Goal: Task Accomplishment & Management: Manage account settings

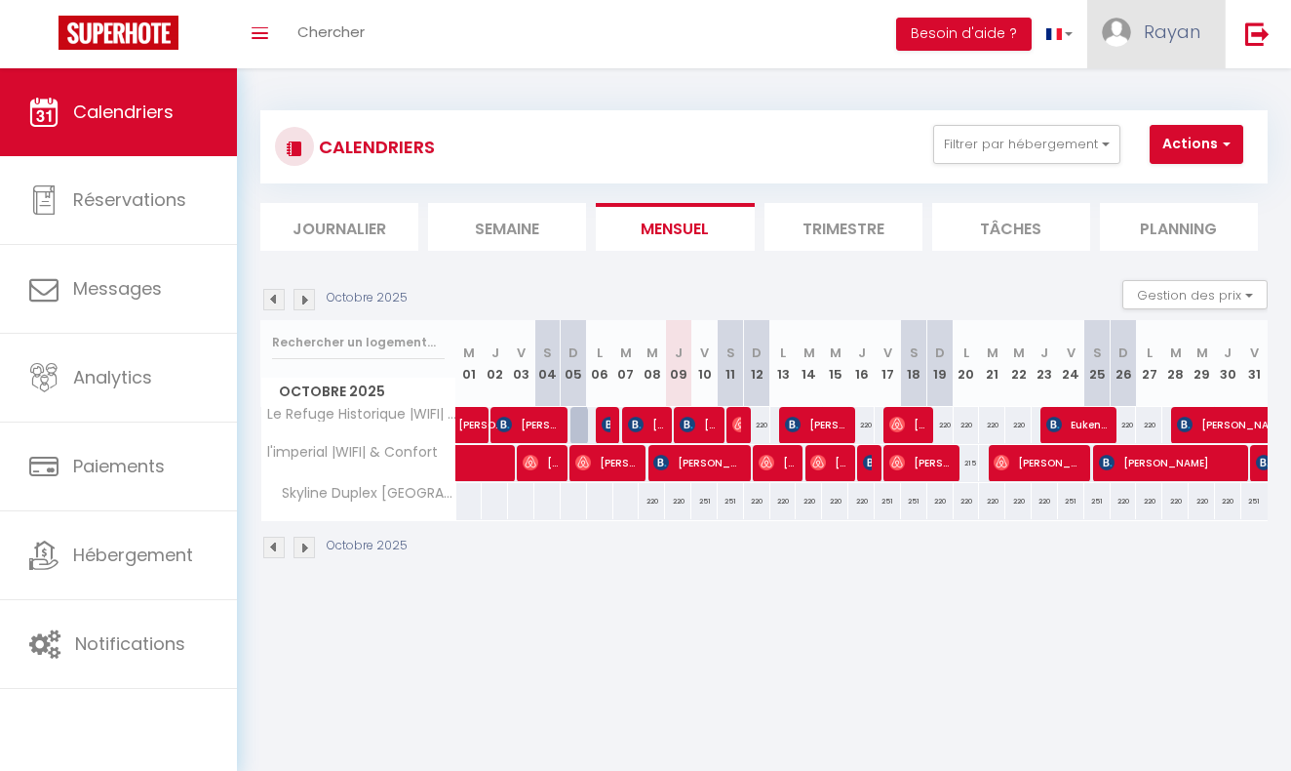
click at [1117, 19] on img at bounding box center [1116, 32] width 29 height 29
click at [1103, 90] on link "Paramètres" at bounding box center [1147, 97] width 144 height 33
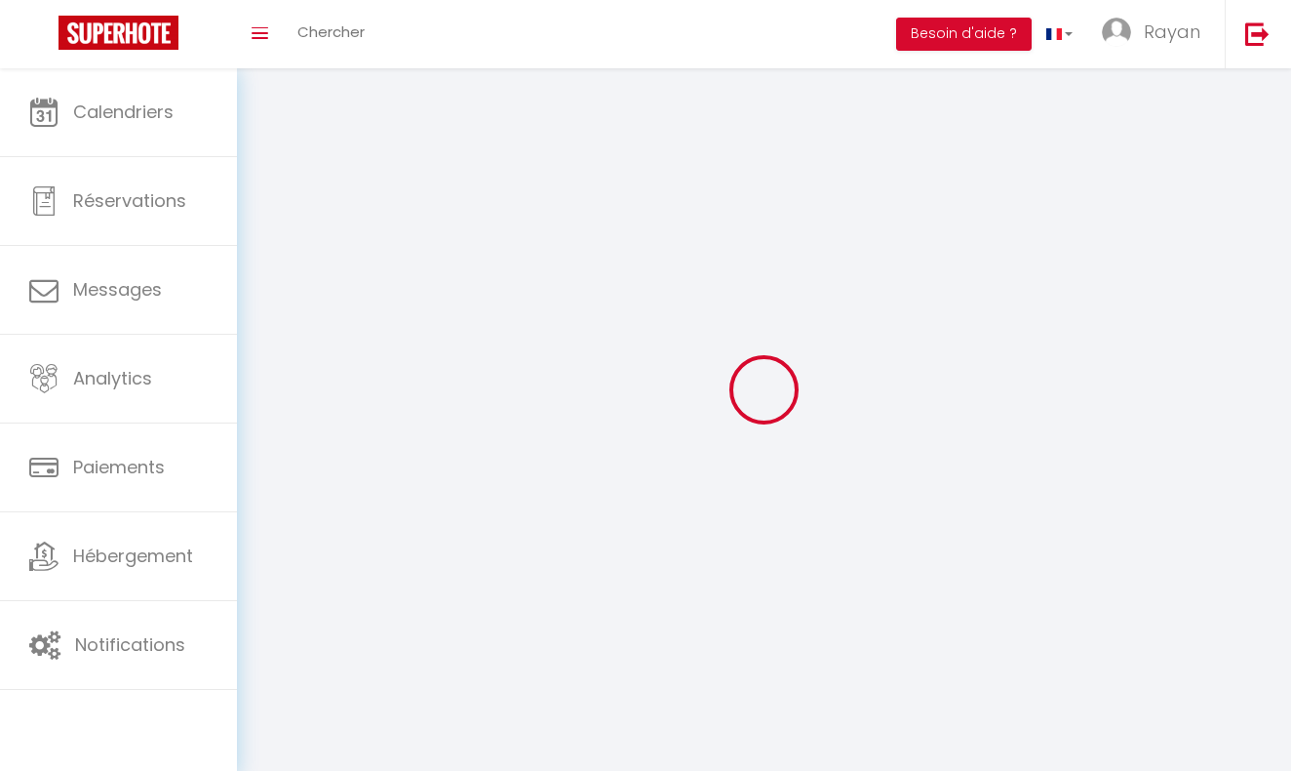
type input "Rayan"
type input "Haddi"
type input "0470129634"
type input "avenue moliere 508"
type input "1050"
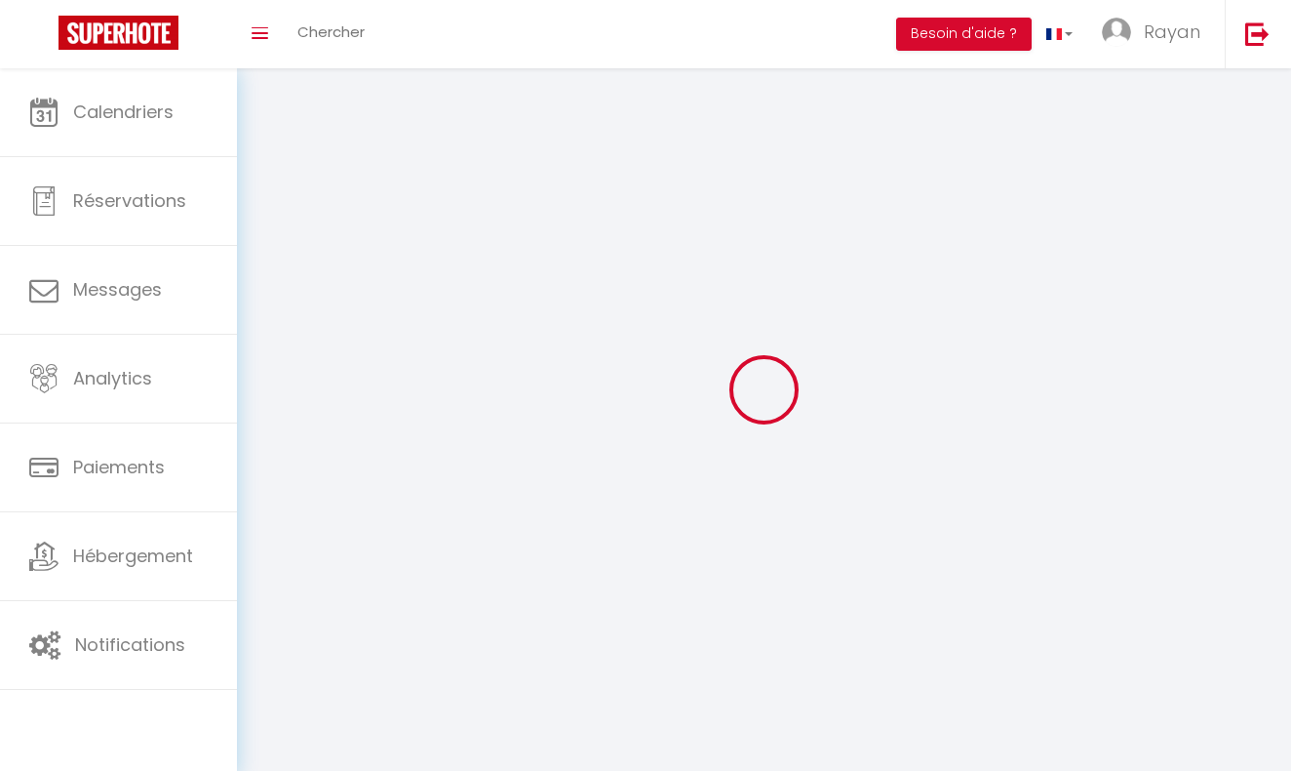
type input "[GEOGRAPHIC_DATA]"
type input "7xnVNrZjrv2LqR4qkQBTn5Nkm"
type input "ea4ZoZQGyTOVY096avvlfhpoc"
type input "7xnVNrZjrv2LqR4qkQBTn5Nkm"
type input "ea4ZoZQGyTOVY096avvlfhpoc"
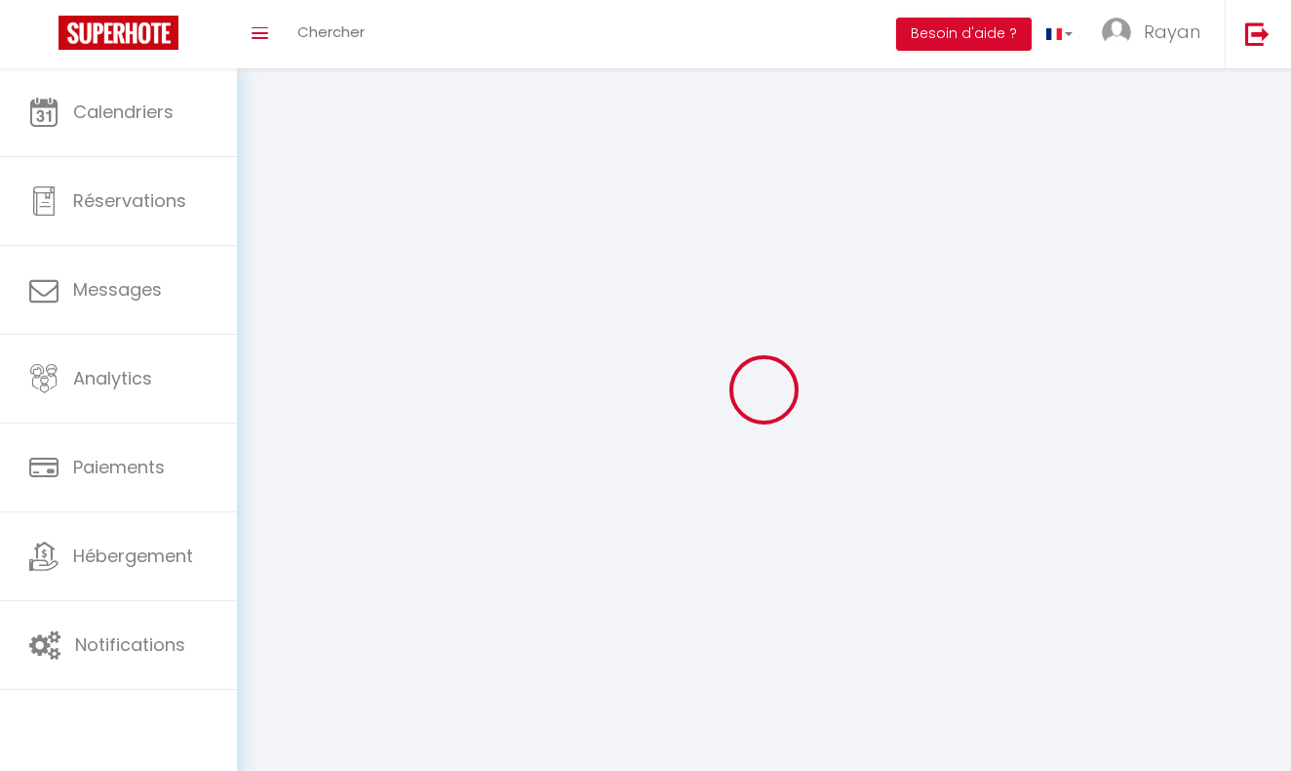
type input "[URL][DOMAIN_NAME]"
select select "23"
select select "28"
select select "fr"
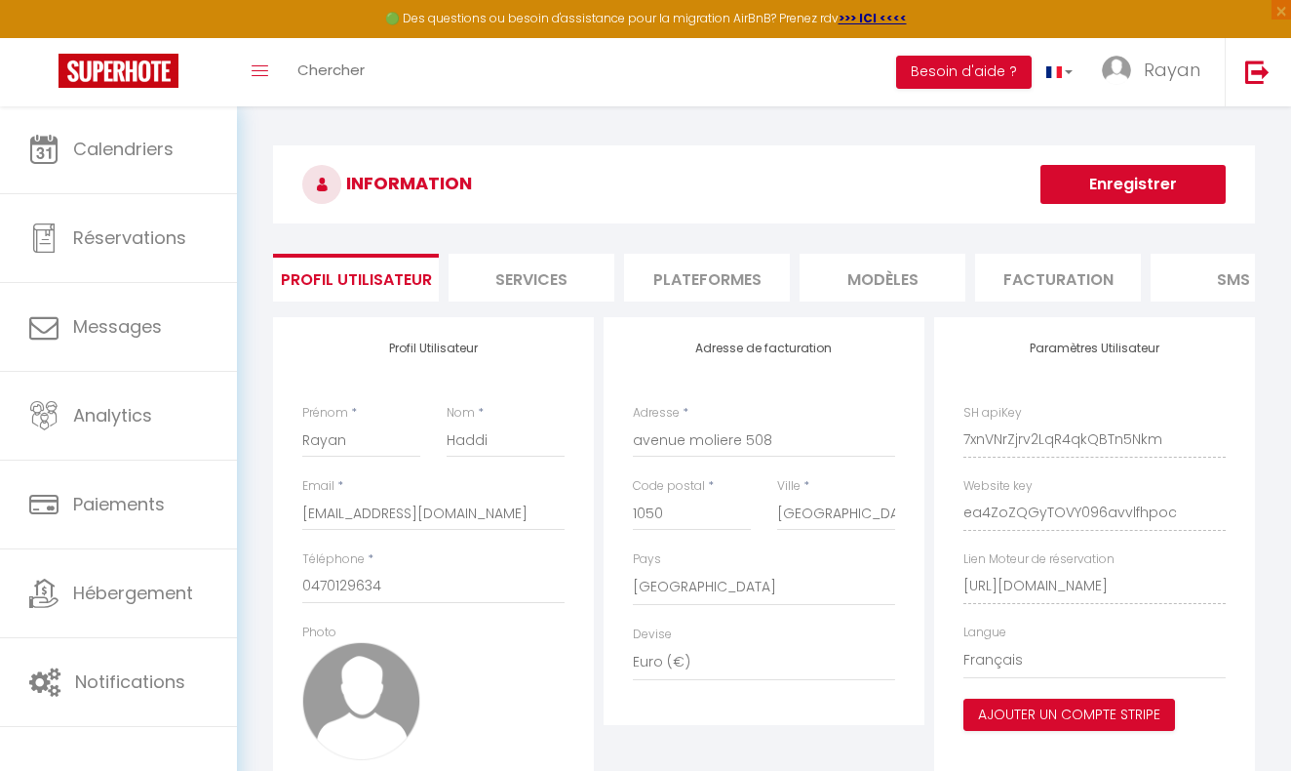
click at [742, 274] on li "Plateformes" at bounding box center [707, 278] width 166 height 48
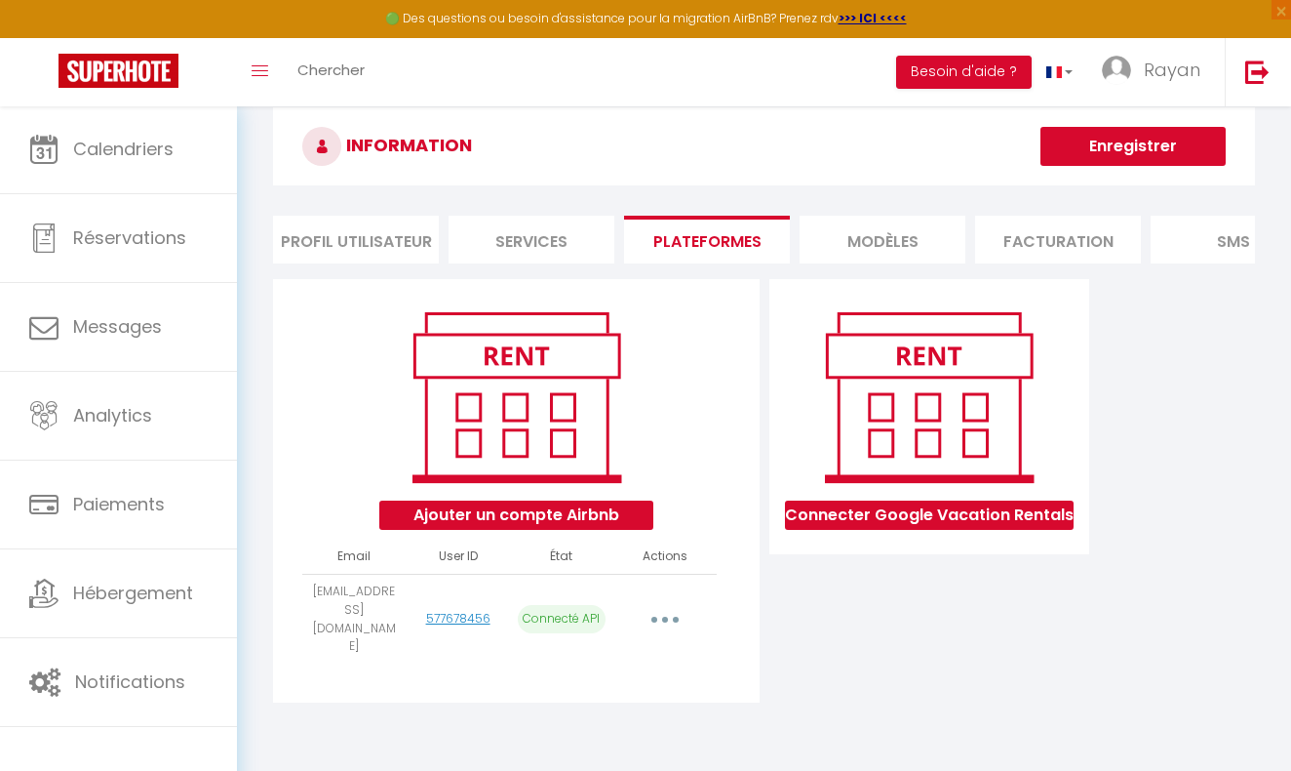
scroll to position [39, 0]
click at [655, 602] on button "button" at bounding box center [666, 618] width 52 height 37
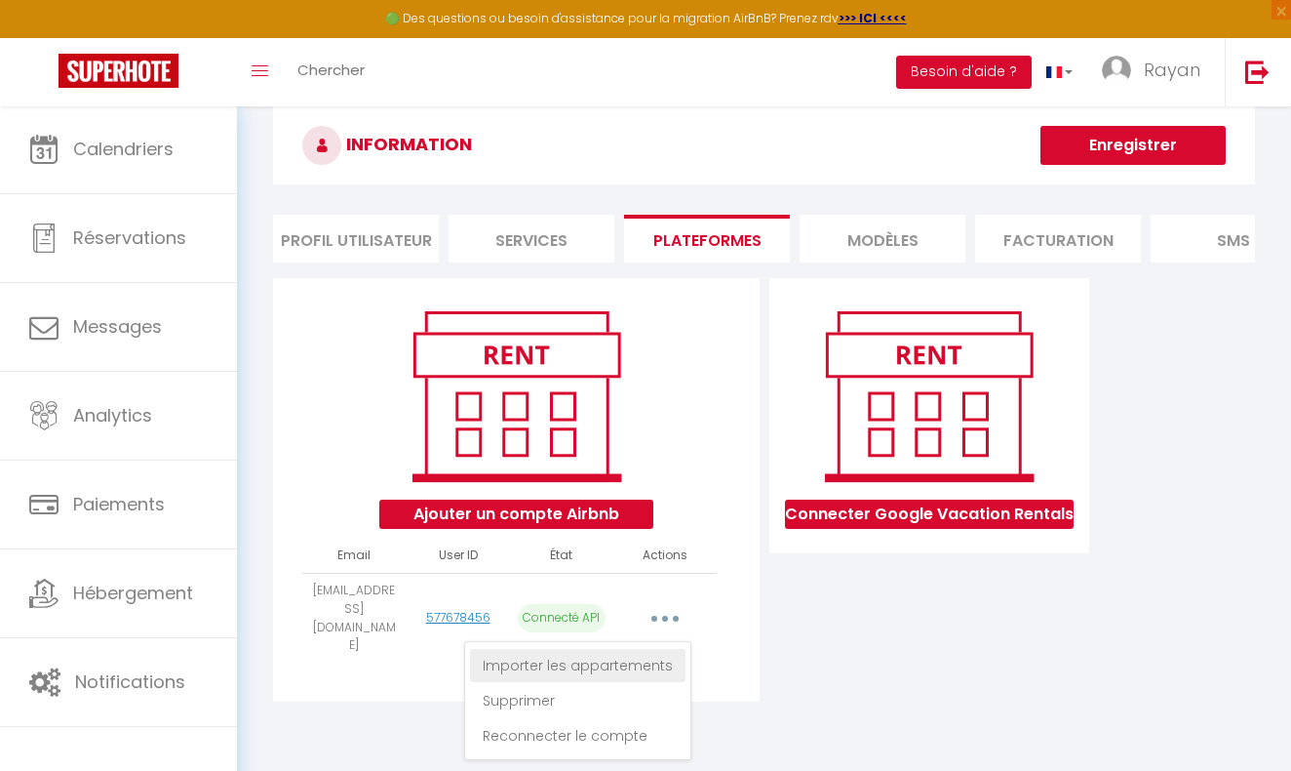
click at [632, 649] on link "Importer les appartements" at bounding box center [578, 665] width 216 height 33
select select "56437"
select select "60237"
select select "78438"
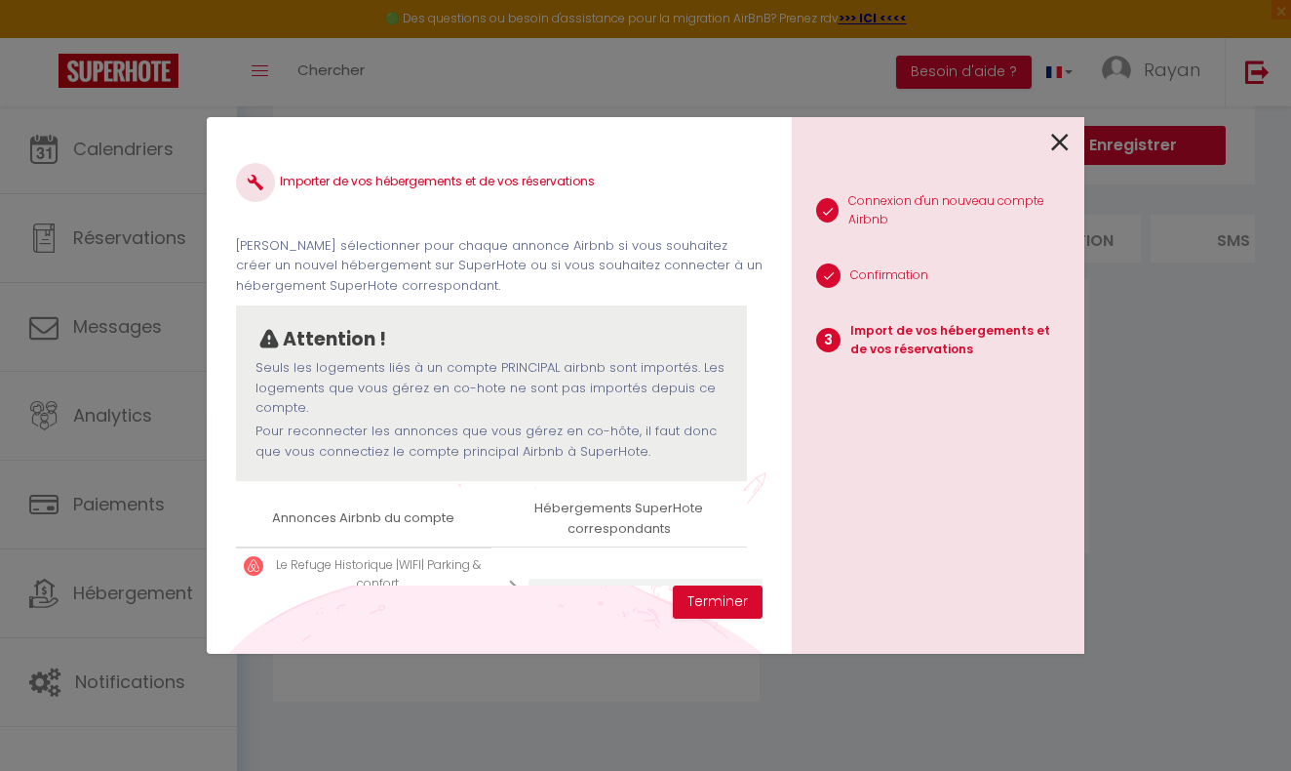
click at [1055, 140] on icon at bounding box center [1060, 142] width 18 height 29
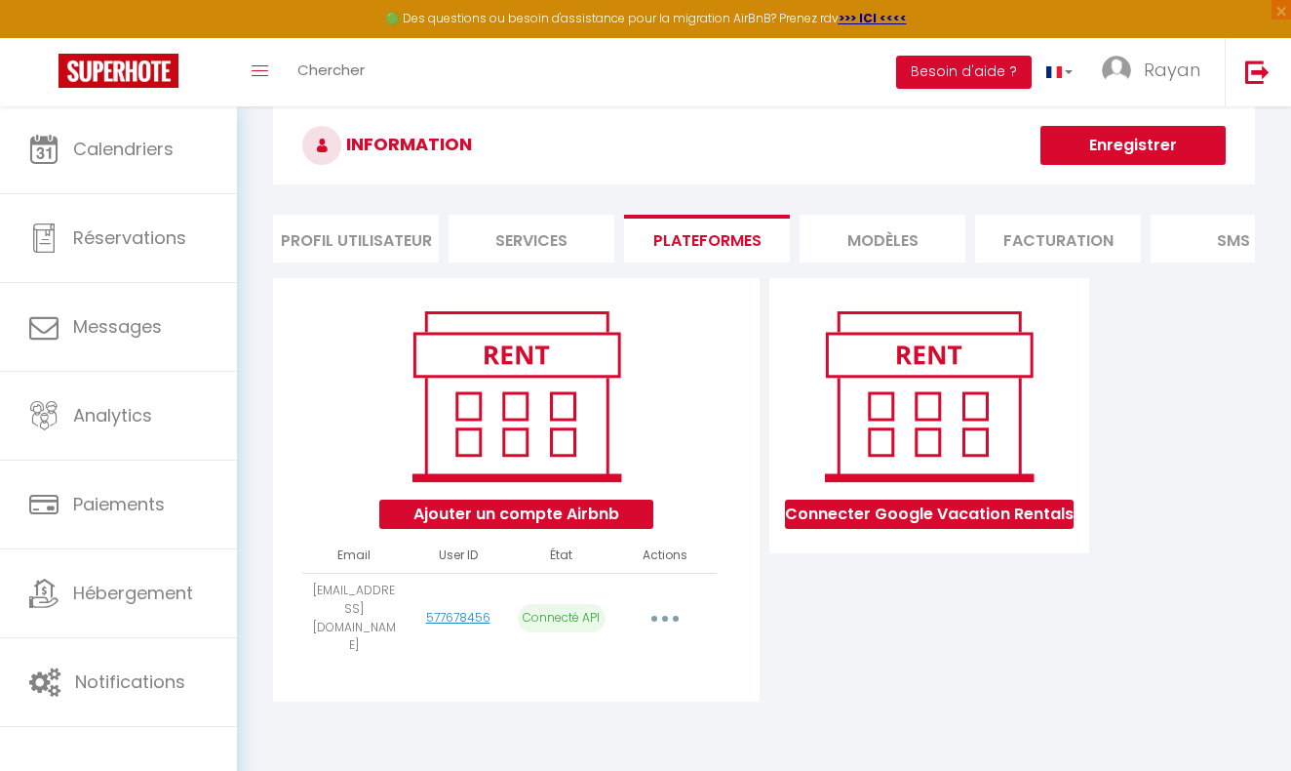
click at [863, 237] on li "MODÈLES" at bounding box center [883, 239] width 166 height 48
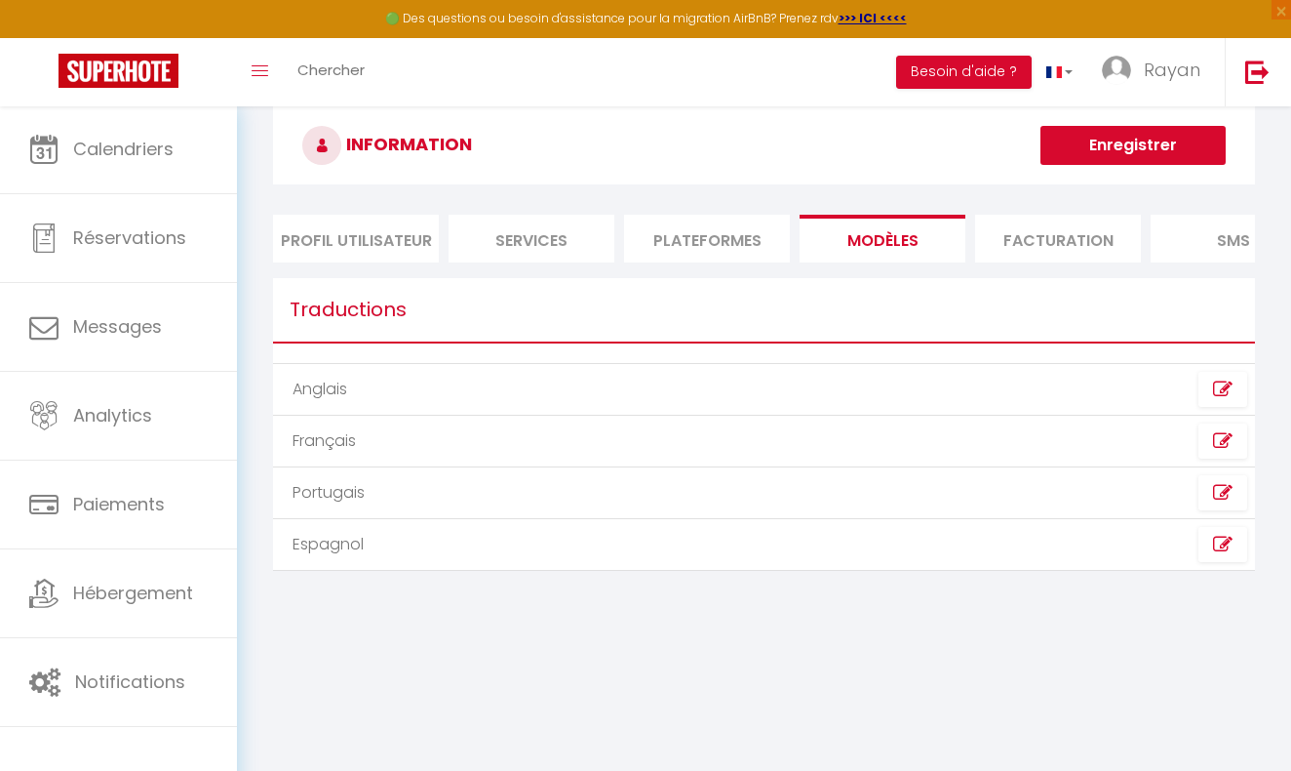
click at [1055, 230] on li "Facturation" at bounding box center [1058, 239] width 166 height 48
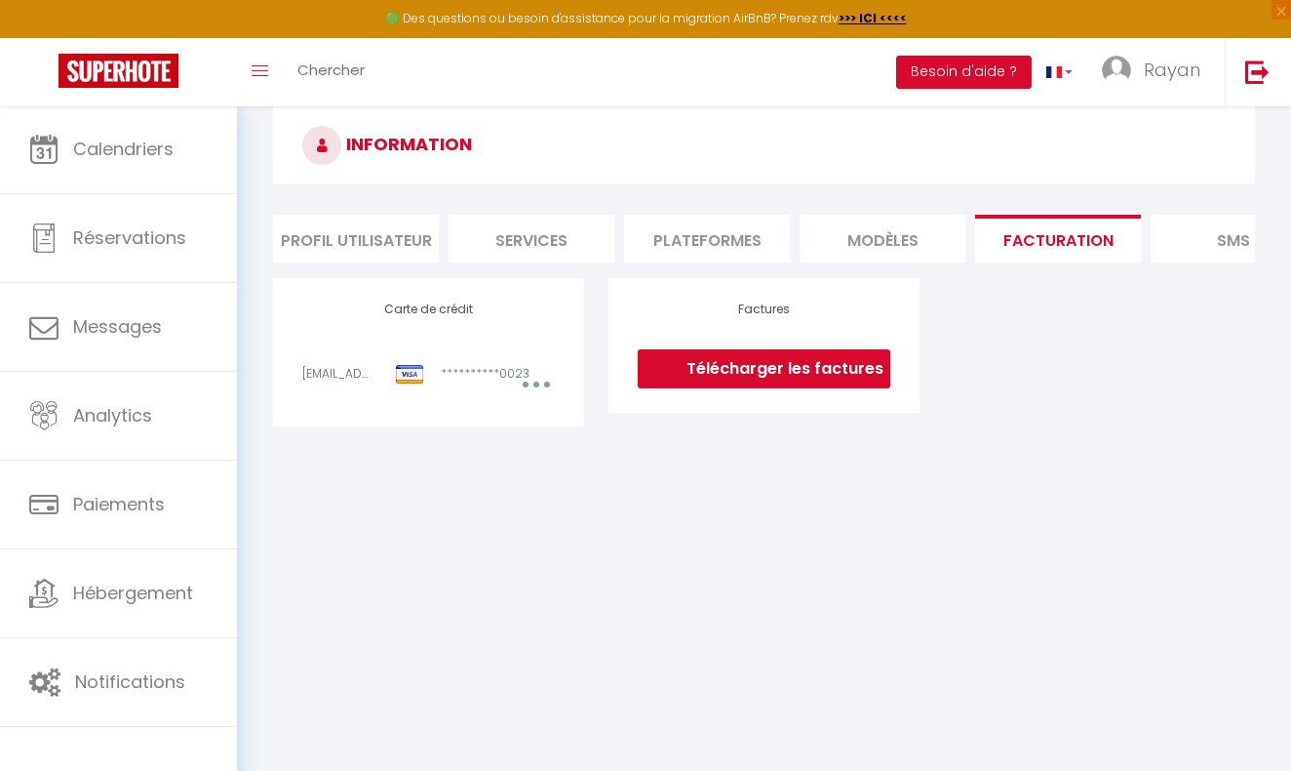
click at [547, 239] on li "Services" at bounding box center [532, 239] width 166 height 48
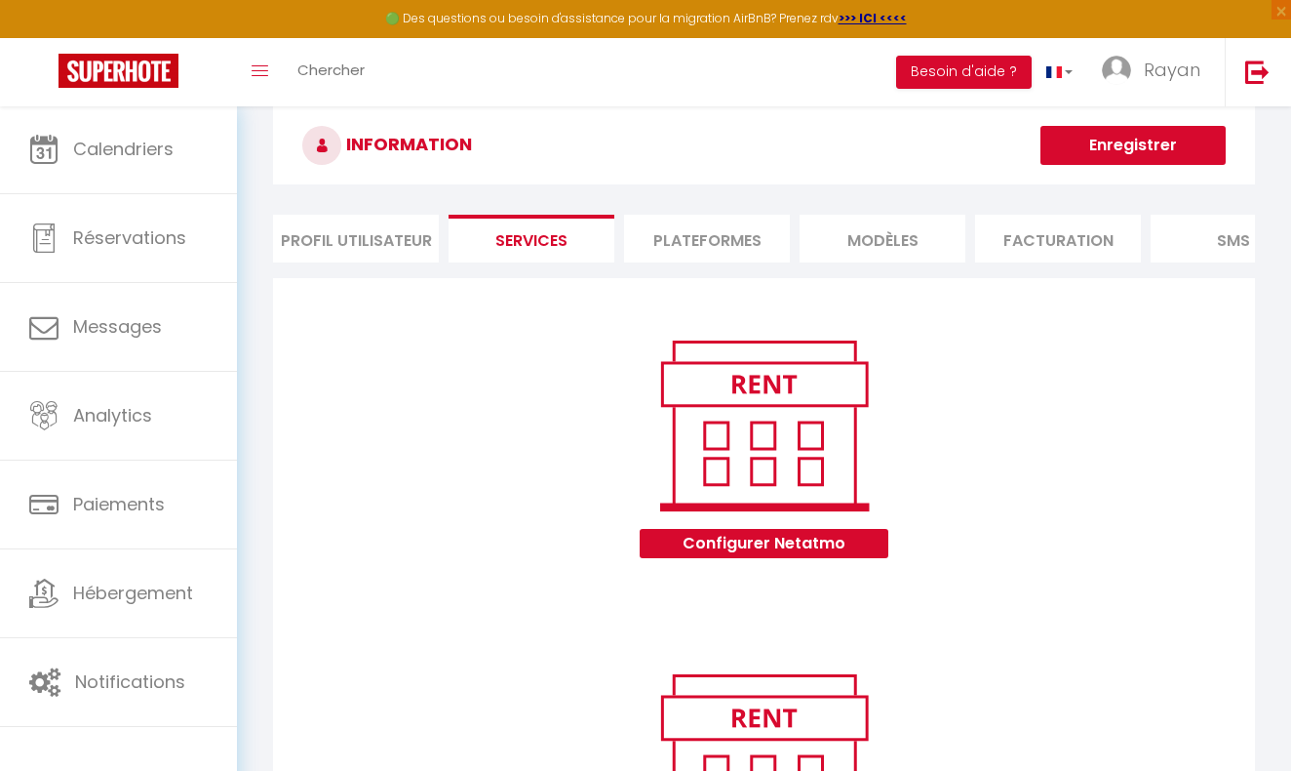
scroll to position [47, 0]
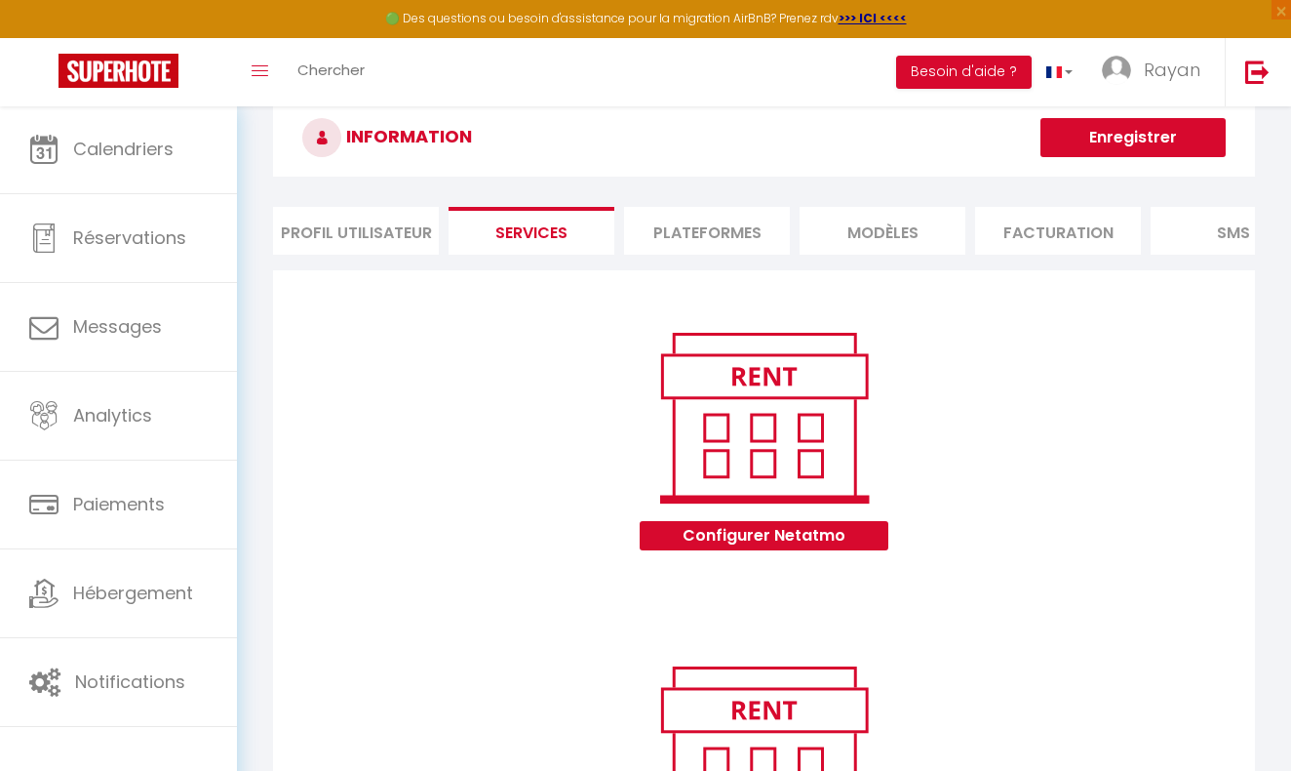
click at [715, 232] on li "Plateformes" at bounding box center [707, 231] width 166 height 48
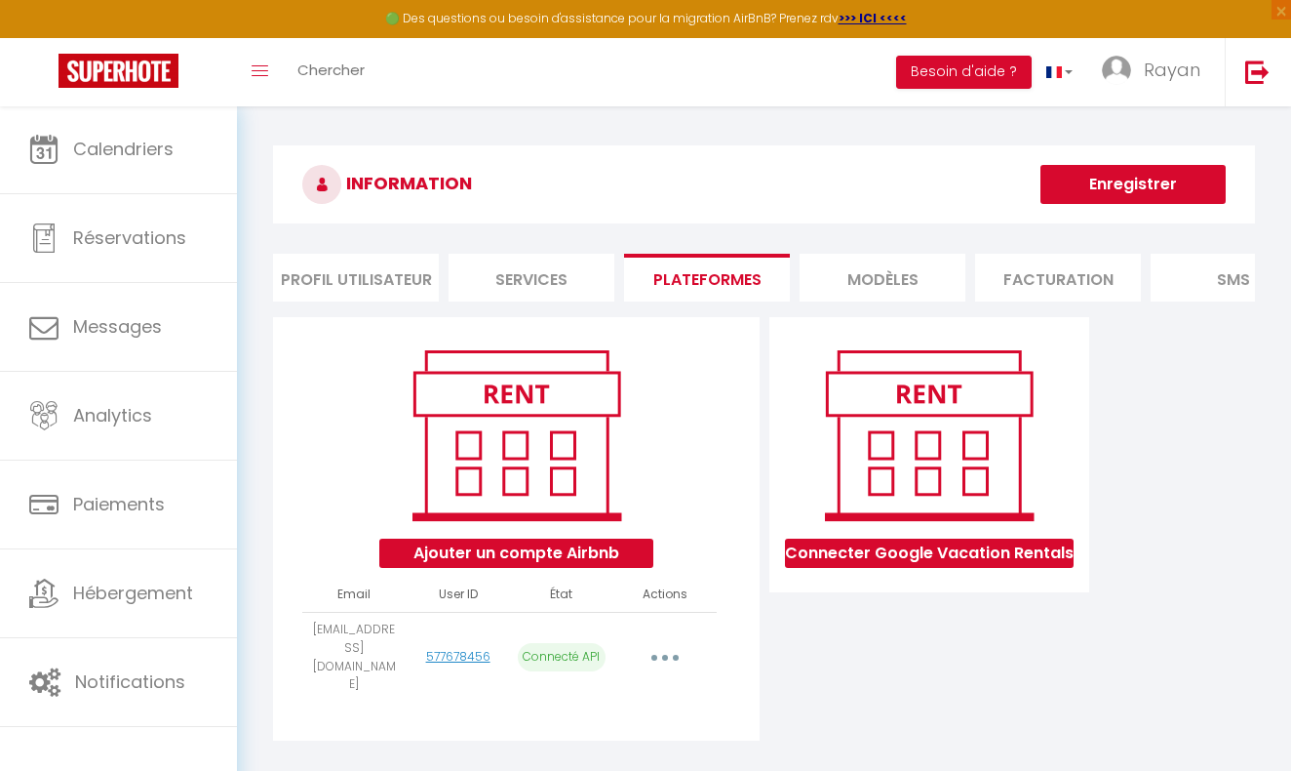
click at [1067, 260] on li "Facturation" at bounding box center [1058, 278] width 166 height 48
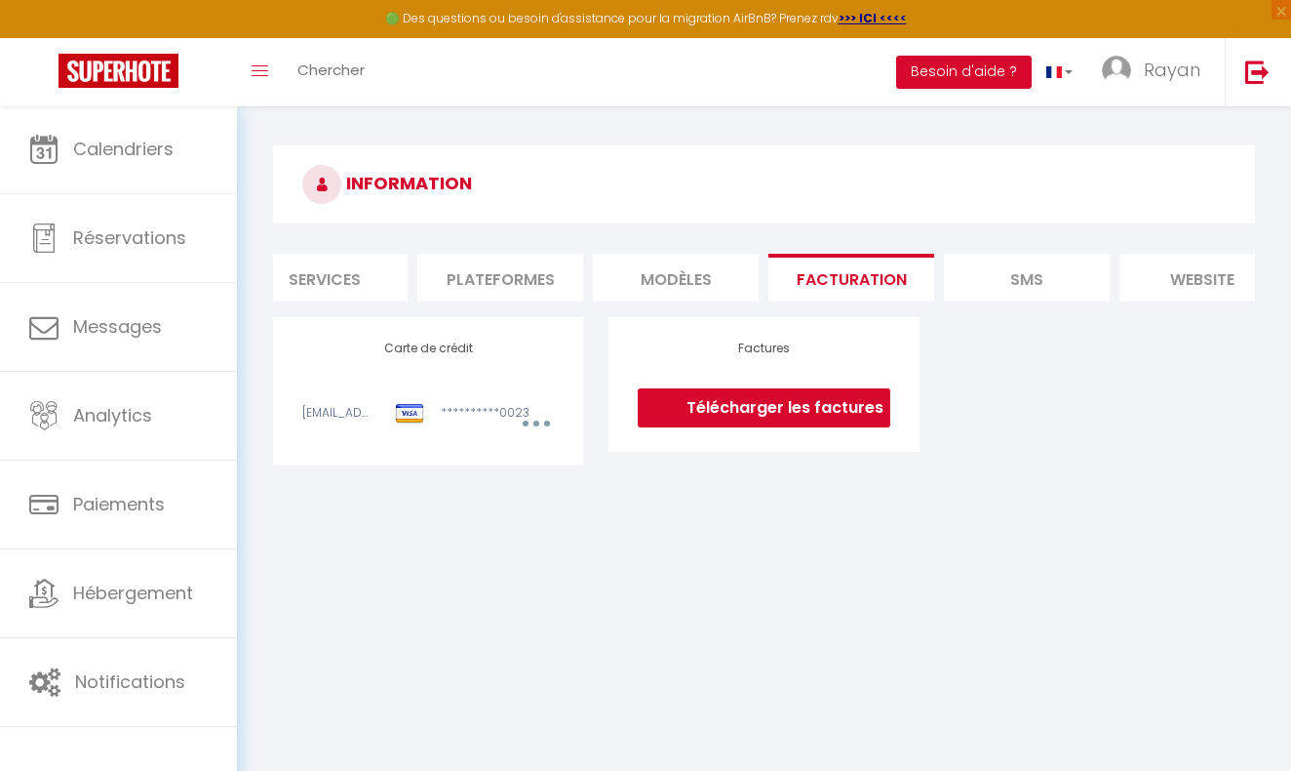
scroll to position [0, 227]
click at [1021, 274] on li "SMS" at bounding box center [1007, 278] width 166 height 48
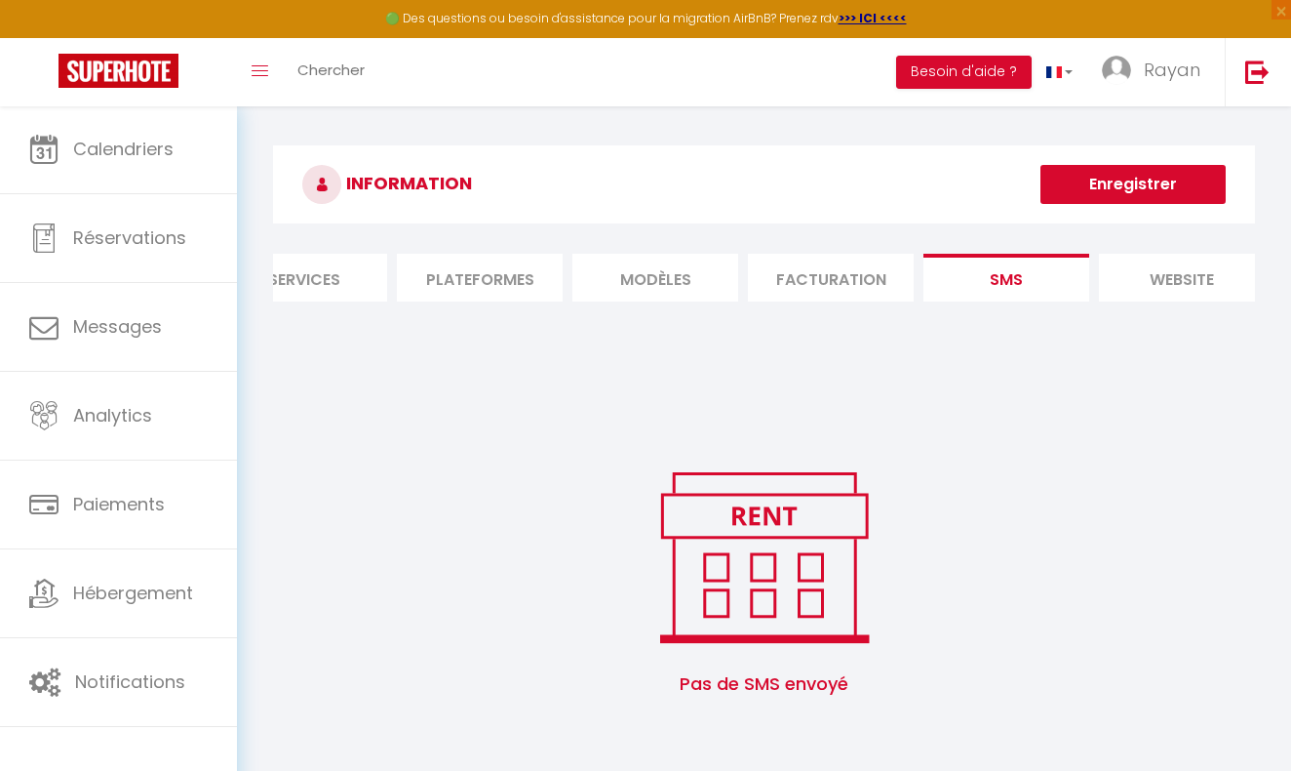
click at [1166, 270] on li "website" at bounding box center [1182, 278] width 166 height 48
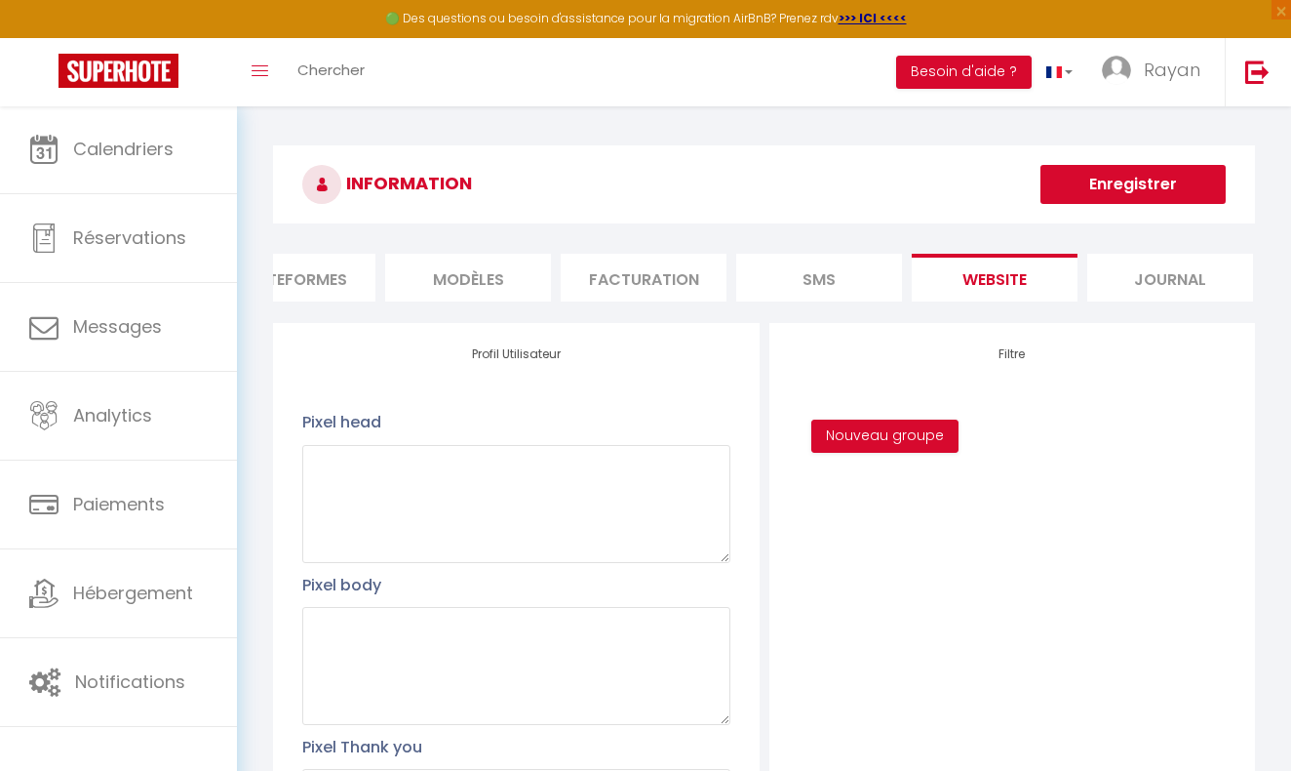
scroll to position [0, 413]
click at [1169, 279] on li "Journal" at bounding box center [1172, 278] width 166 height 48
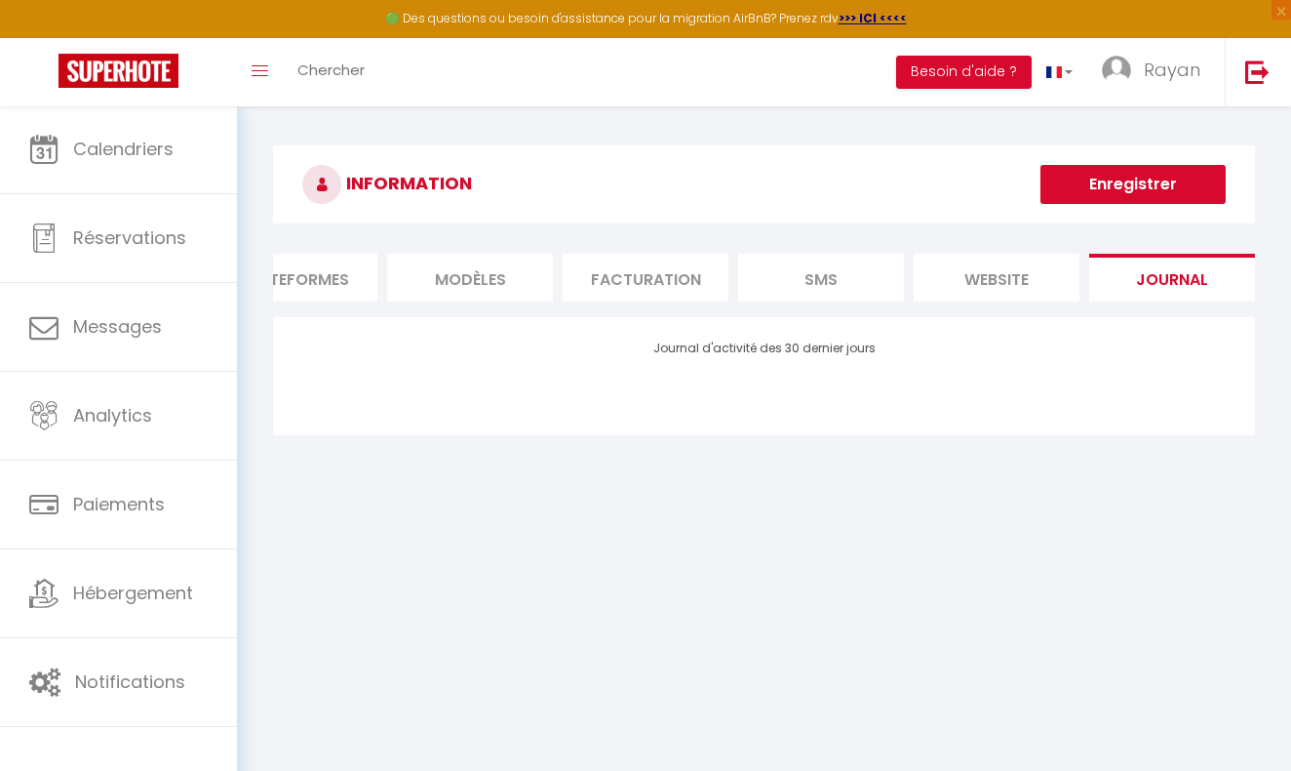
click at [837, 274] on li "SMS" at bounding box center [821, 278] width 166 height 48
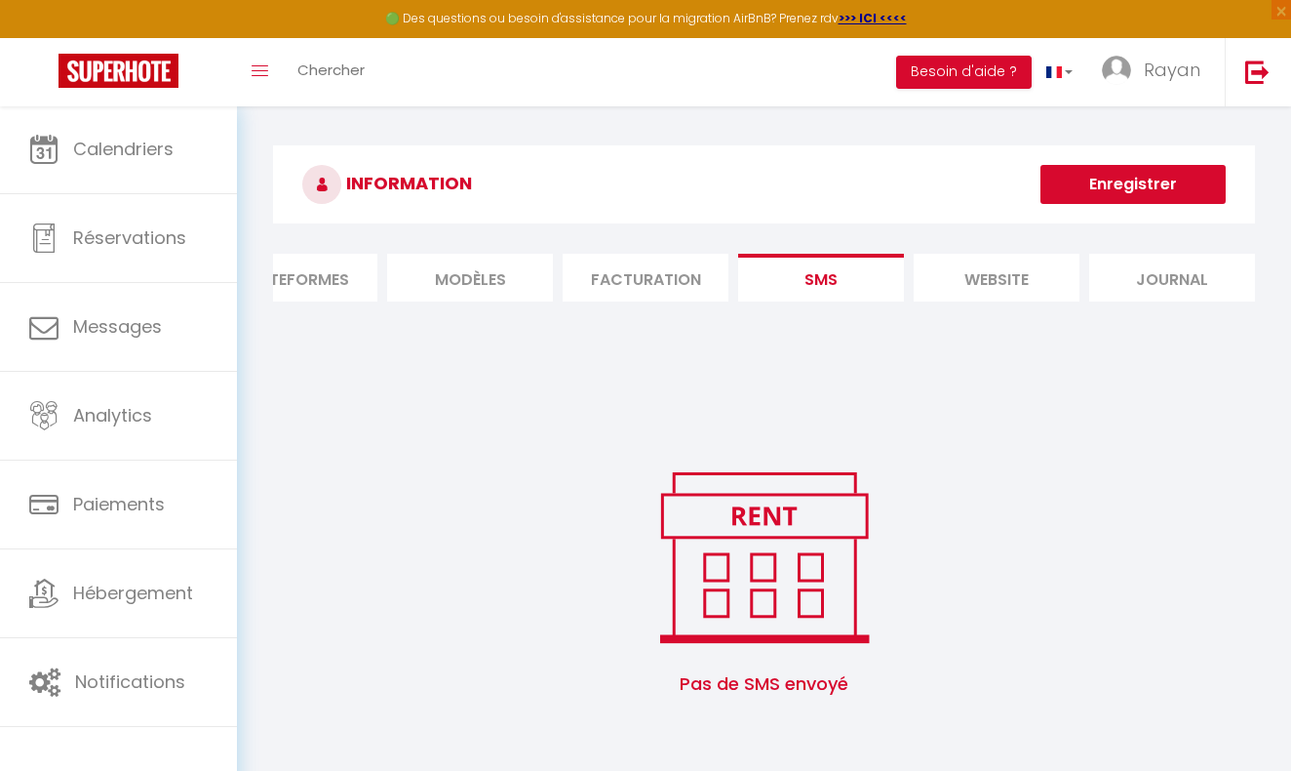
click at [632, 273] on li "Facturation" at bounding box center [646, 278] width 166 height 48
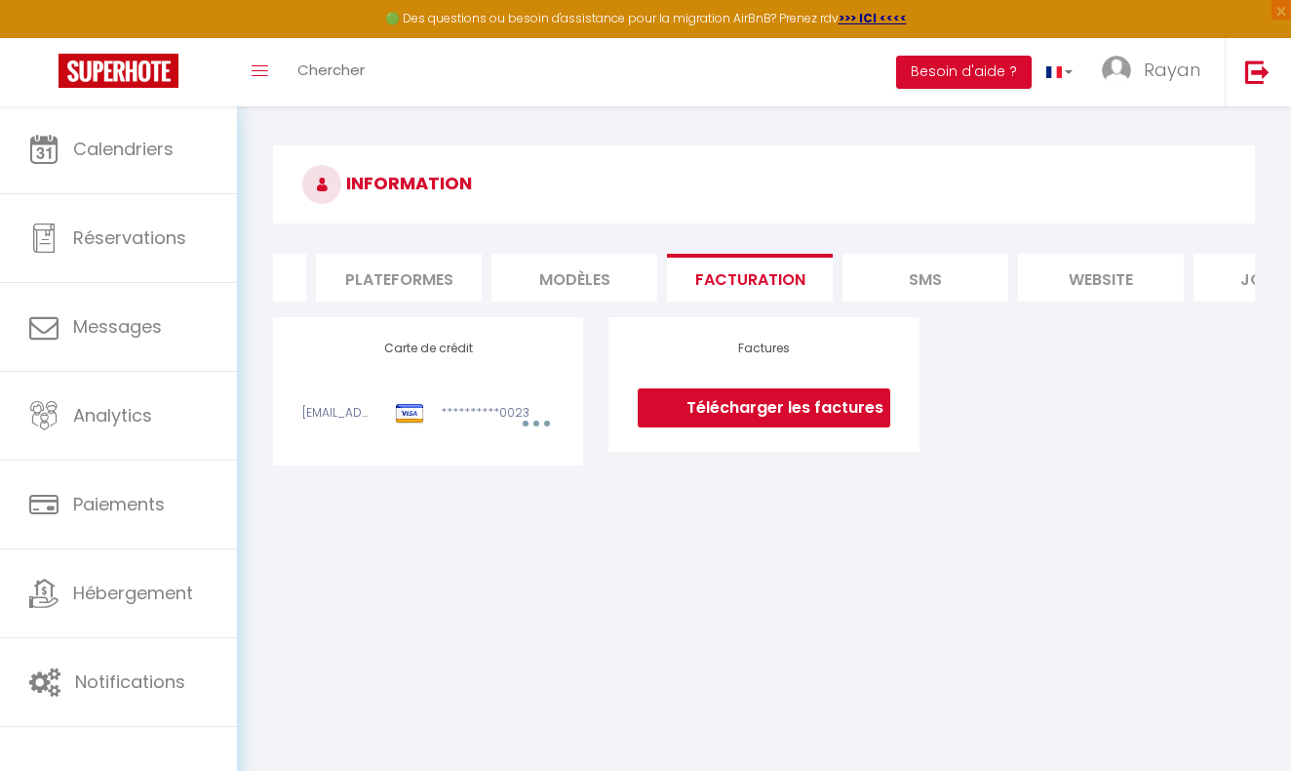
scroll to position [0, 290]
click at [560, 280] on li "MODÈLES" at bounding box center [593, 278] width 166 height 48
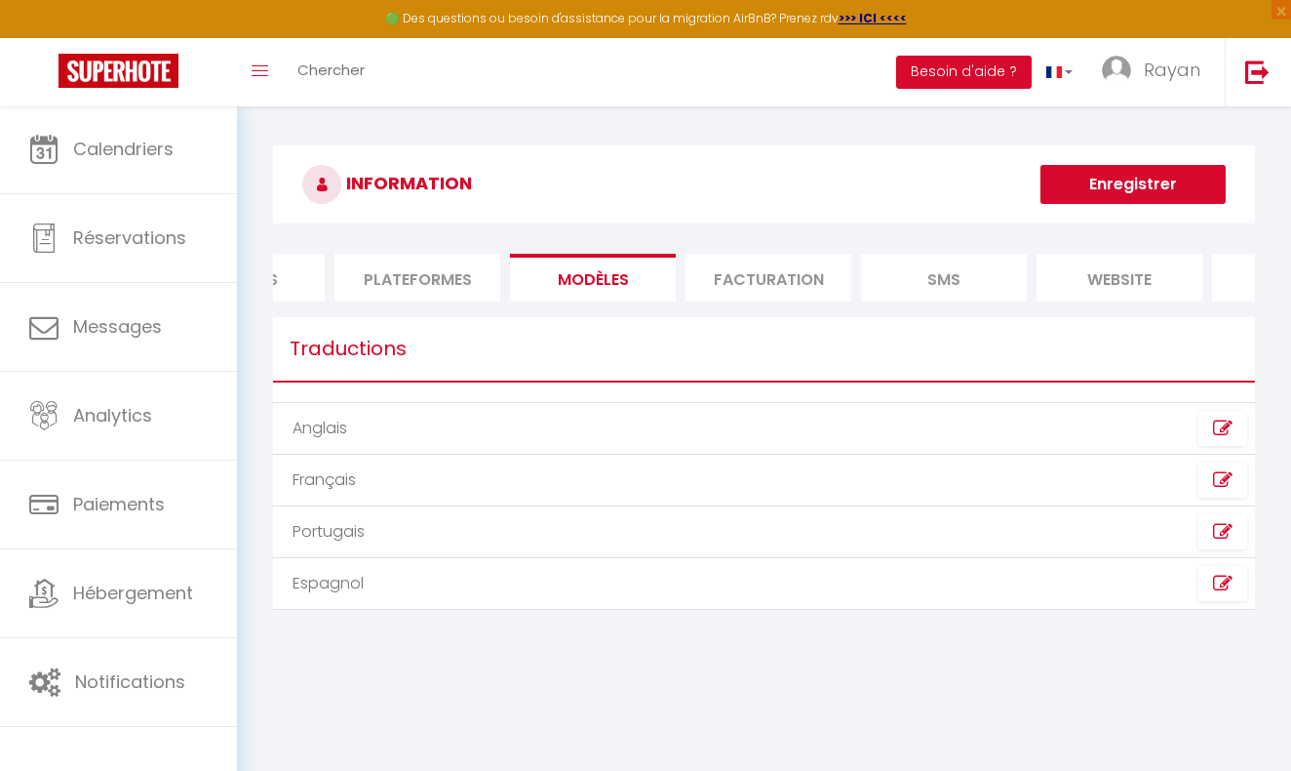
click at [465, 275] on li "Plateformes" at bounding box center [418, 278] width 166 height 48
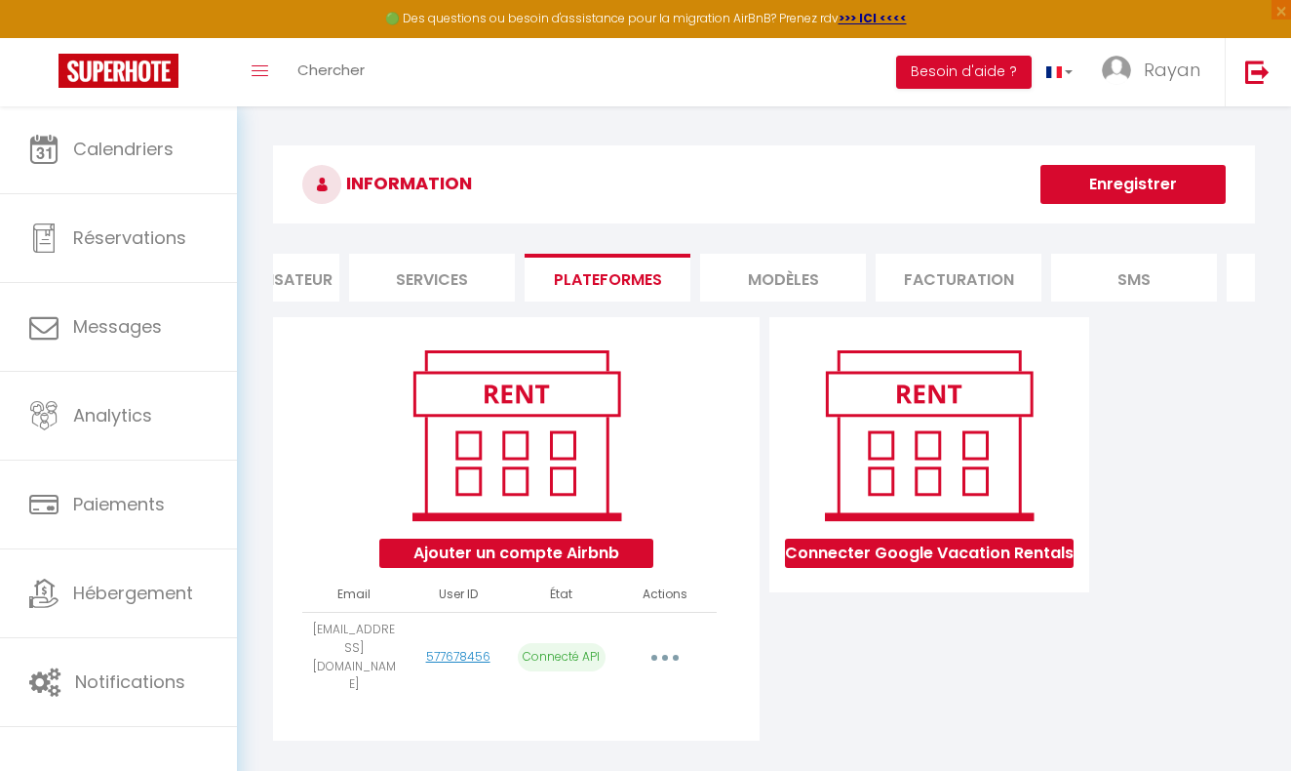
scroll to position [0, 36]
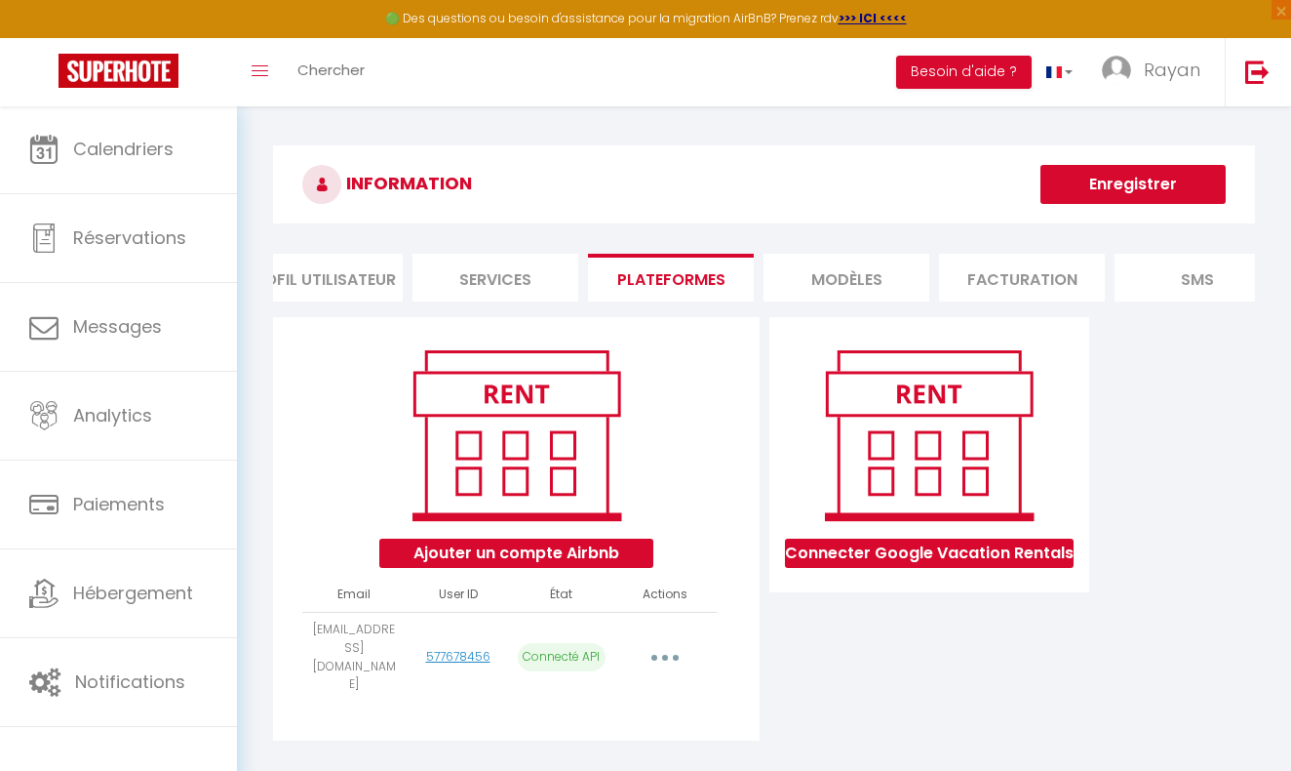
click at [457, 275] on li "Services" at bounding box center [496, 278] width 166 height 48
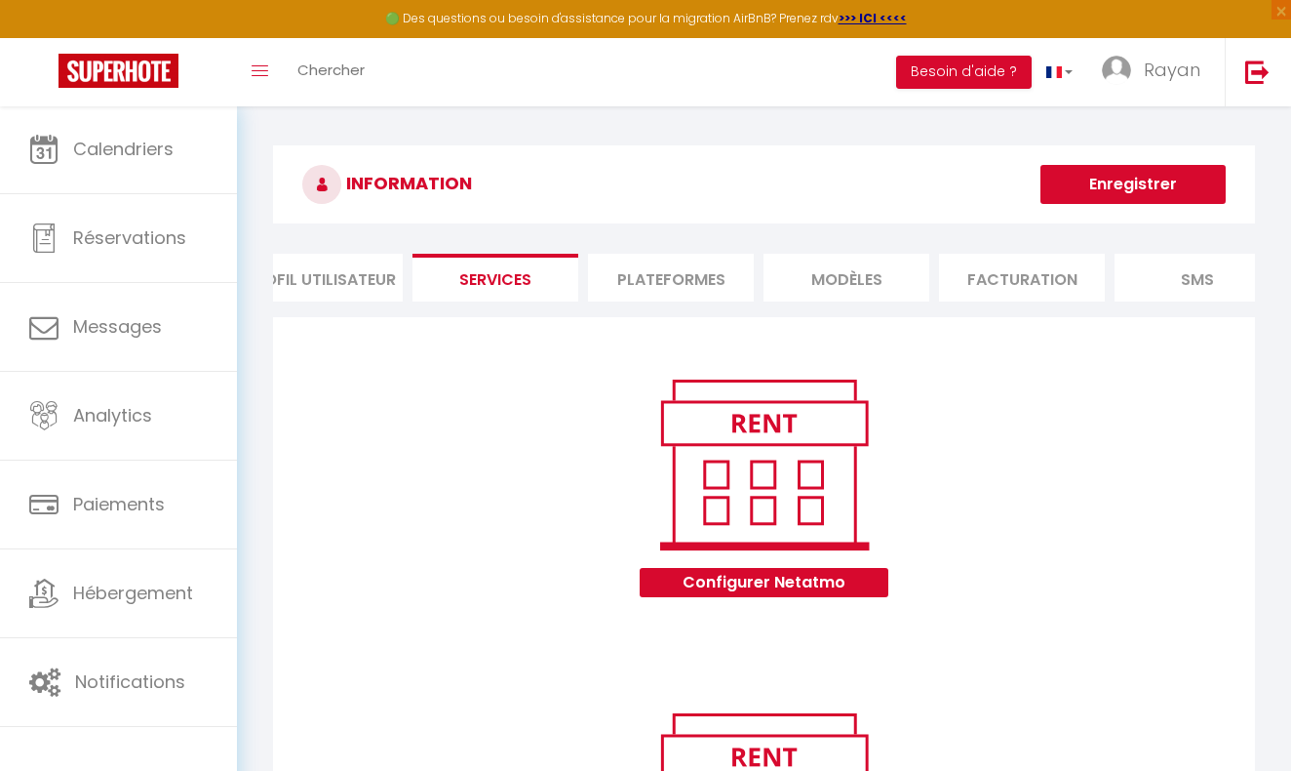
click at [363, 275] on li "Profil Utilisateur" at bounding box center [320, 278] width 166 height 48
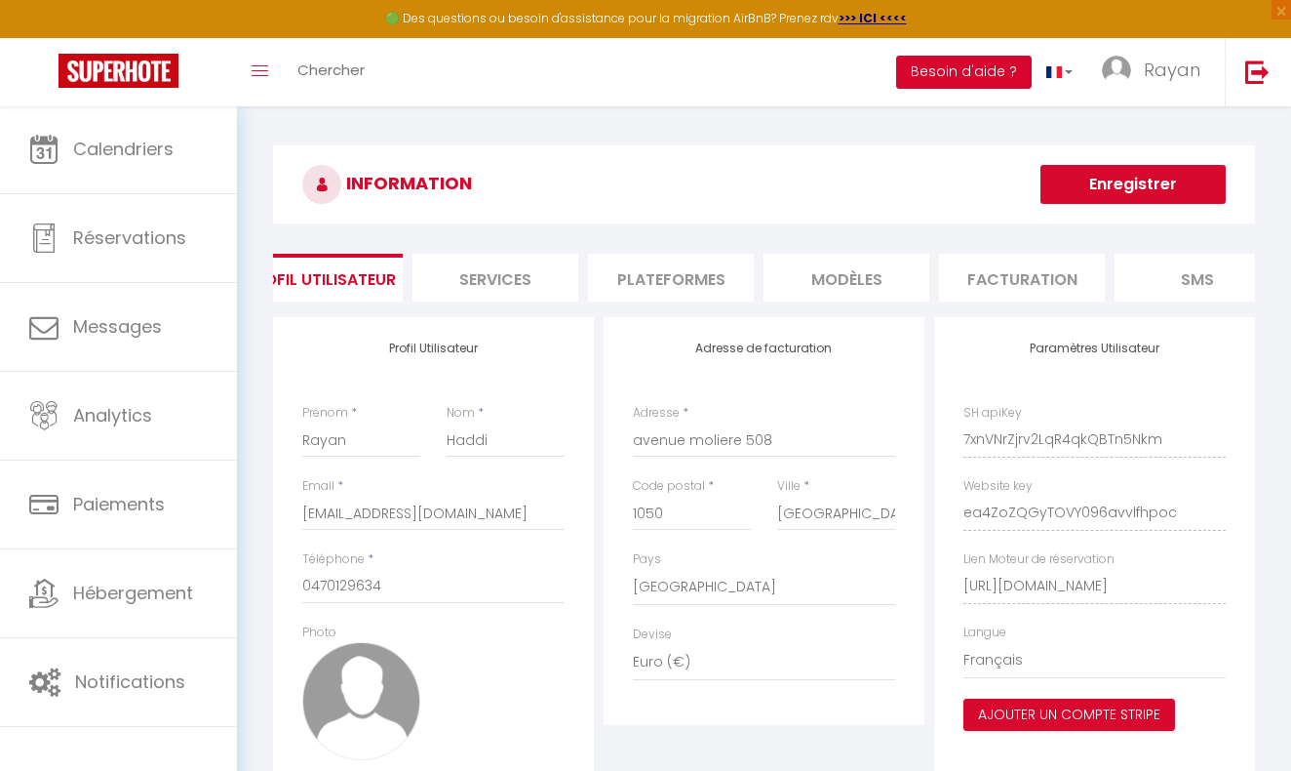
click at [933, 67] on button "Besoin d'aide ?" at bounding box center [964, 72] width 136 height 33
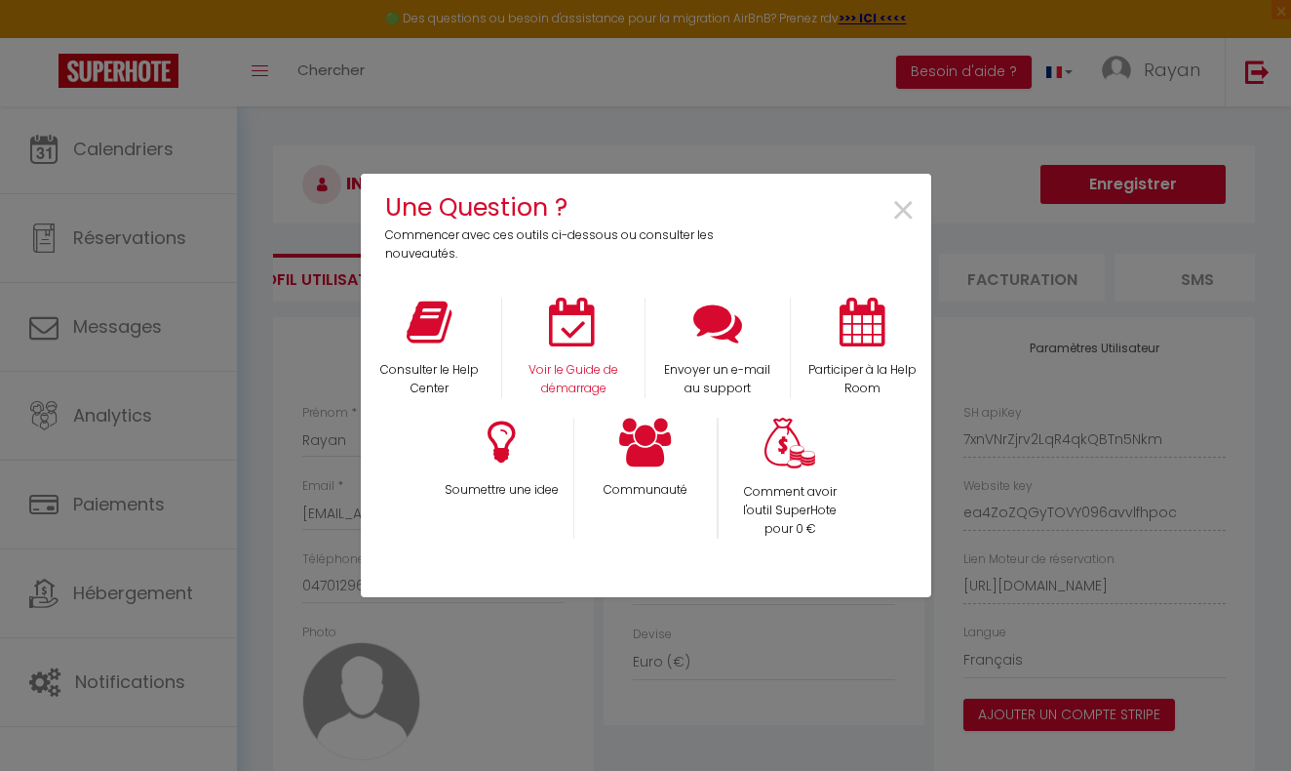
click at [591, 323] on icon at bounding box center [573, 321] width 49 height 49
click at [285, 175] on div "Une Question ? Commencer avec ces outils ci-dessous ou consulter les nouveautés…" at bounding box center [645, 385] width 1291 height 771
click at [908, 211] on span "×" at bounding box center [903, 210] width 26 height 61
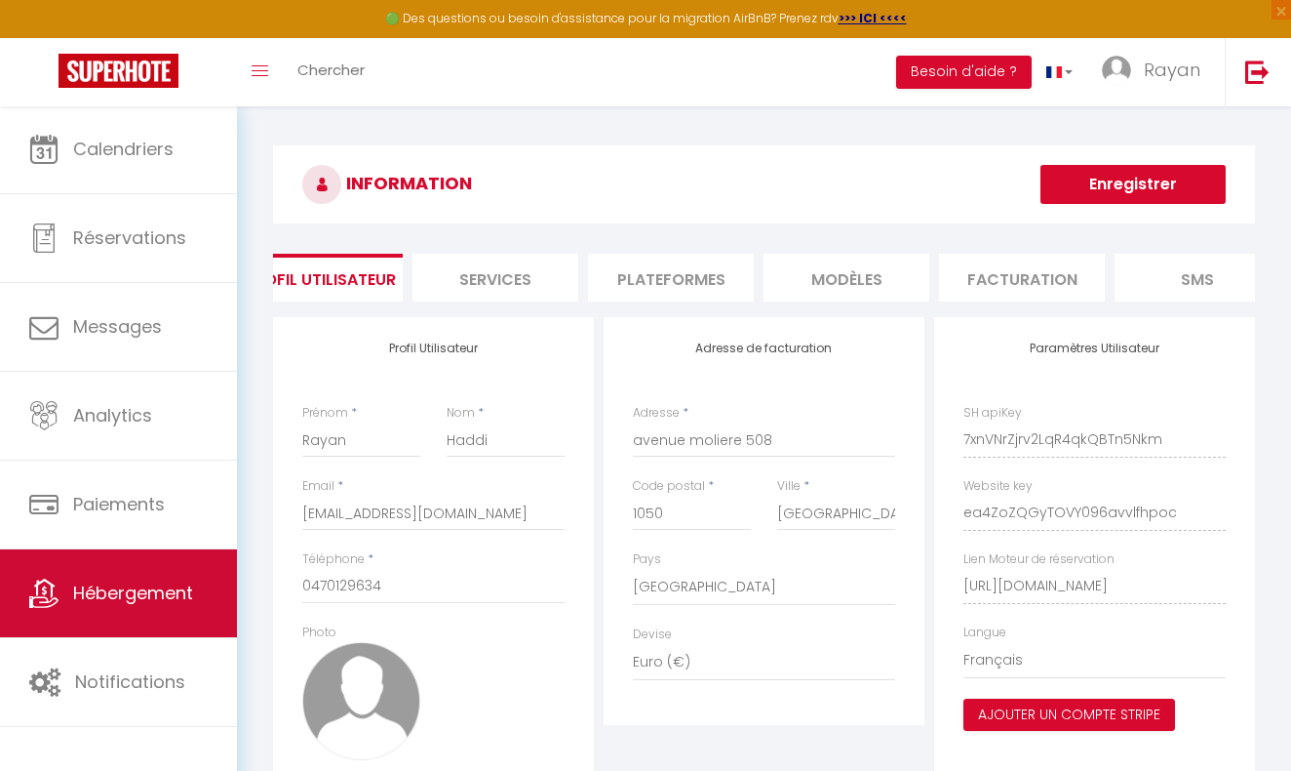
click at [166, 617] on link "Hébergement" at bounding box center [118, 593] width 237 height 88
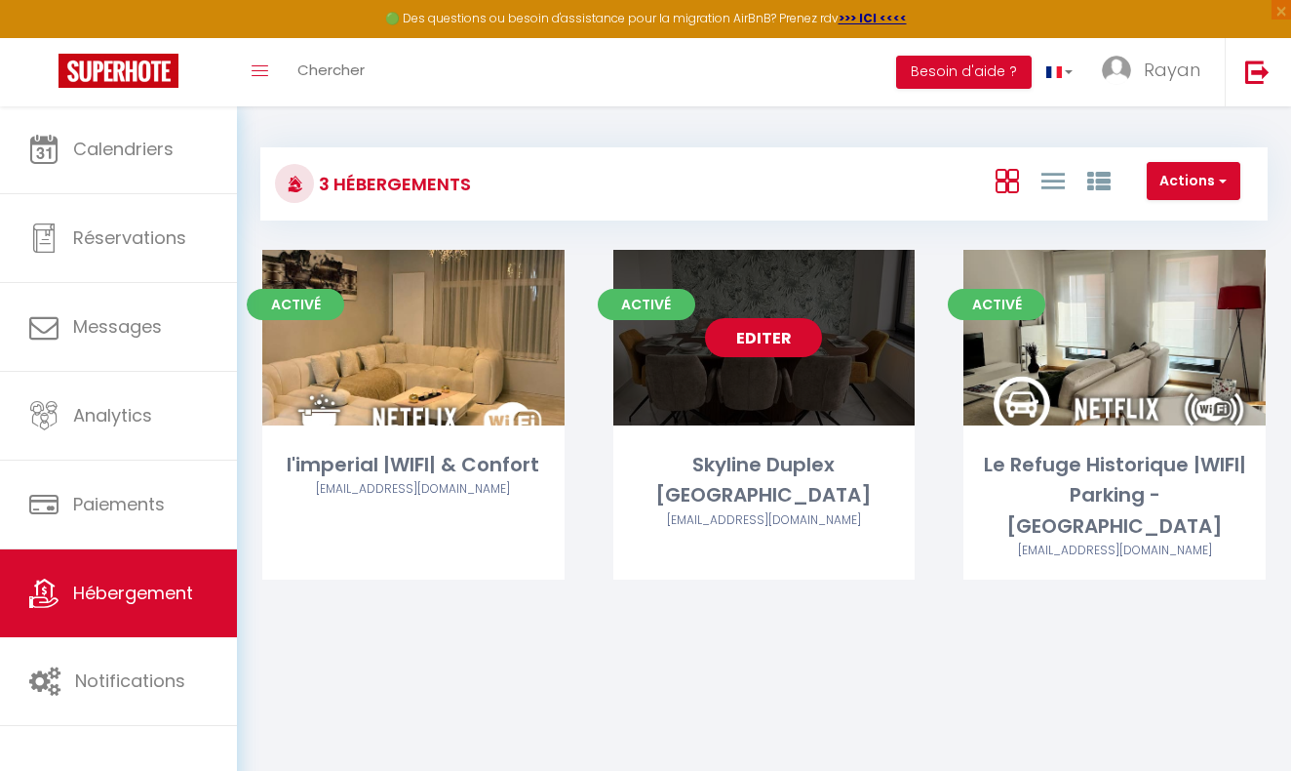
click at [757, 329] on link "Editer" at bounding box center [763, 337] width 117 height 39
select select "3"
select select "2"
select select "1"
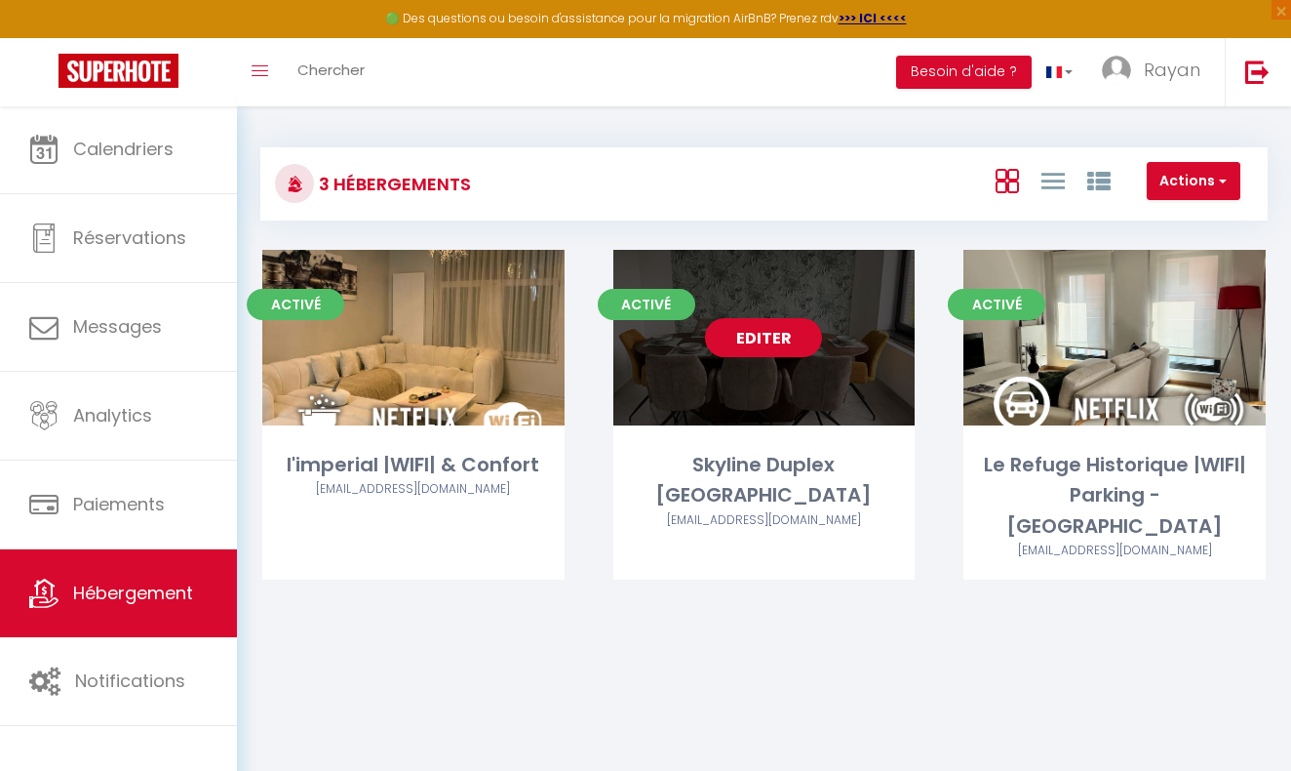
select select "1"
select select "28"
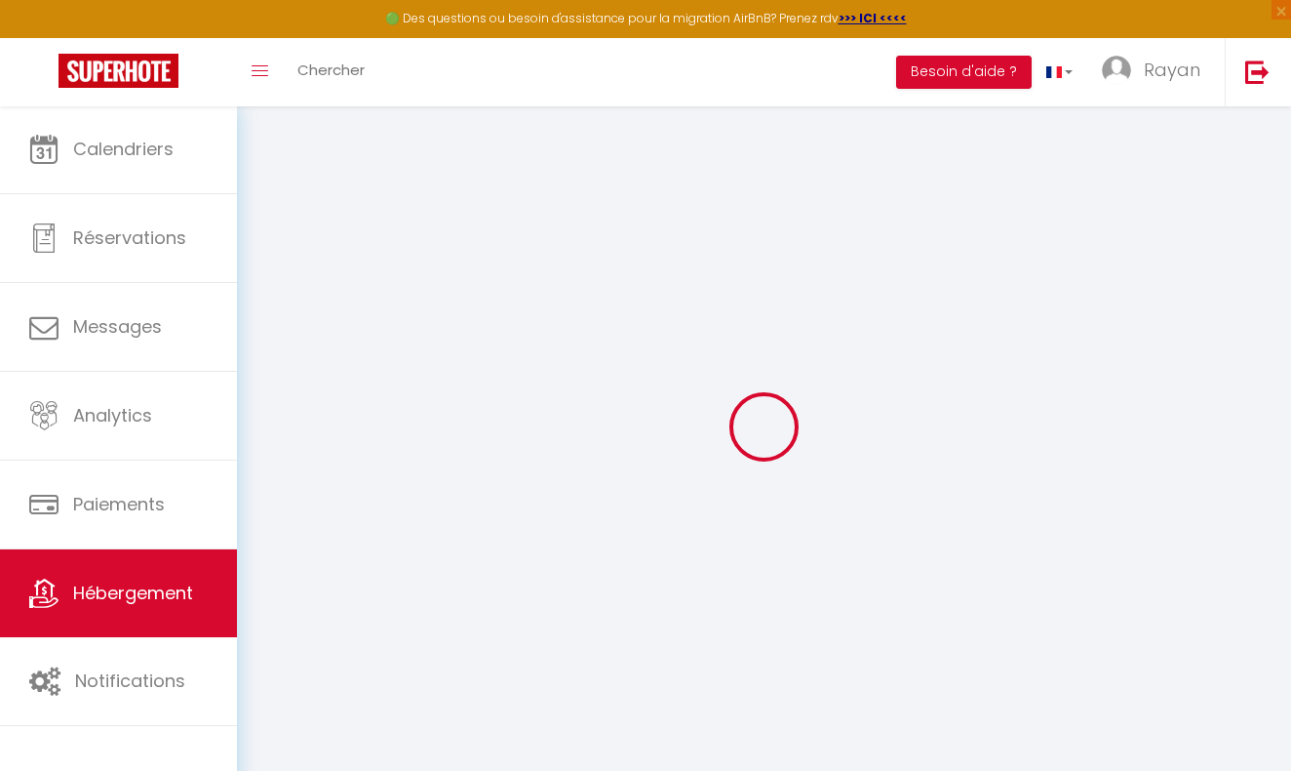
select select
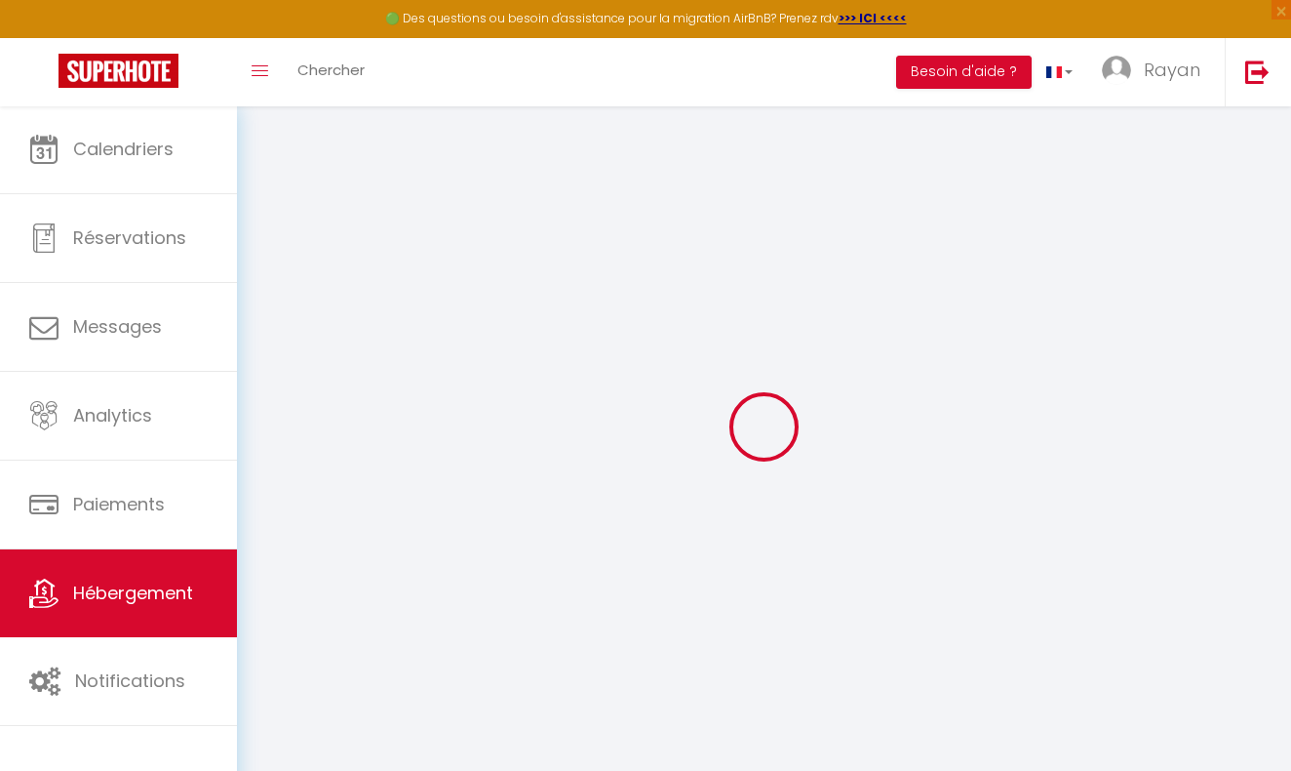
select select
checkbox input "false"
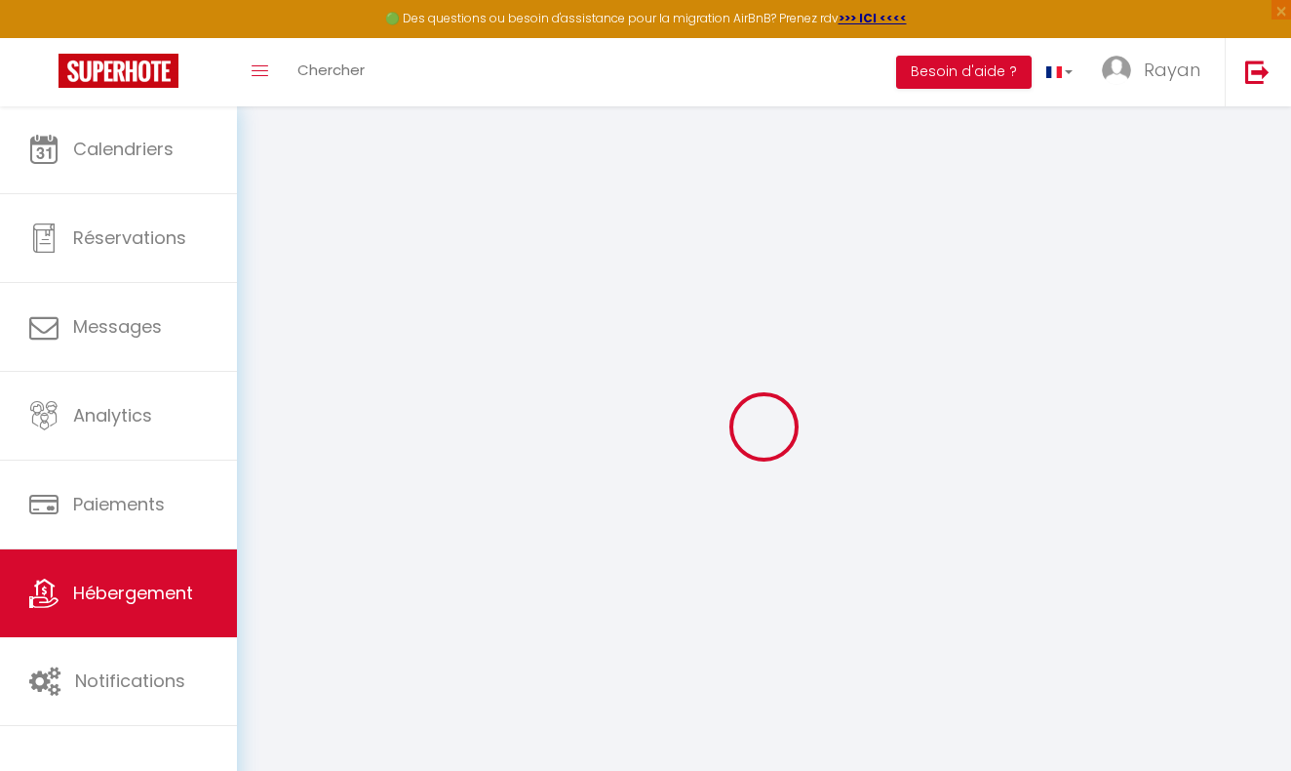
select select
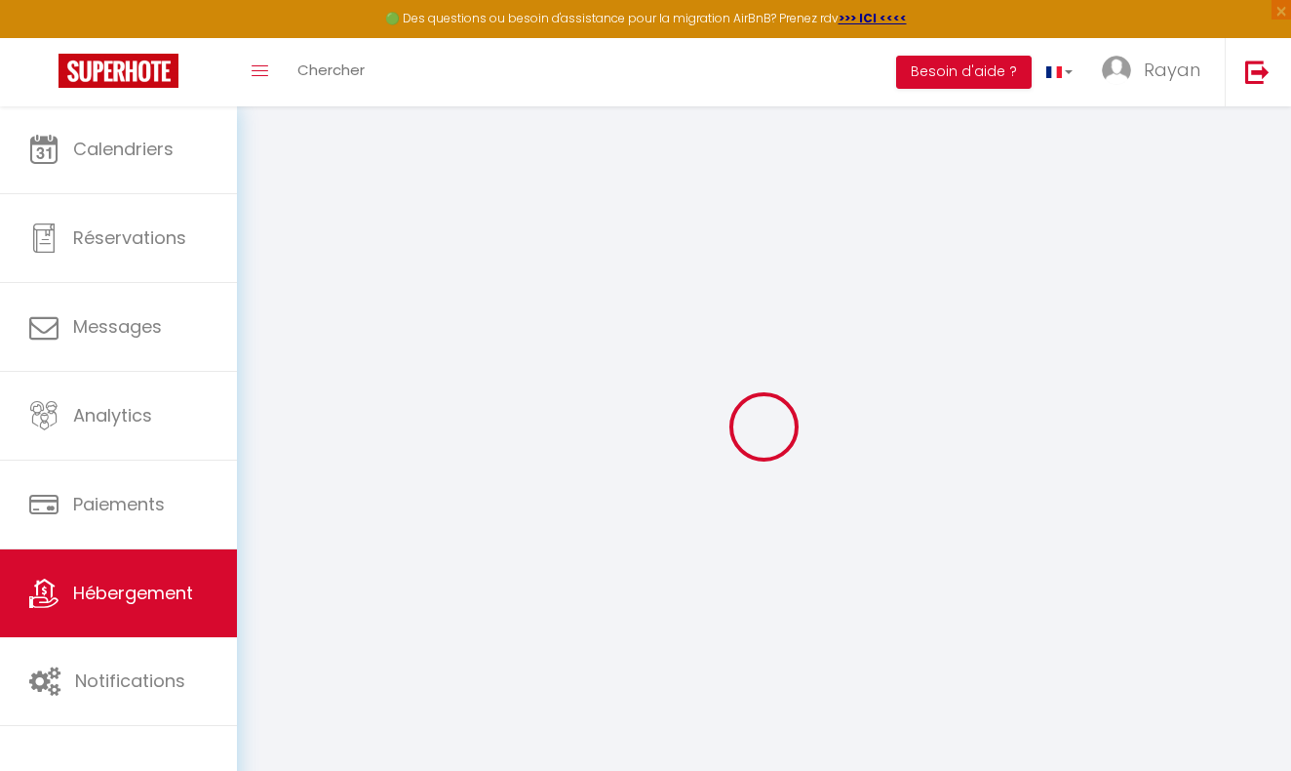
select select
checkbox input "false"
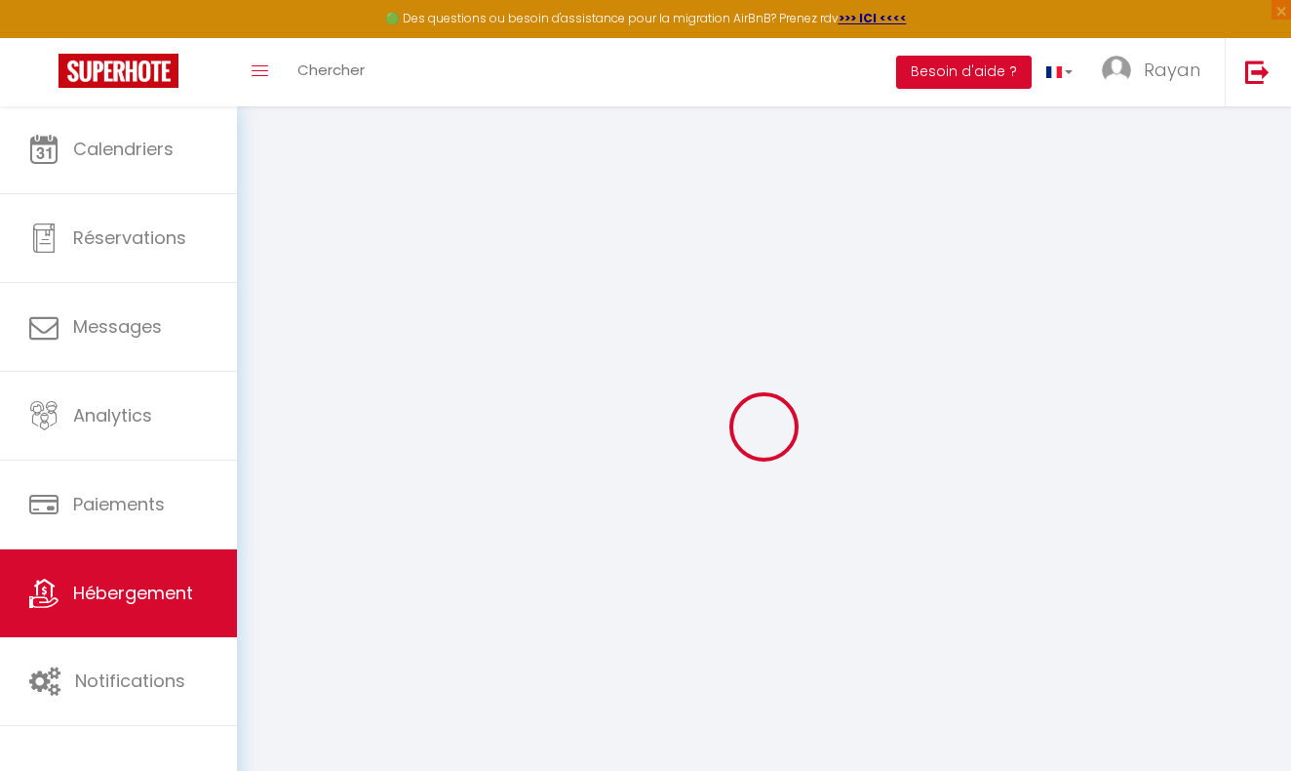
checkbox input "false"
select select
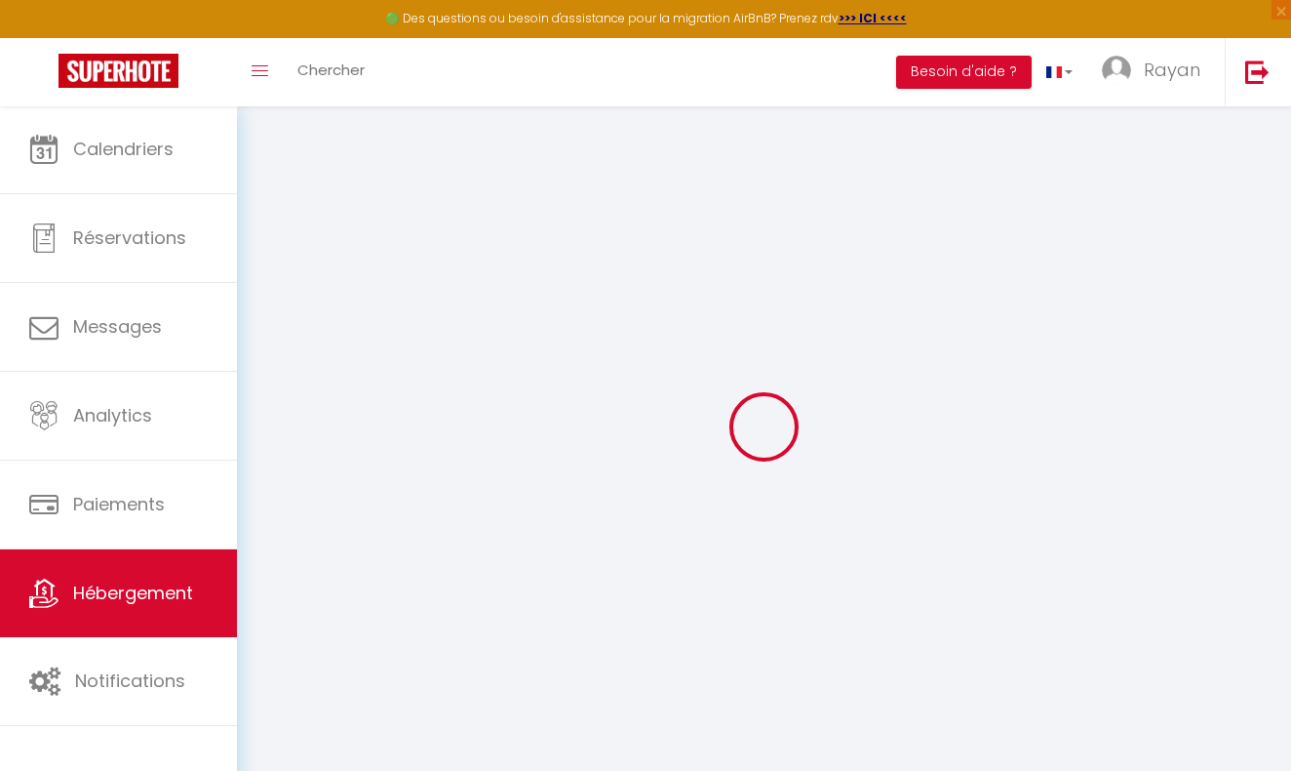
select select
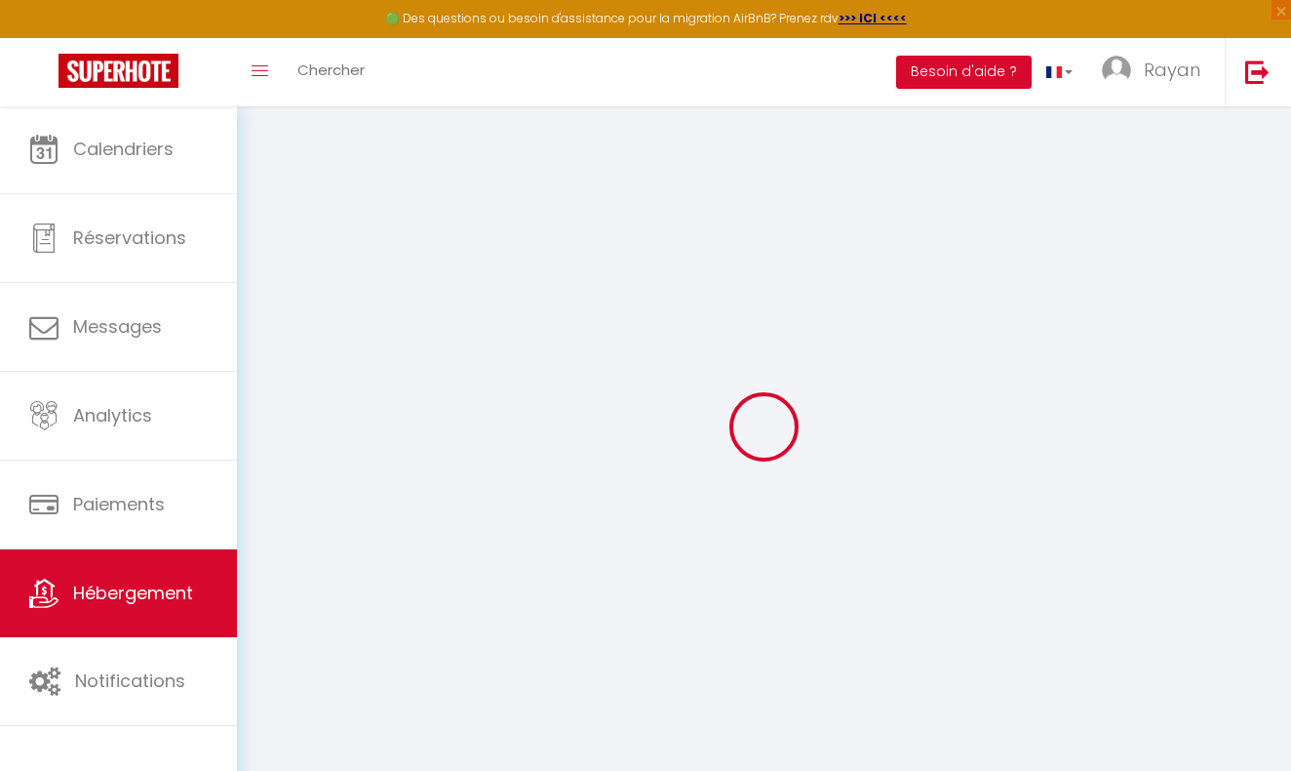
checkbox input "false"
select select
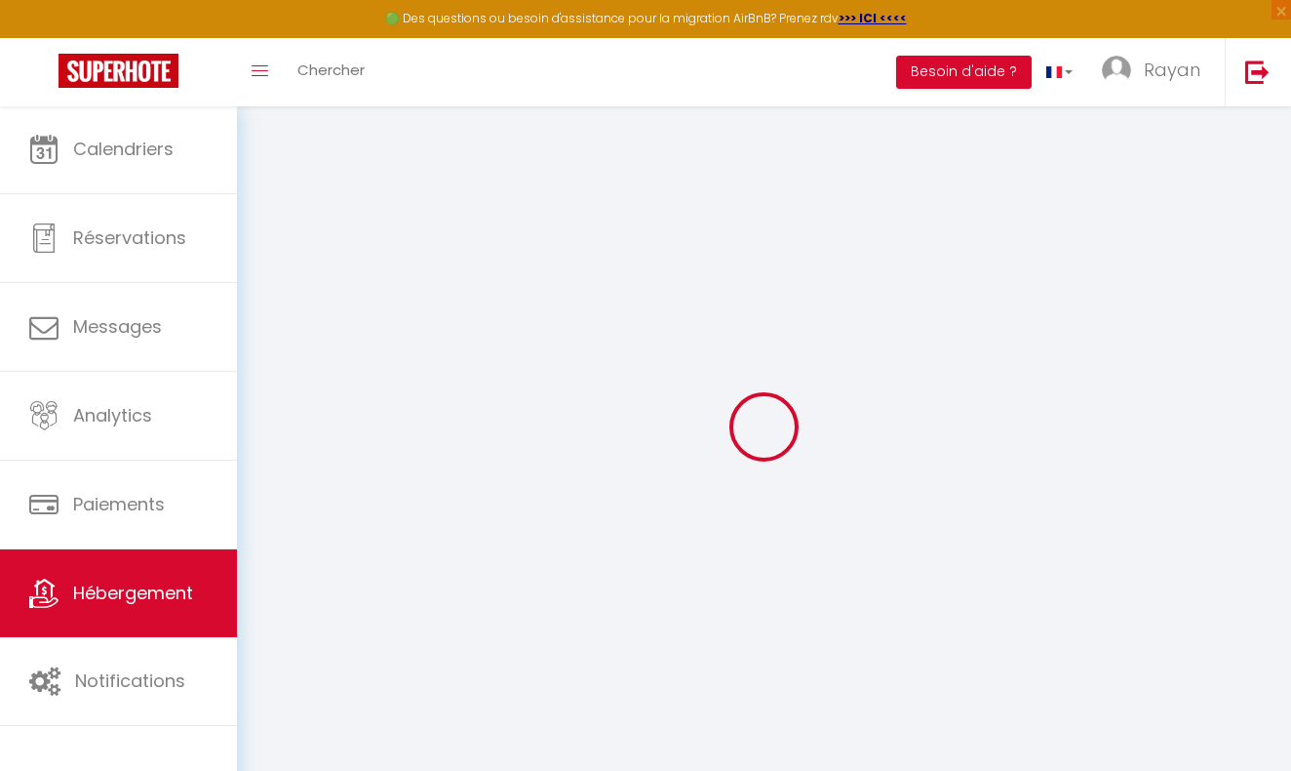
select select
type input "Skyline Duplex [GEOGRAPHIC_DATA]"
select select "8"
select select "3"
select select "2"
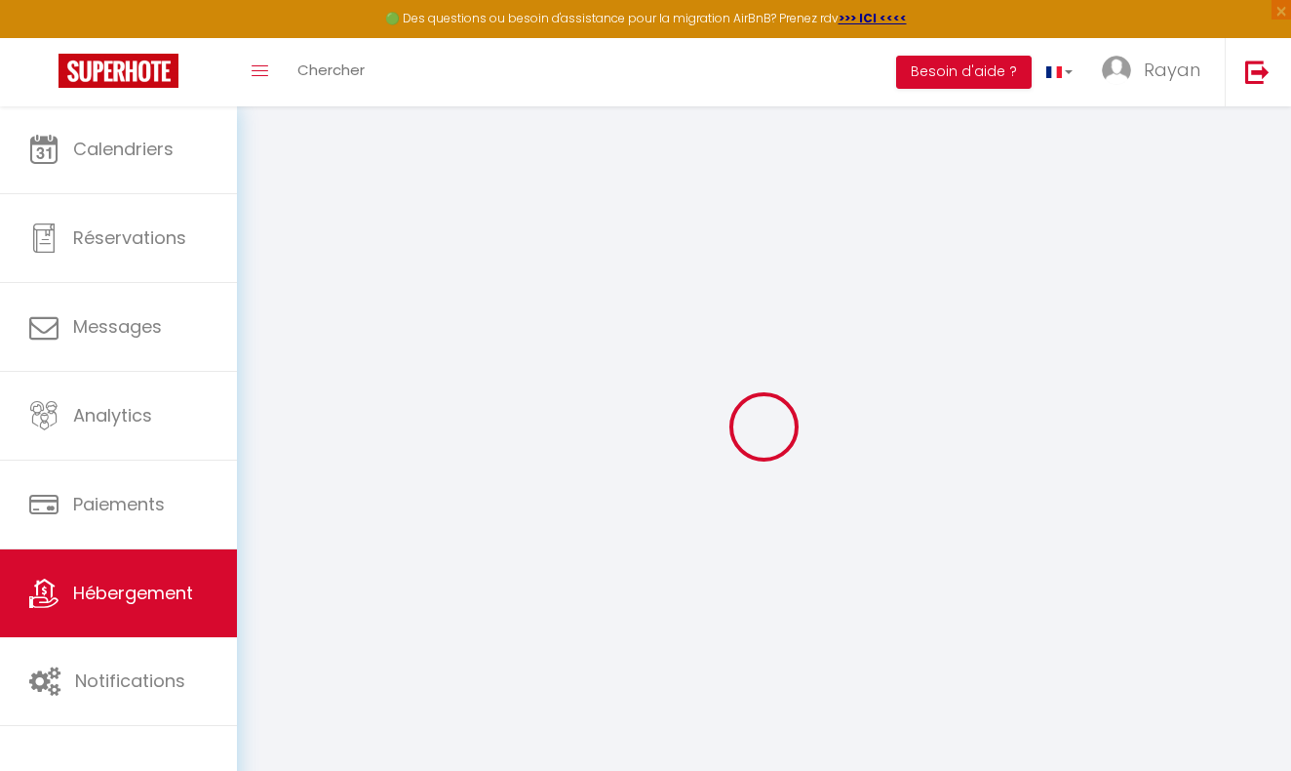
type input "220"
type input "10"
type input "70"
type input "4.00"
select select
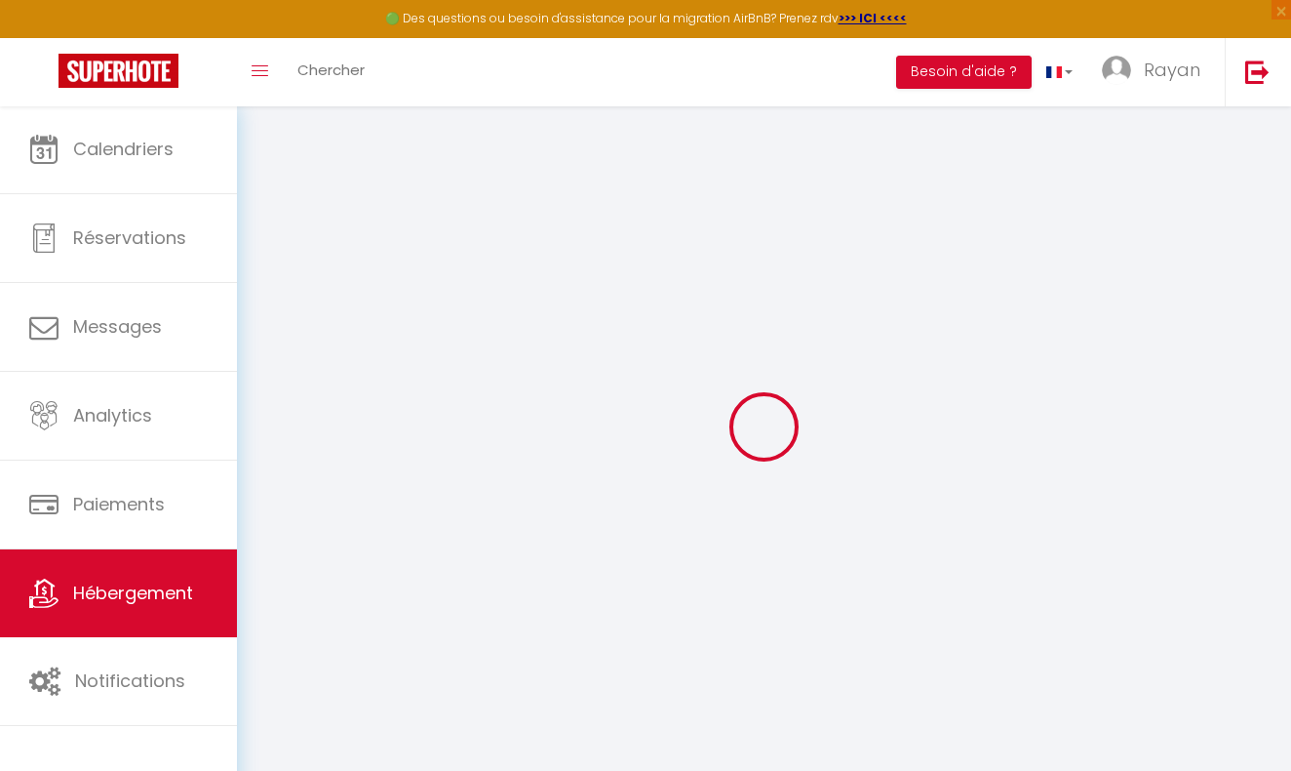
select select
type input "[STREET_ADDRESS]"
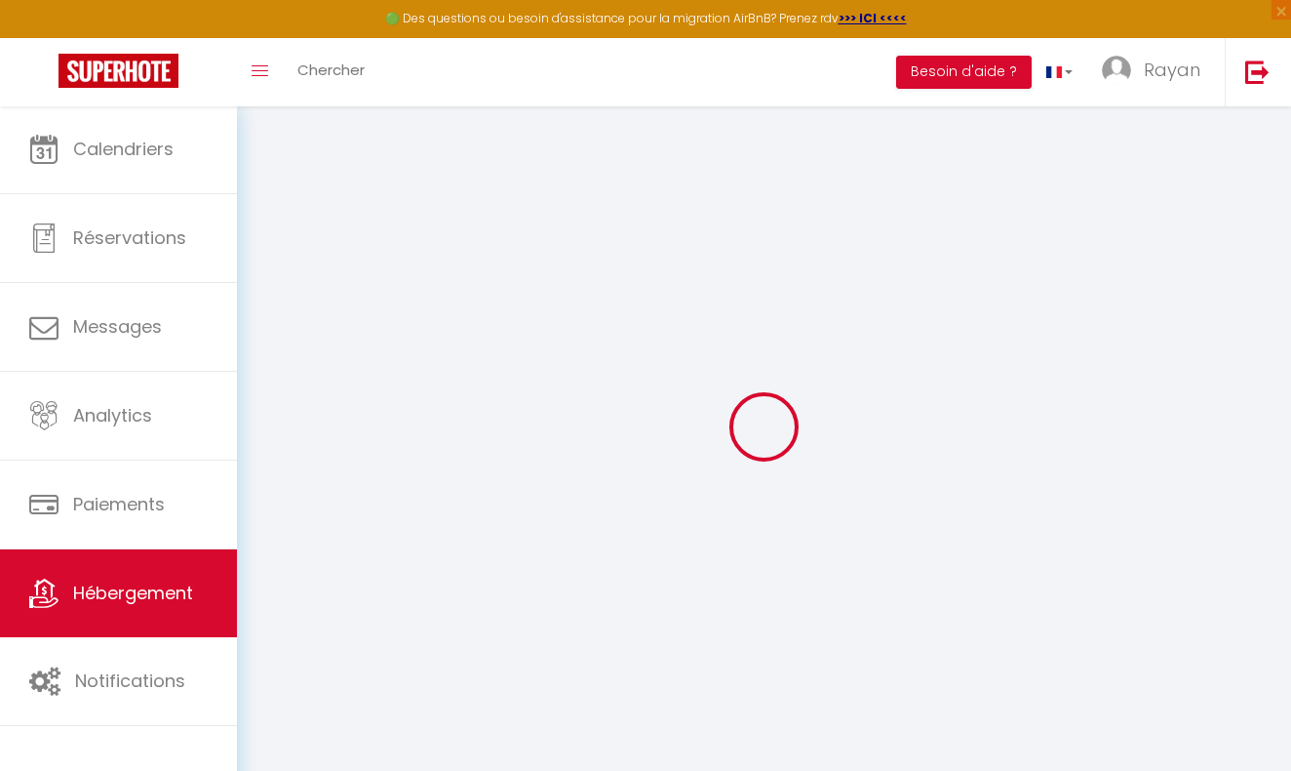
type input "1130"
type input "[GEOGRAPHIC_DATA]"
select select "23"
type input "[EMAIL_ADDRESS][DOMAIN_NAME]"
select select
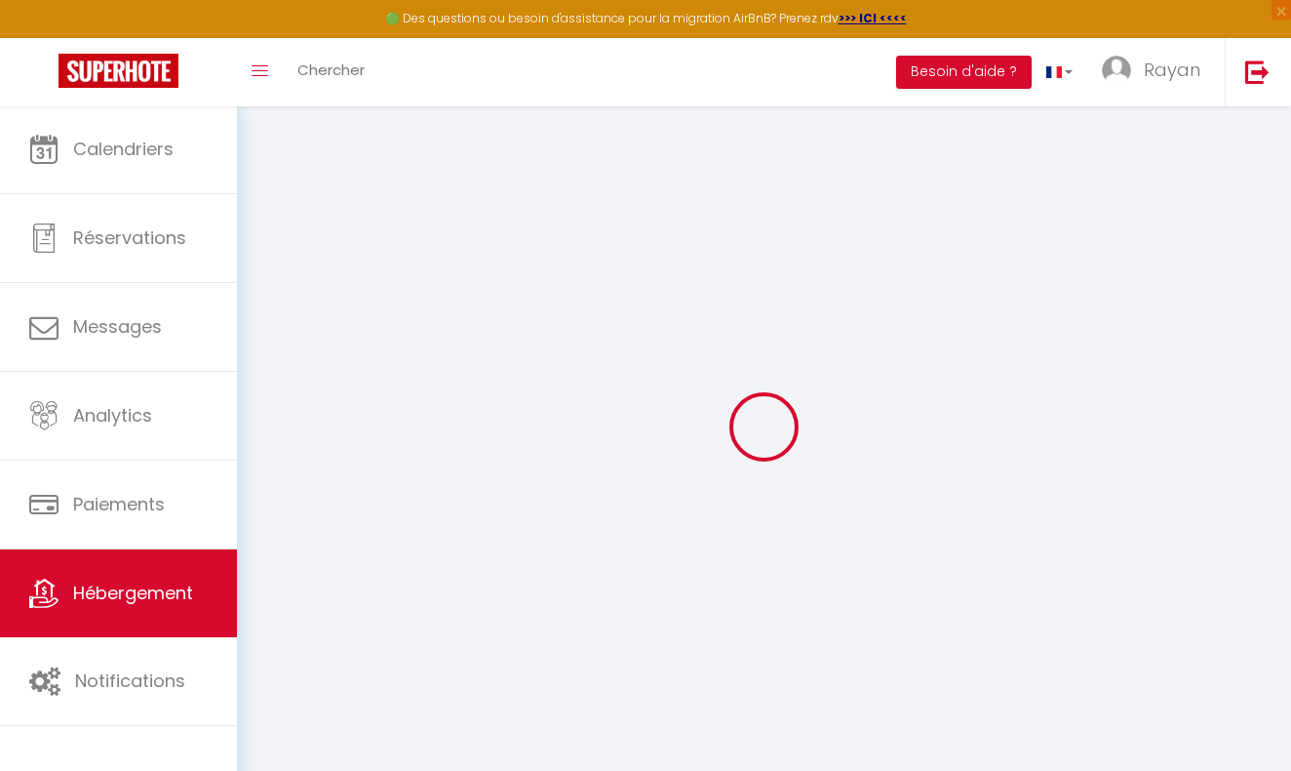
checkbox input "false"
select select
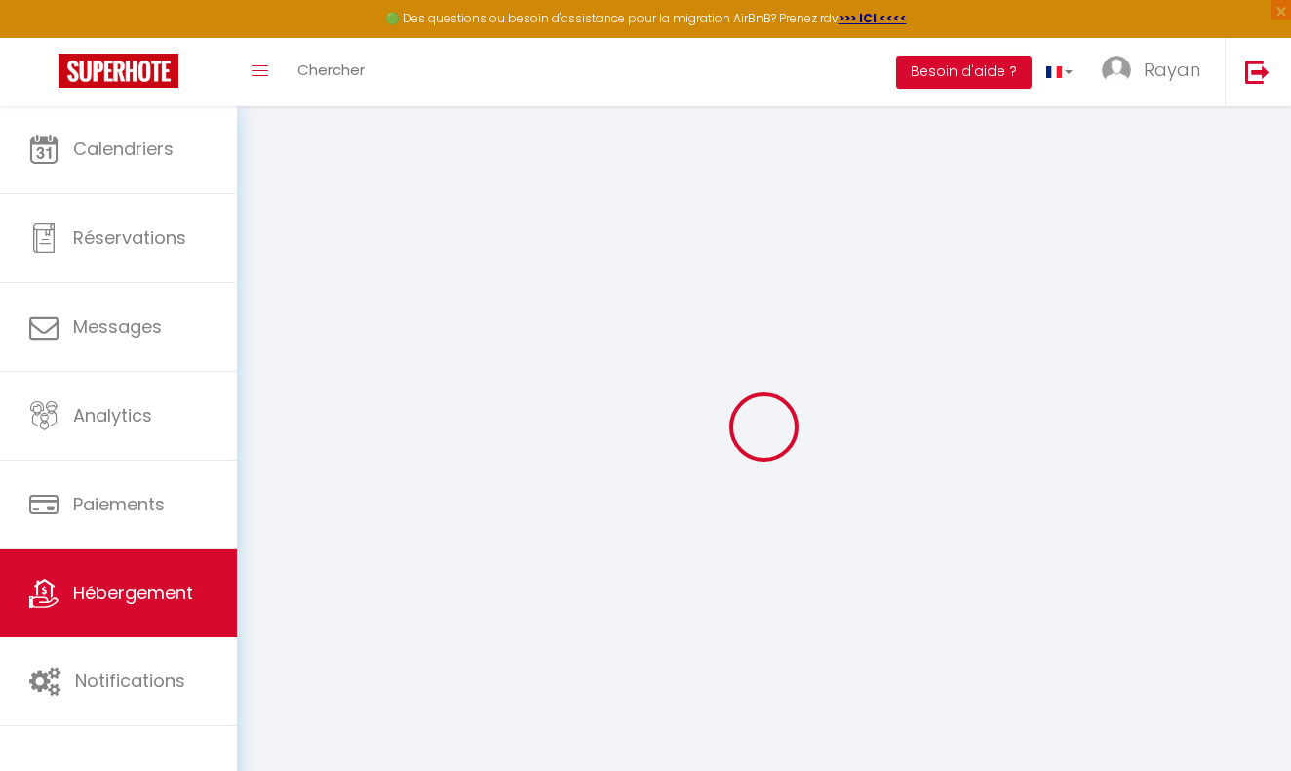
select select
type input "0"
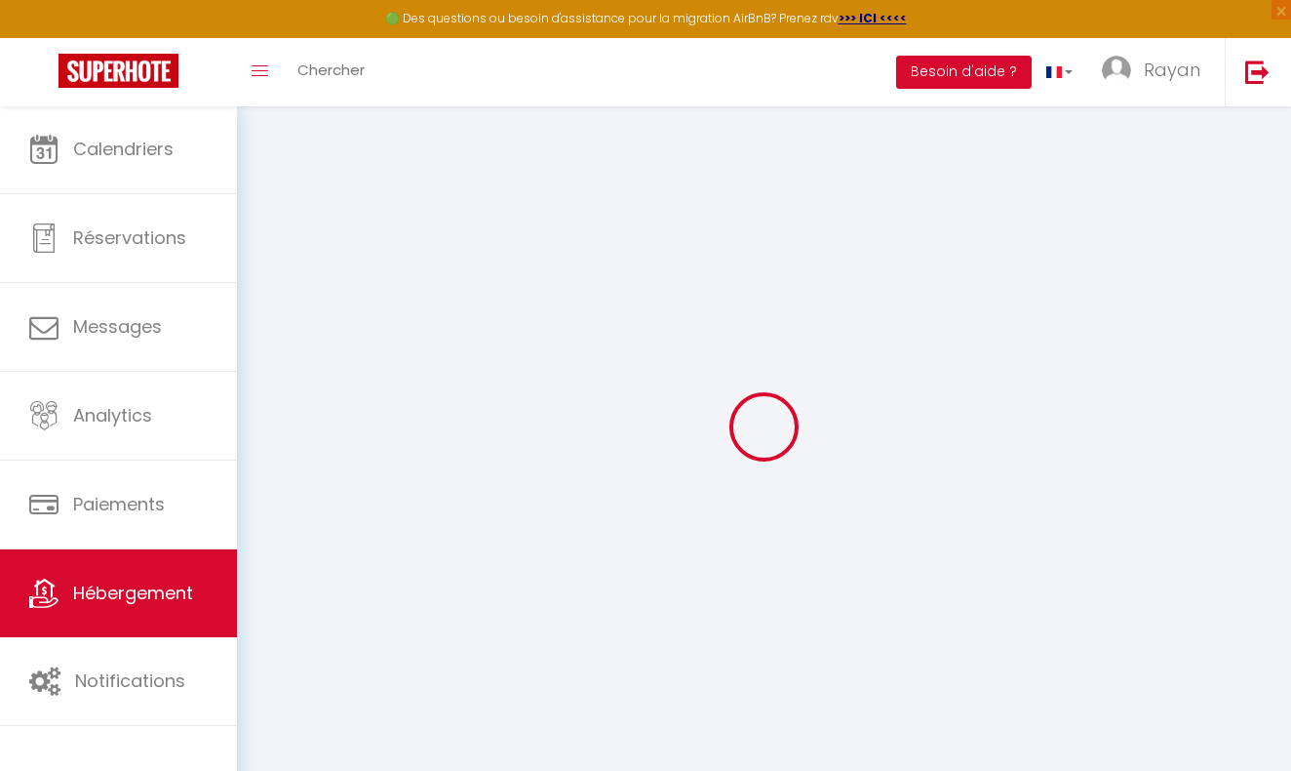
select select
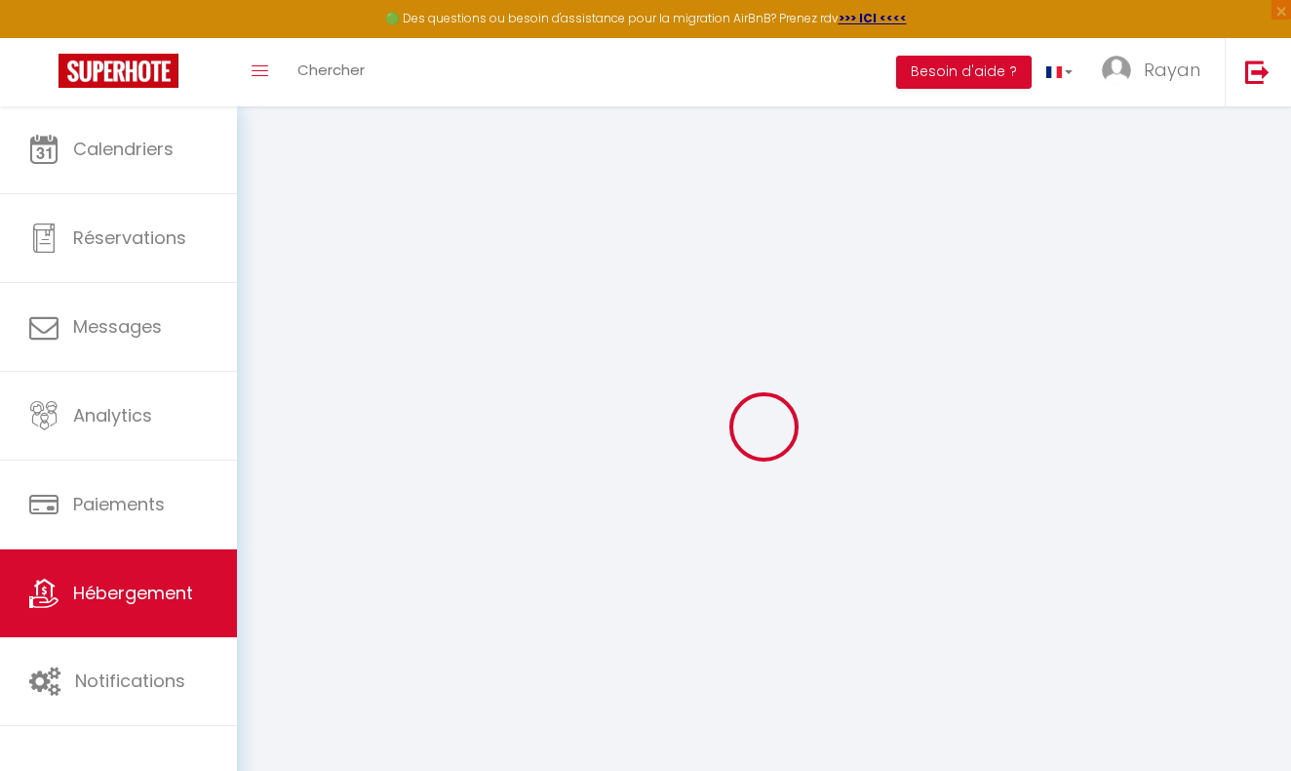
select select
checkbox input "false"
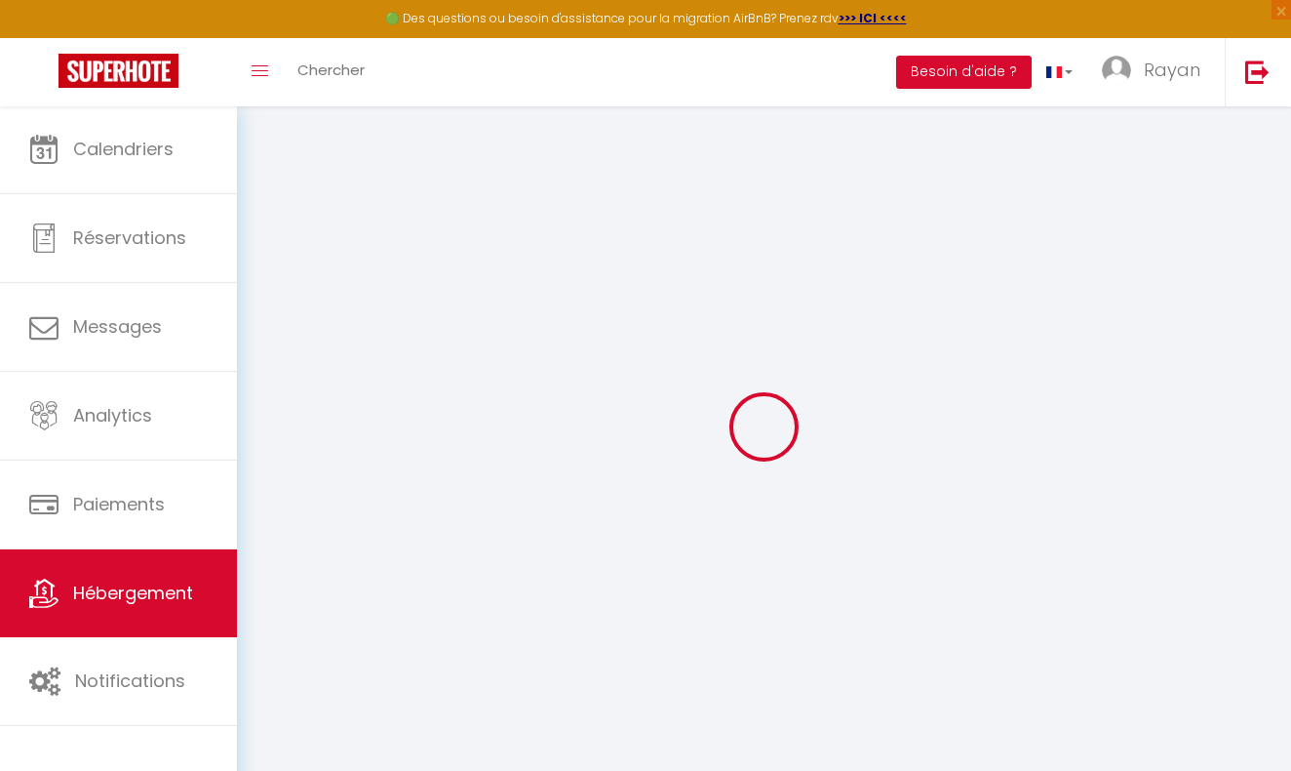
select select
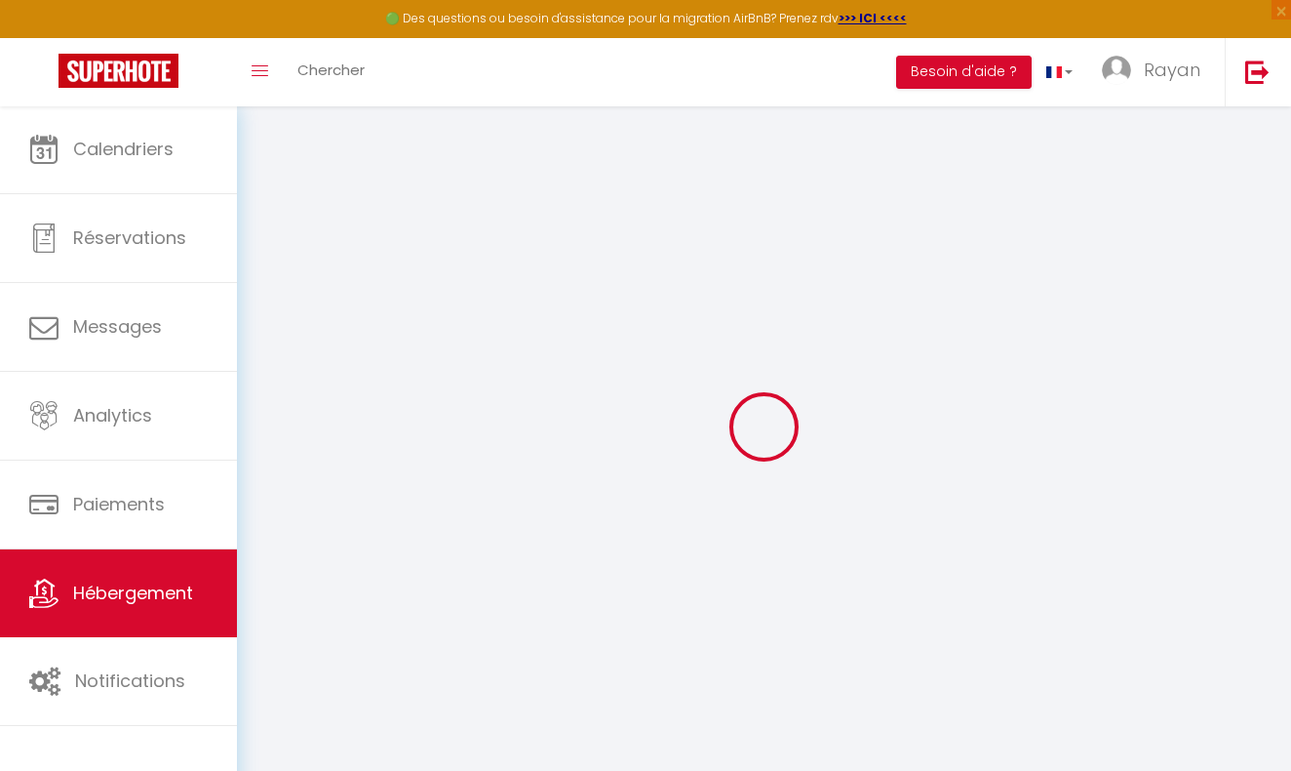
select select
checkbox input "false"
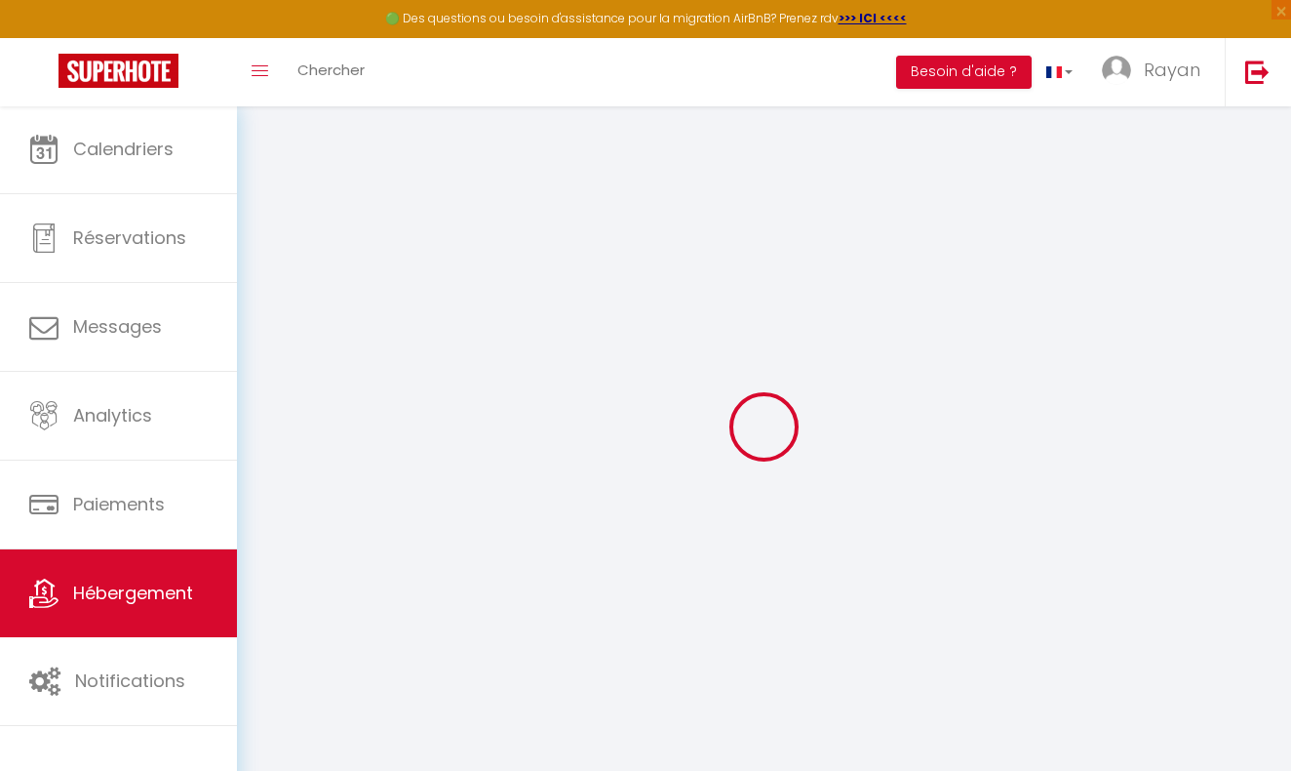
select select
checkbox input "false"
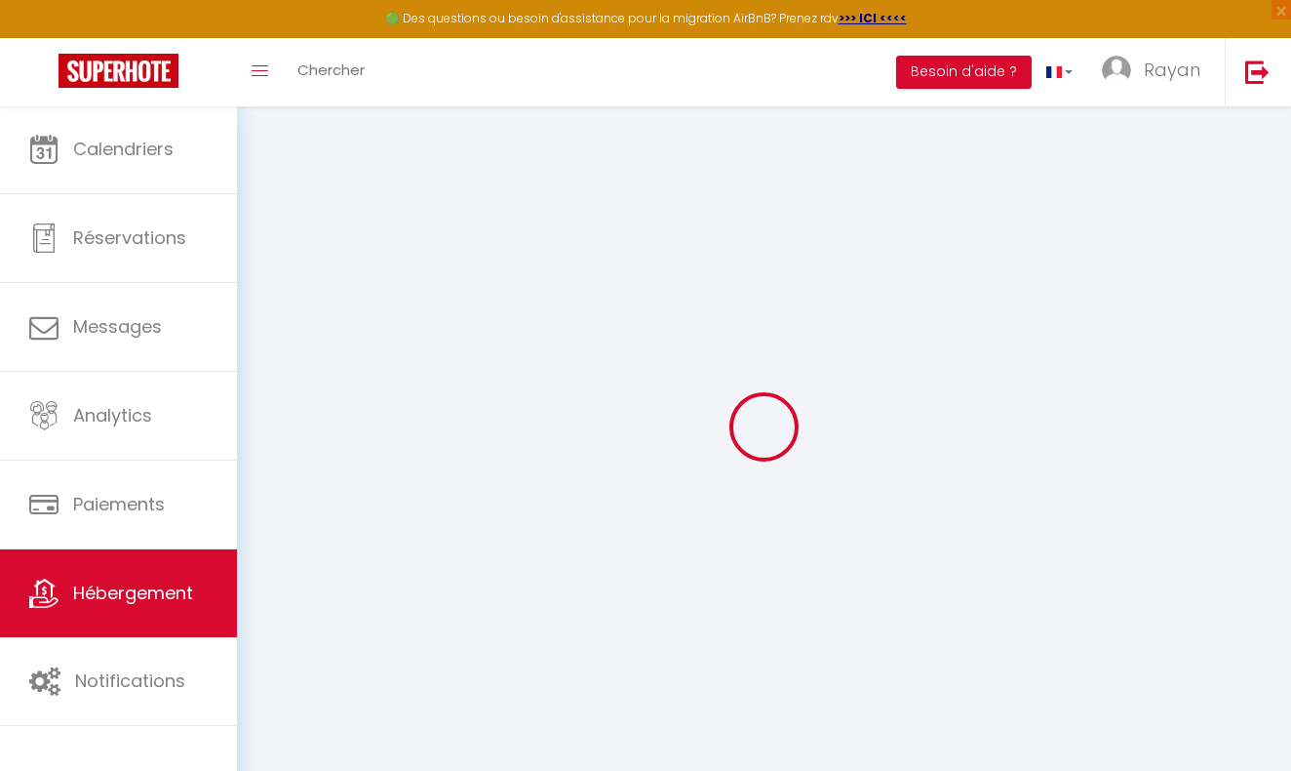
select select
checkbox input "false"
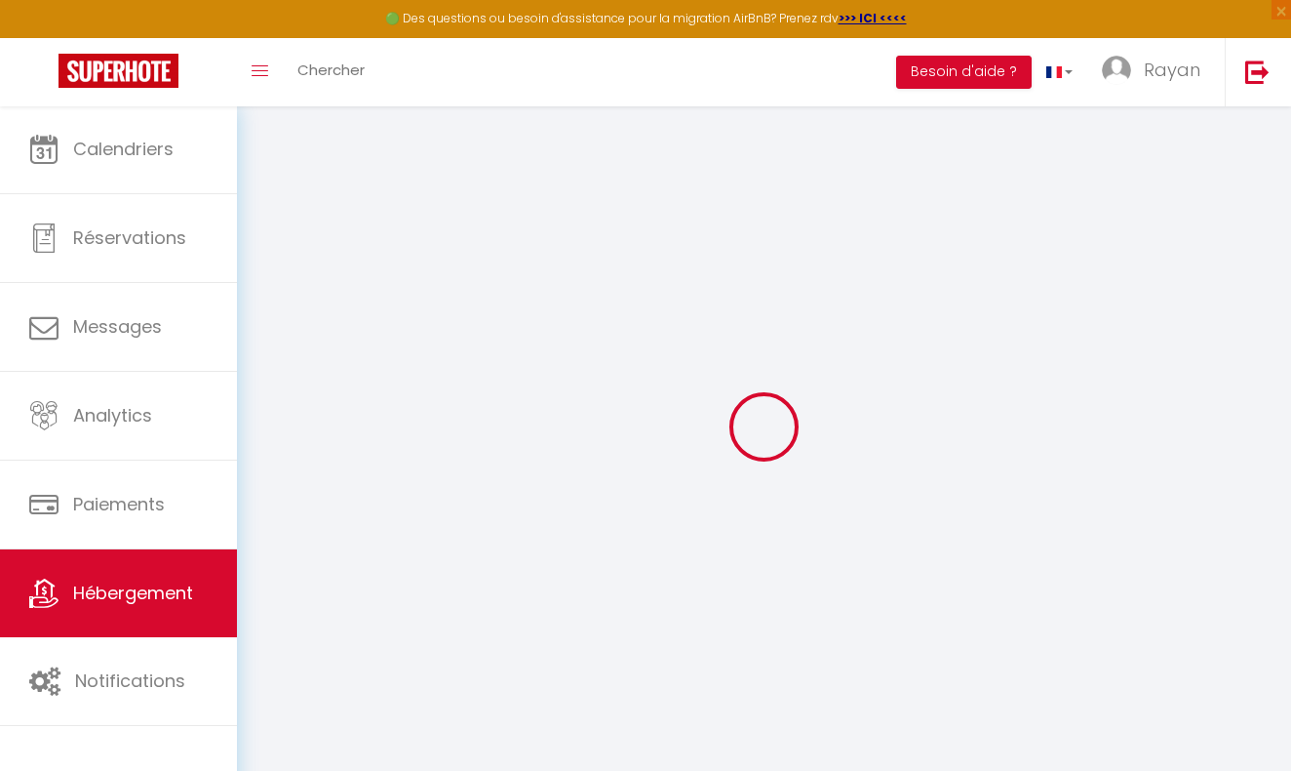
select select "15:00"
select select "00:00"
select select "11:00"
select select "30"
select select "120"
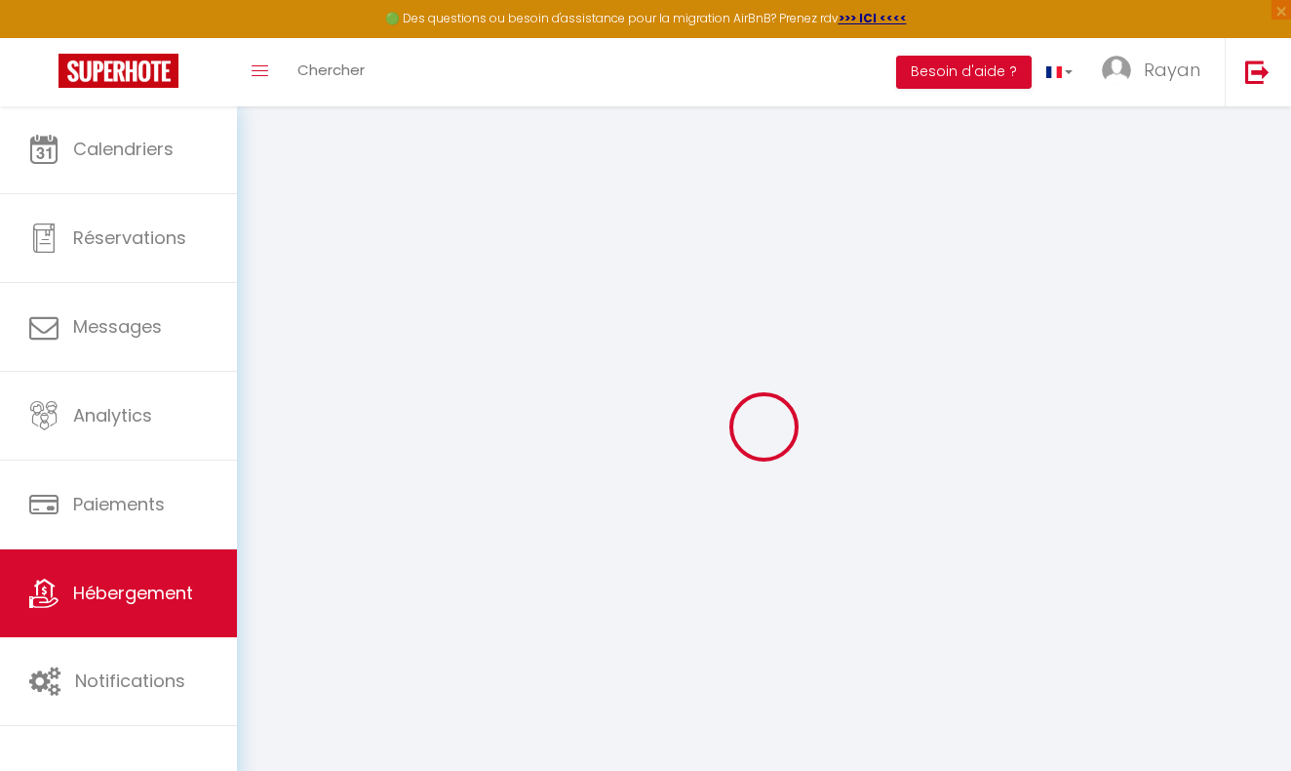
select select
checkbox input "false"
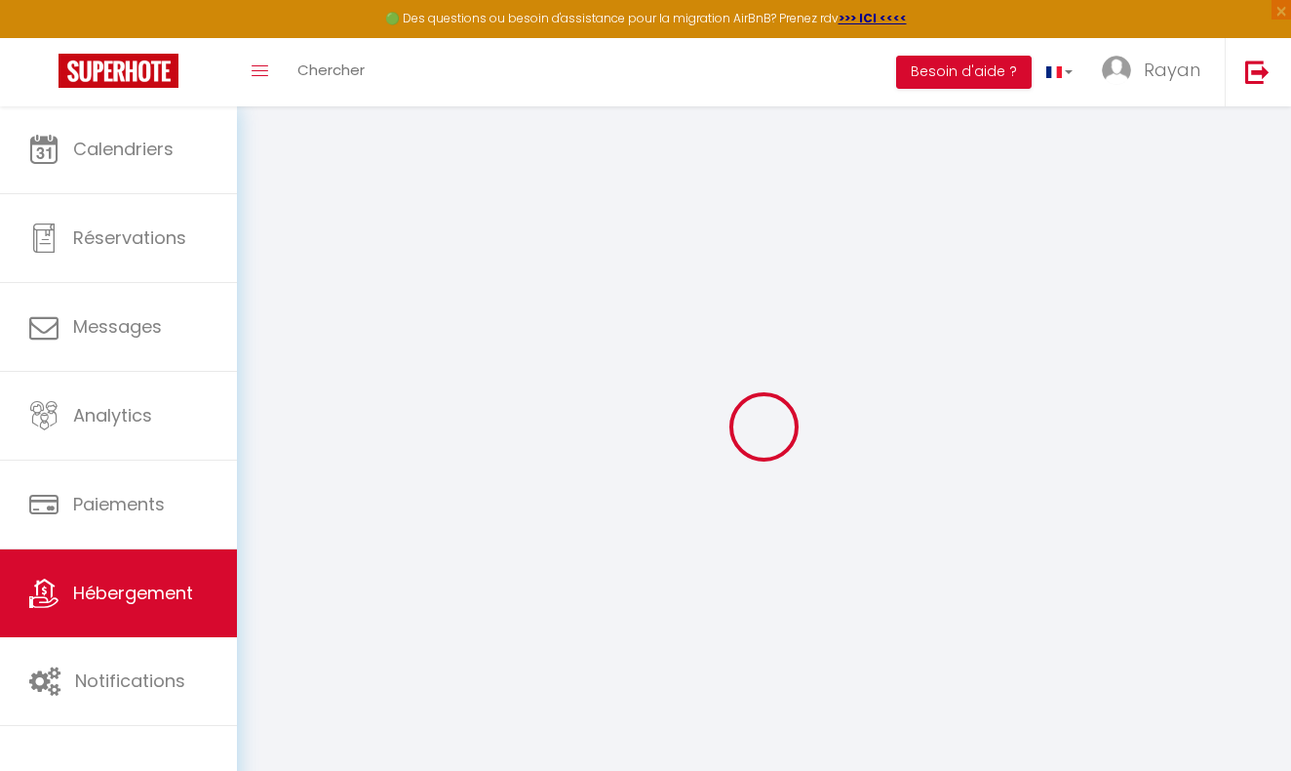
select select
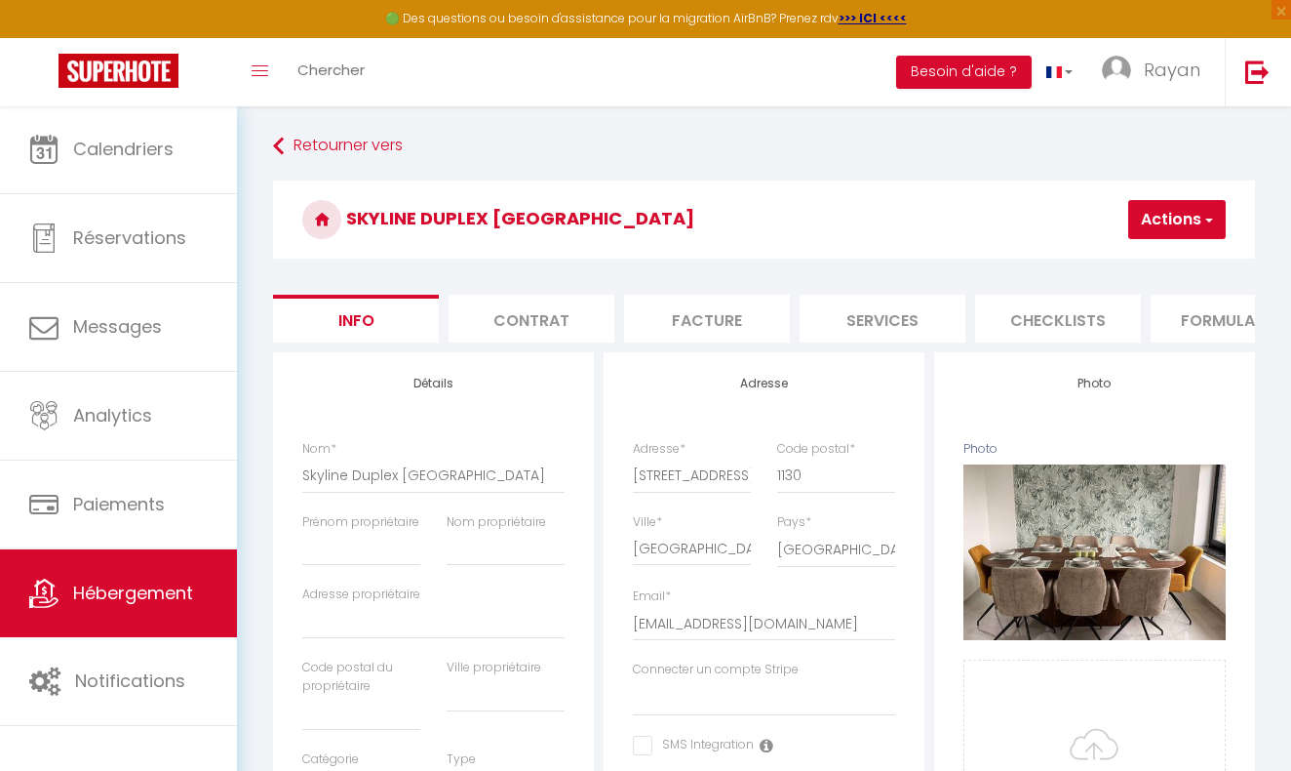
select select
checkbox input "false"
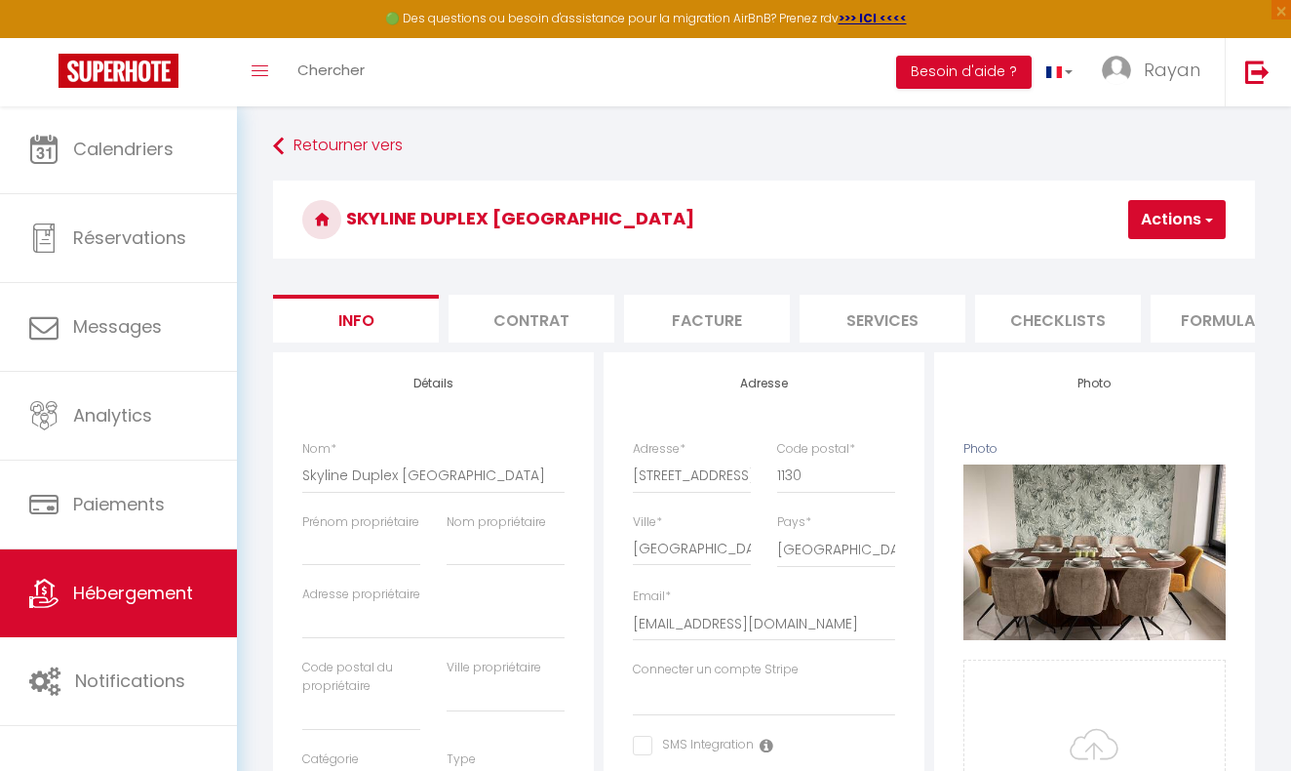
select select
select select "EUR"
select select
select select "7116-1527408373131700630"
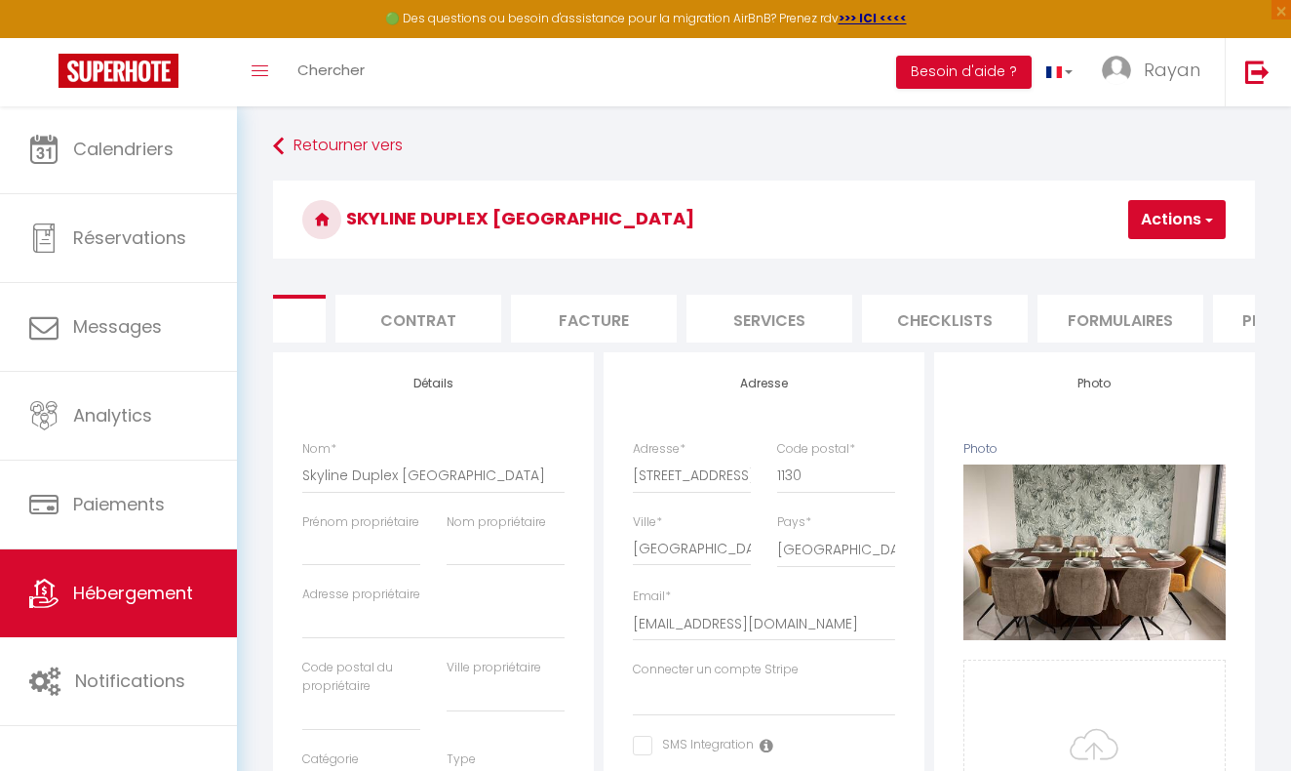
scroll to position [0, 169]
click at [1213, 304] on li "Plateformes" at bounding box center [1241, 319] width 166 height 48
select select
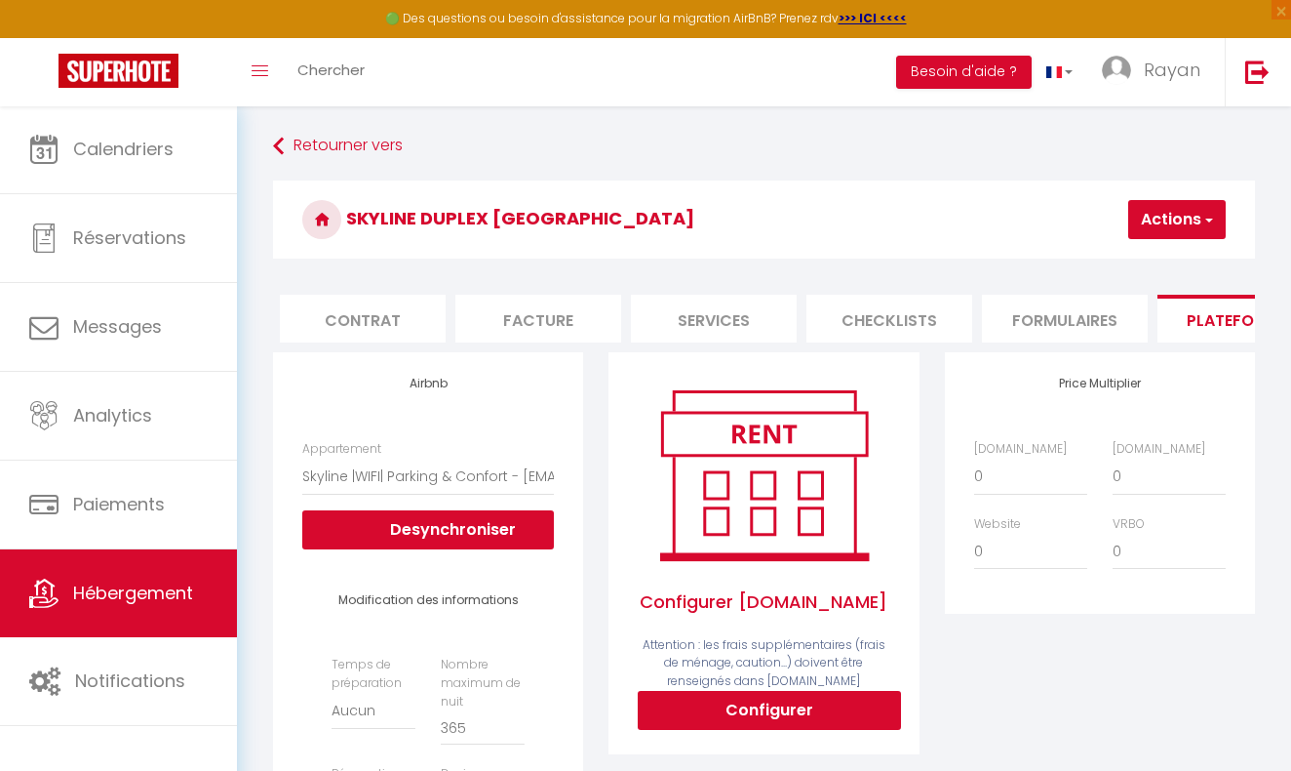
click at [755, 701] on button "Configurer" at bounding box center [769, 710] width 263 height 39
select select
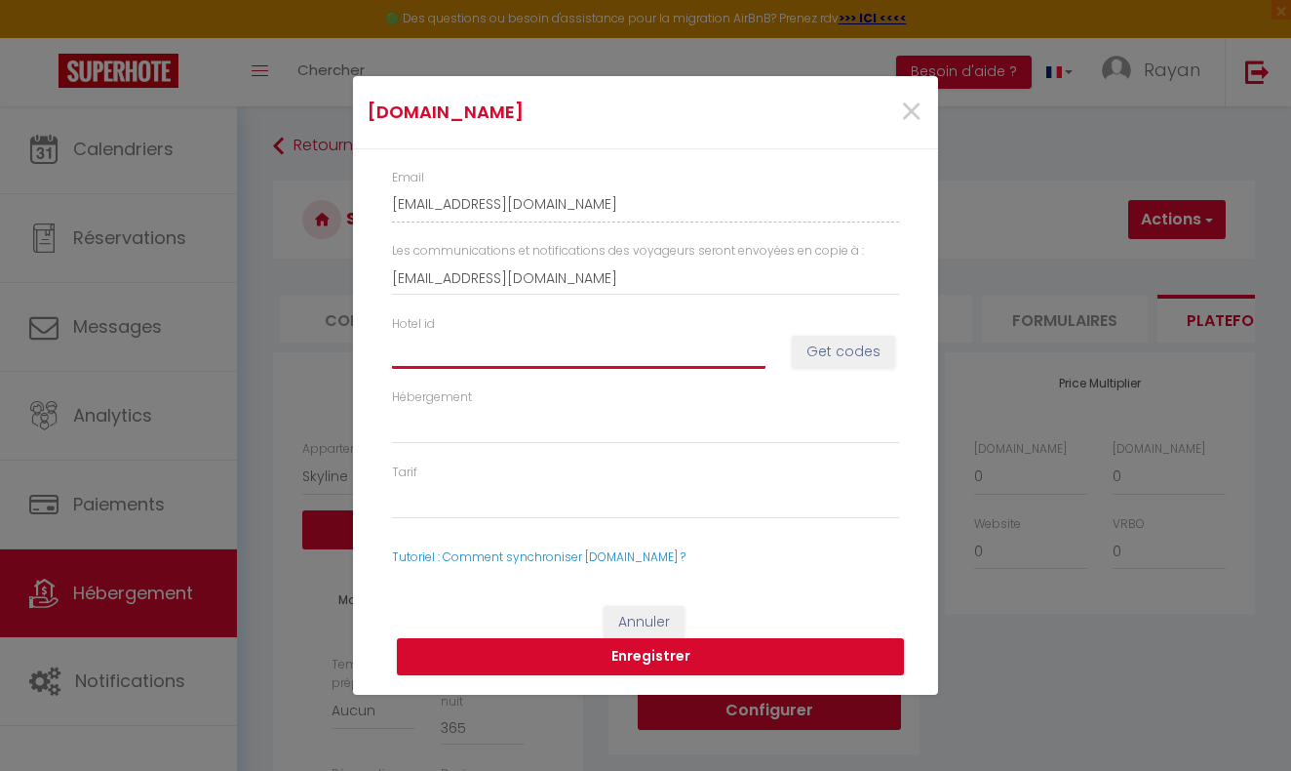
click at [502, 349] on input "Hotel id" at bounding box center [579, 351] width 374 height 35
type input "1"
select select
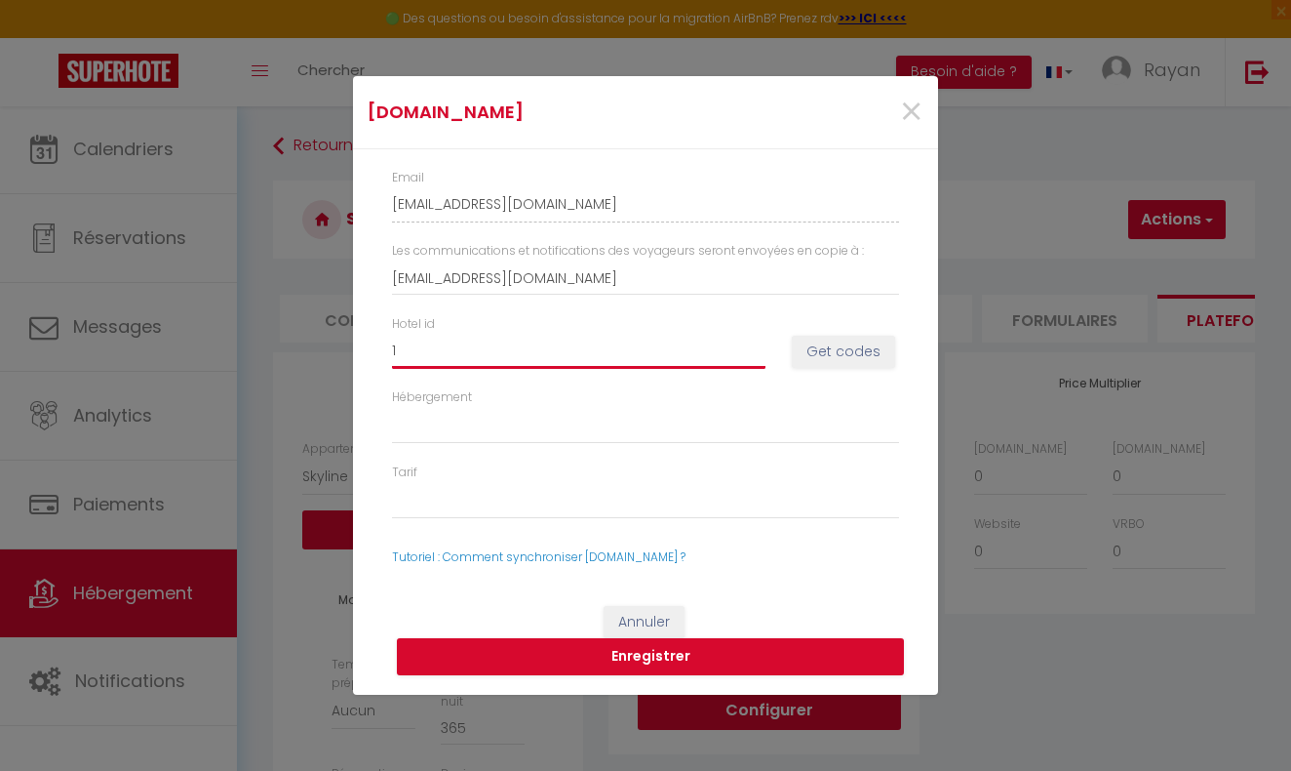
type input "15"
select select
type input "150"
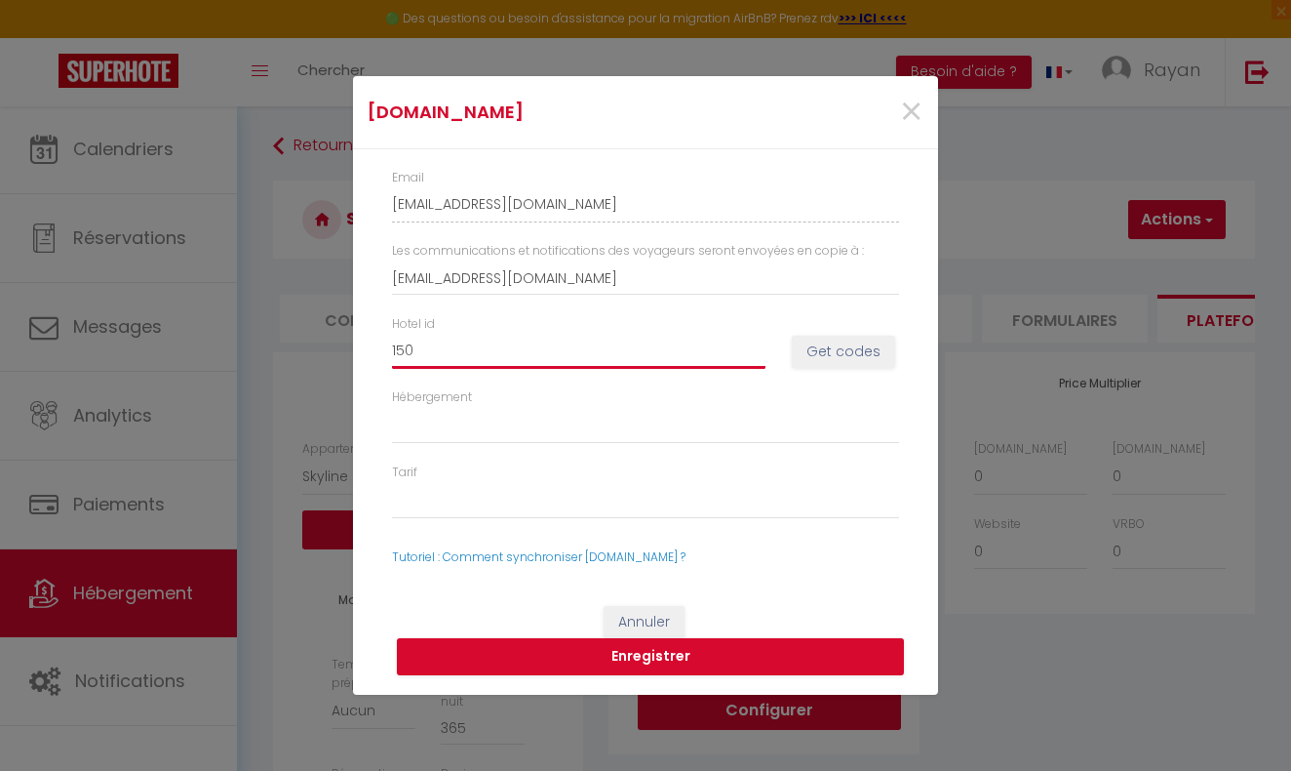
select select
type input "1506"
select select
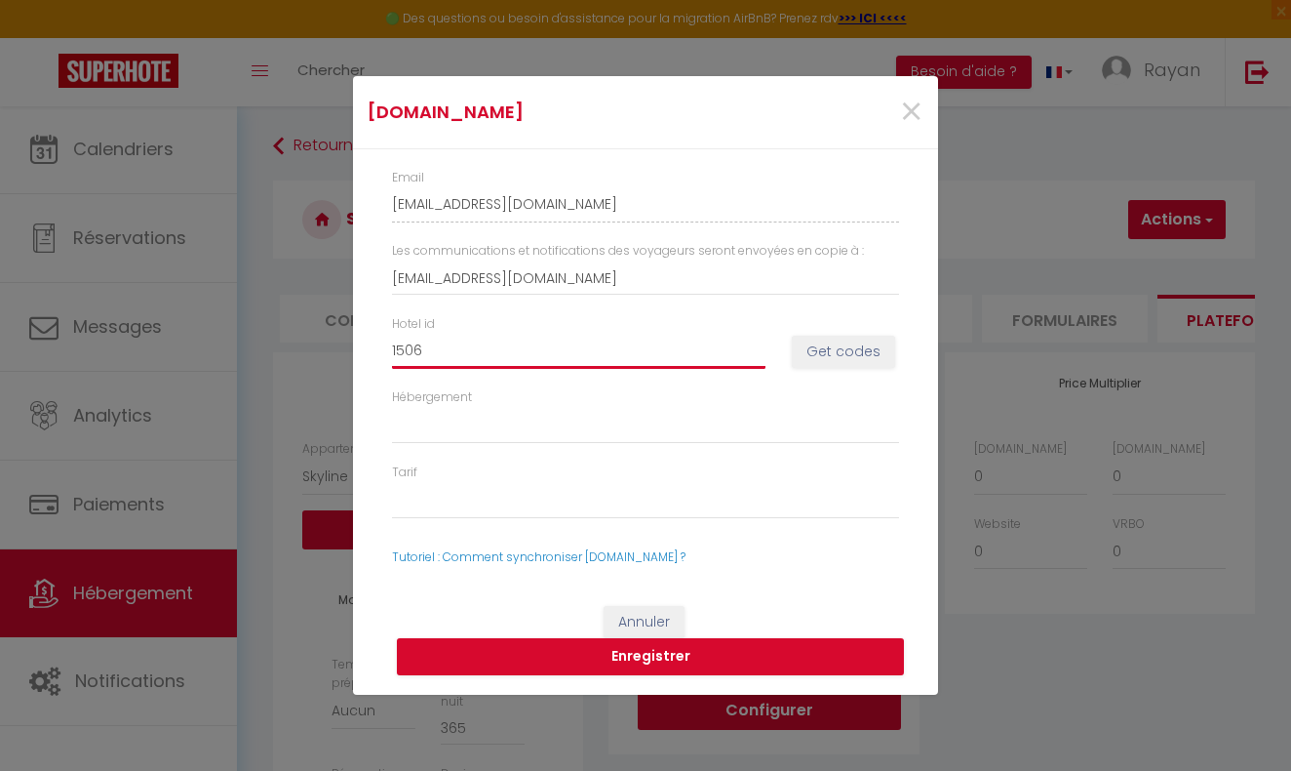
select select
type input "15066"
select select
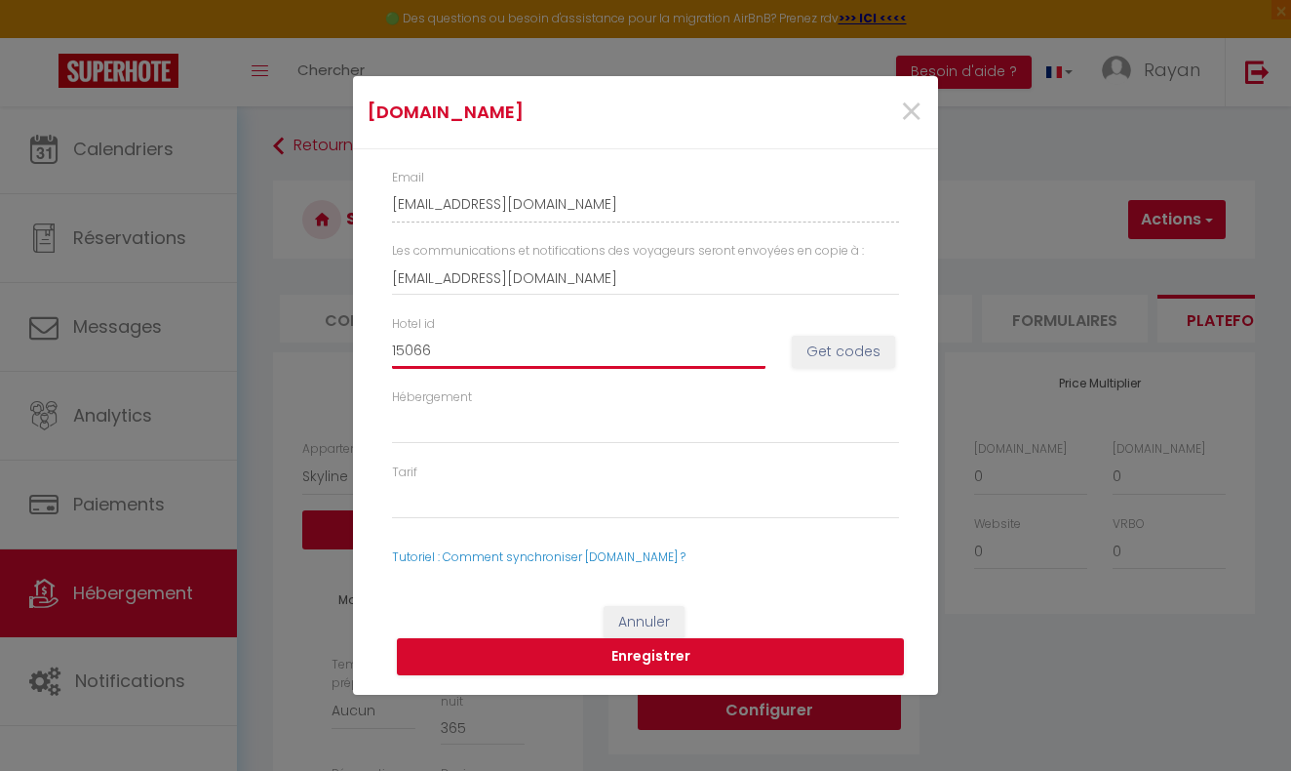
select select
type input "150665"
select select
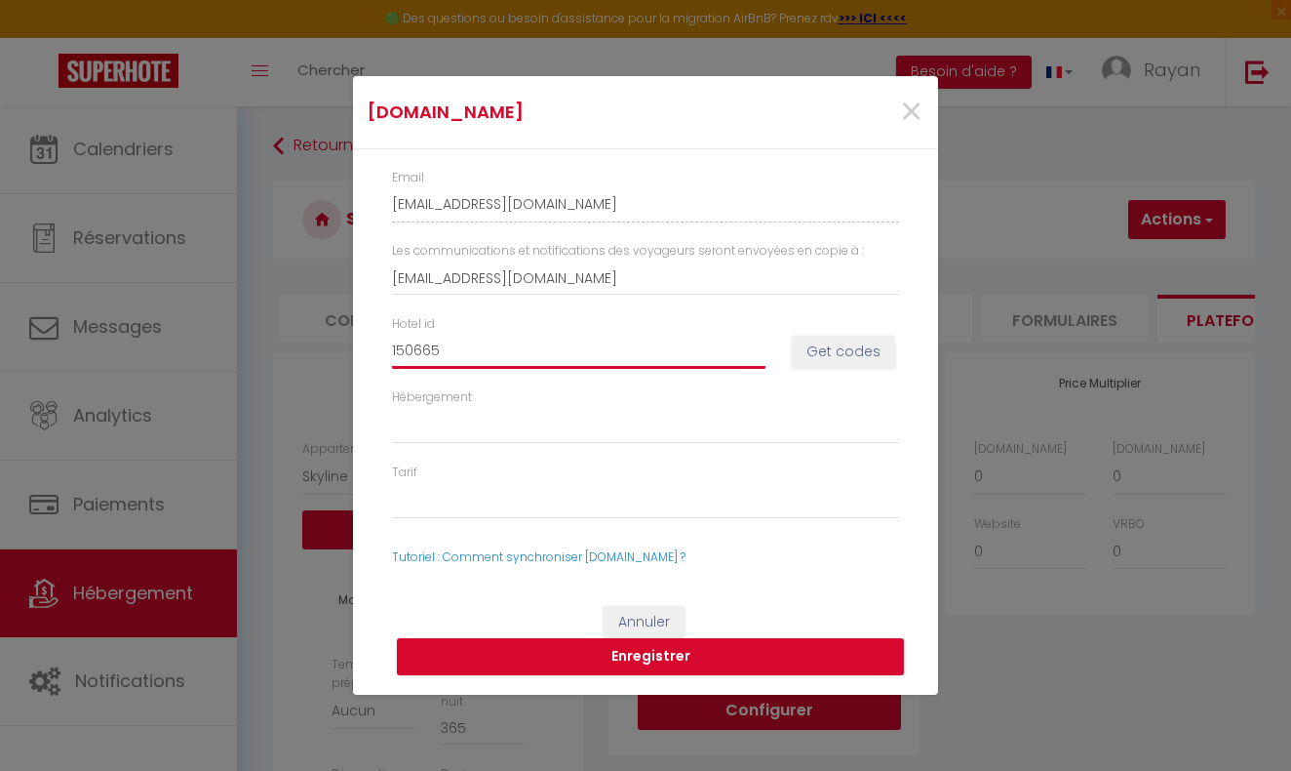
type input "1506653"
select select
type input "15066534"
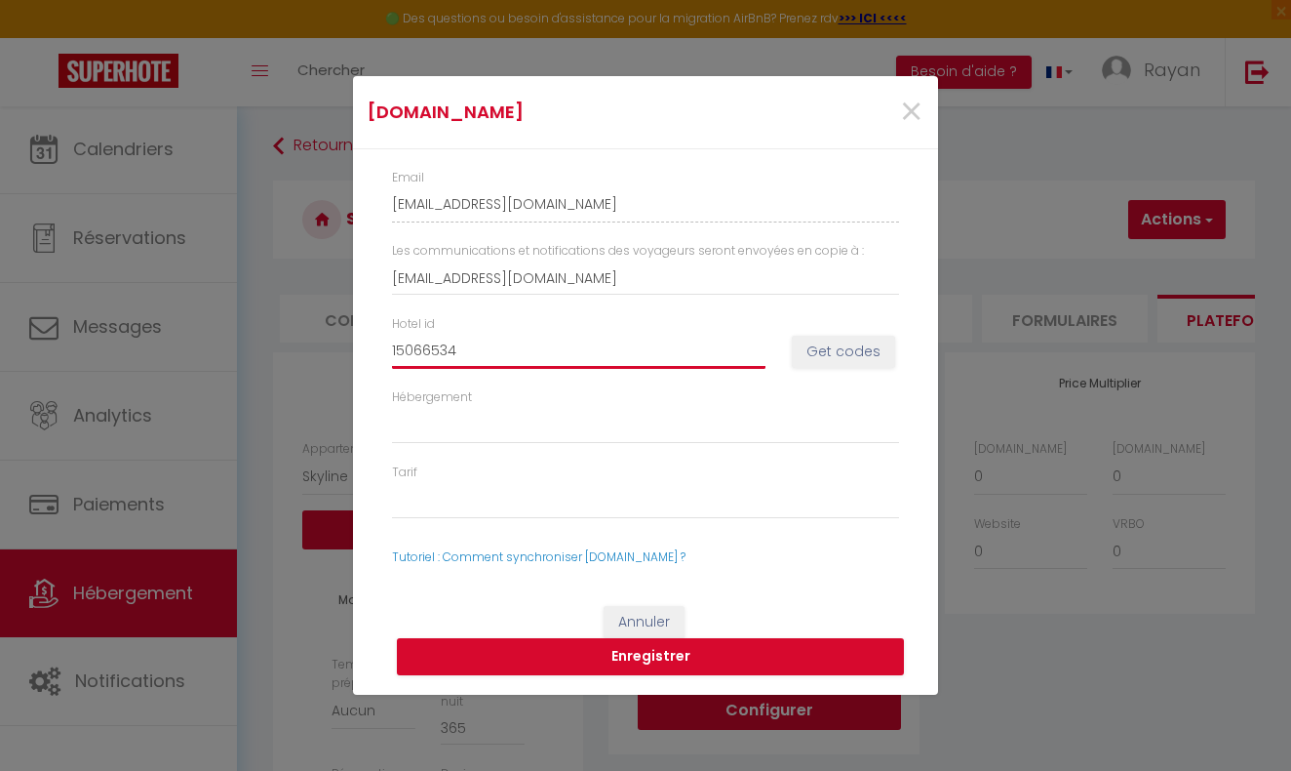
select select
type input "15066534"
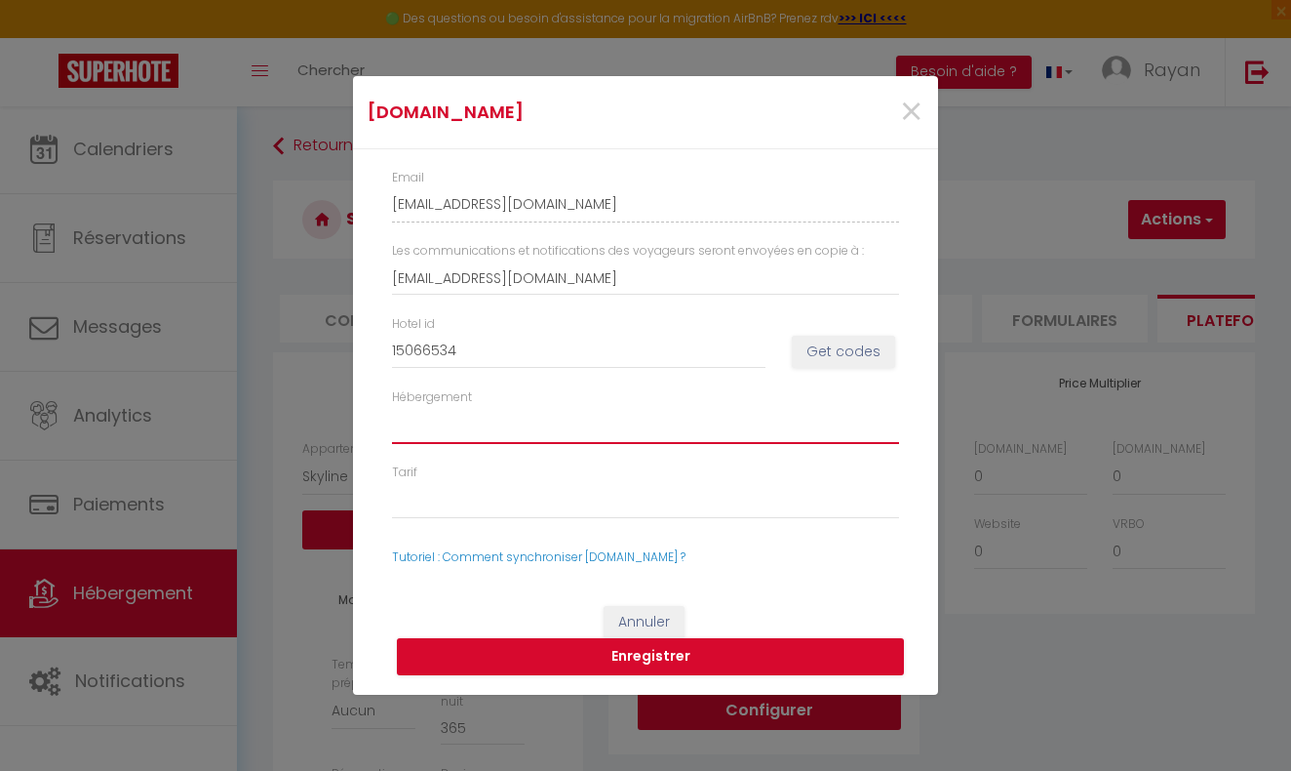
click at [472, 429] on select "Hébergement" at bounding box center [645, 425] width 507 height 37
click at [708, 657] on button "Enregistrer" at bounding box center [650, 656] width 507 height 37
select select
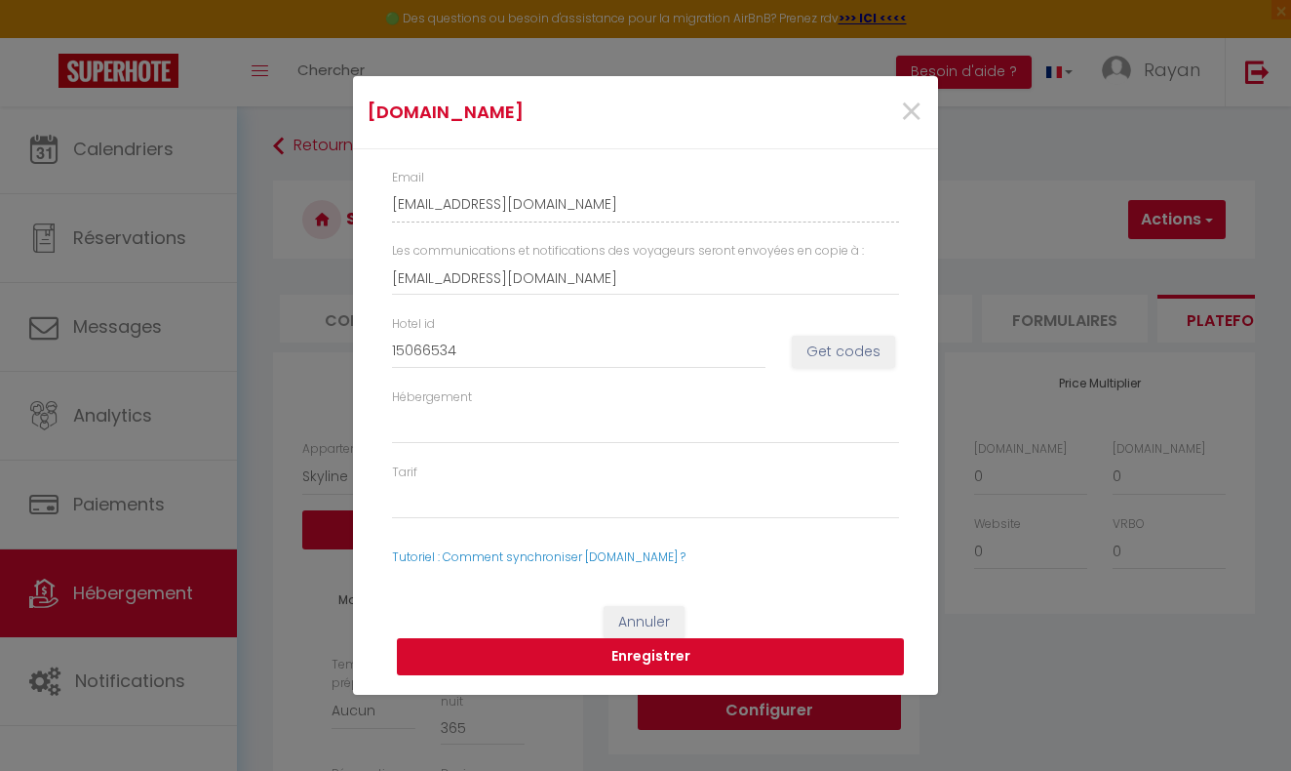
select select
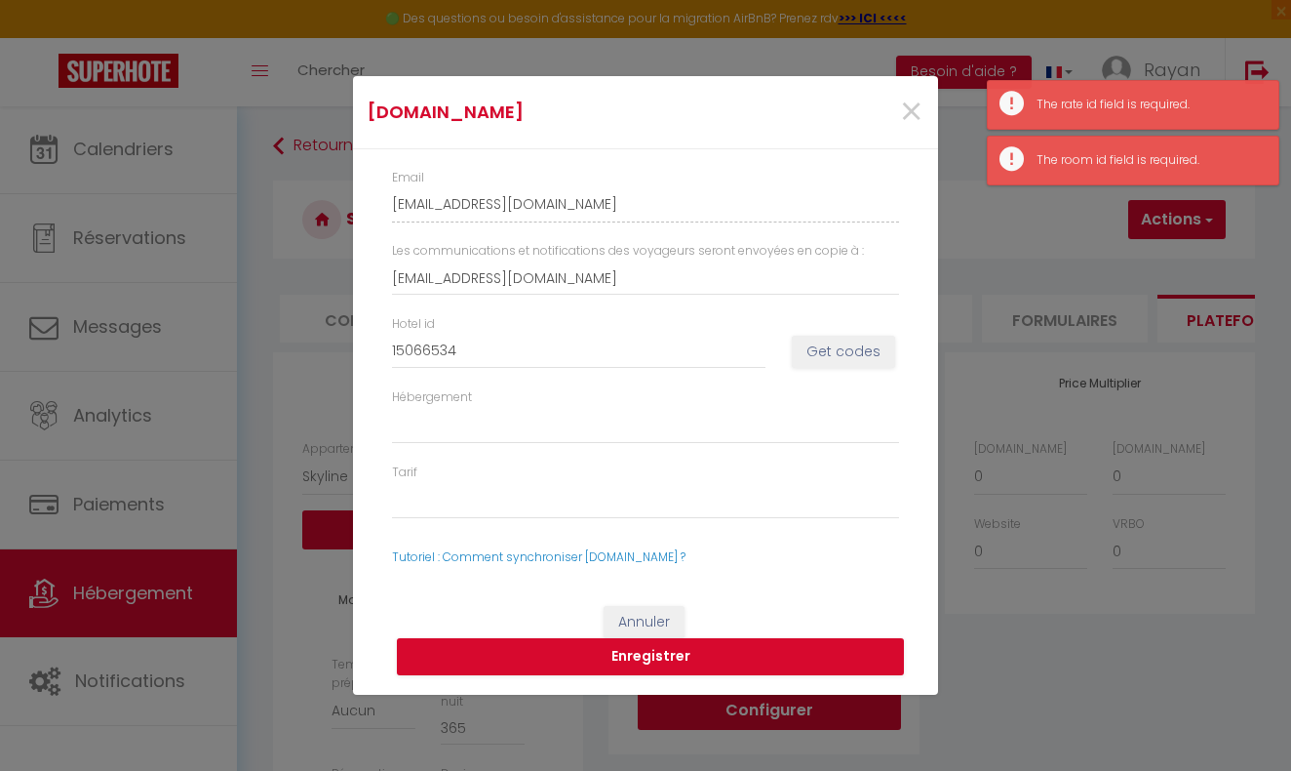
click at [828, 349] on button "Get codes" at bounding box center [843, 352] width 103 height 33
select select
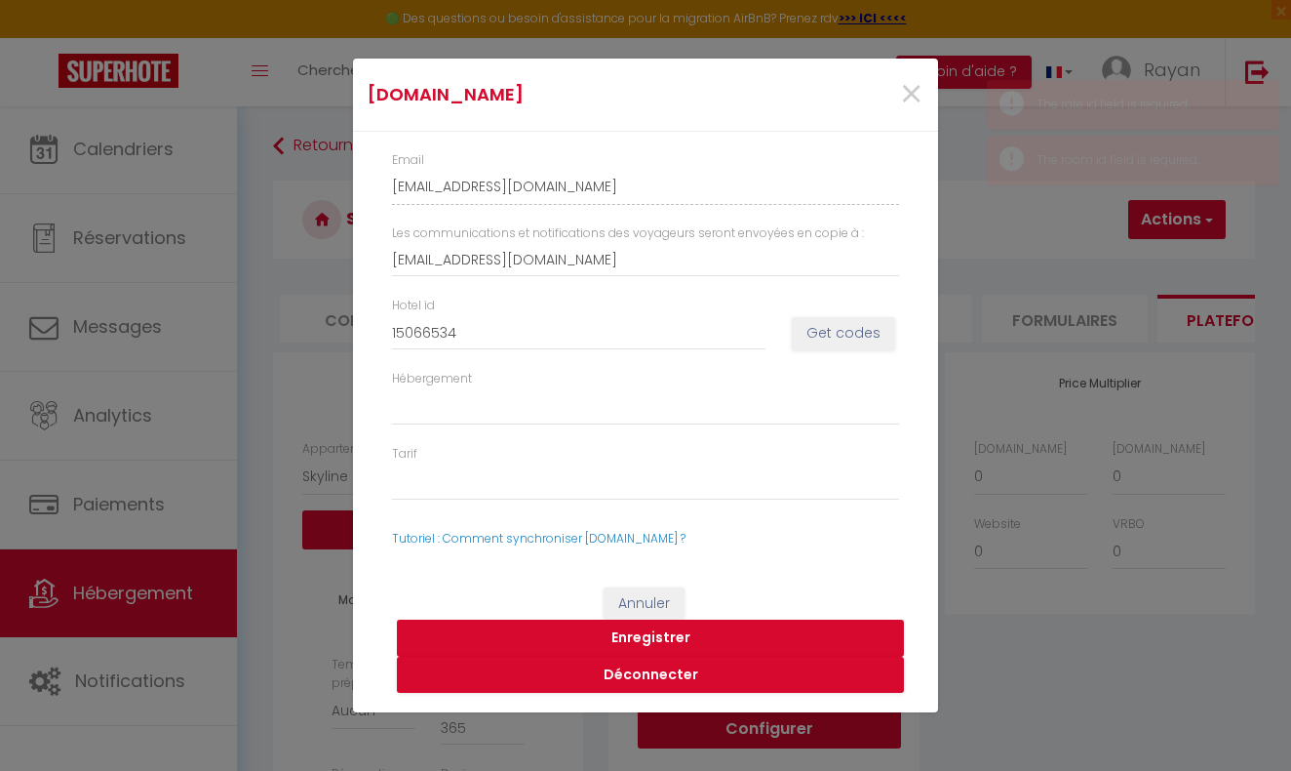
click at [654, 636] on button "Enregistrer" at bounding box center [650, 637] width 507 height 37
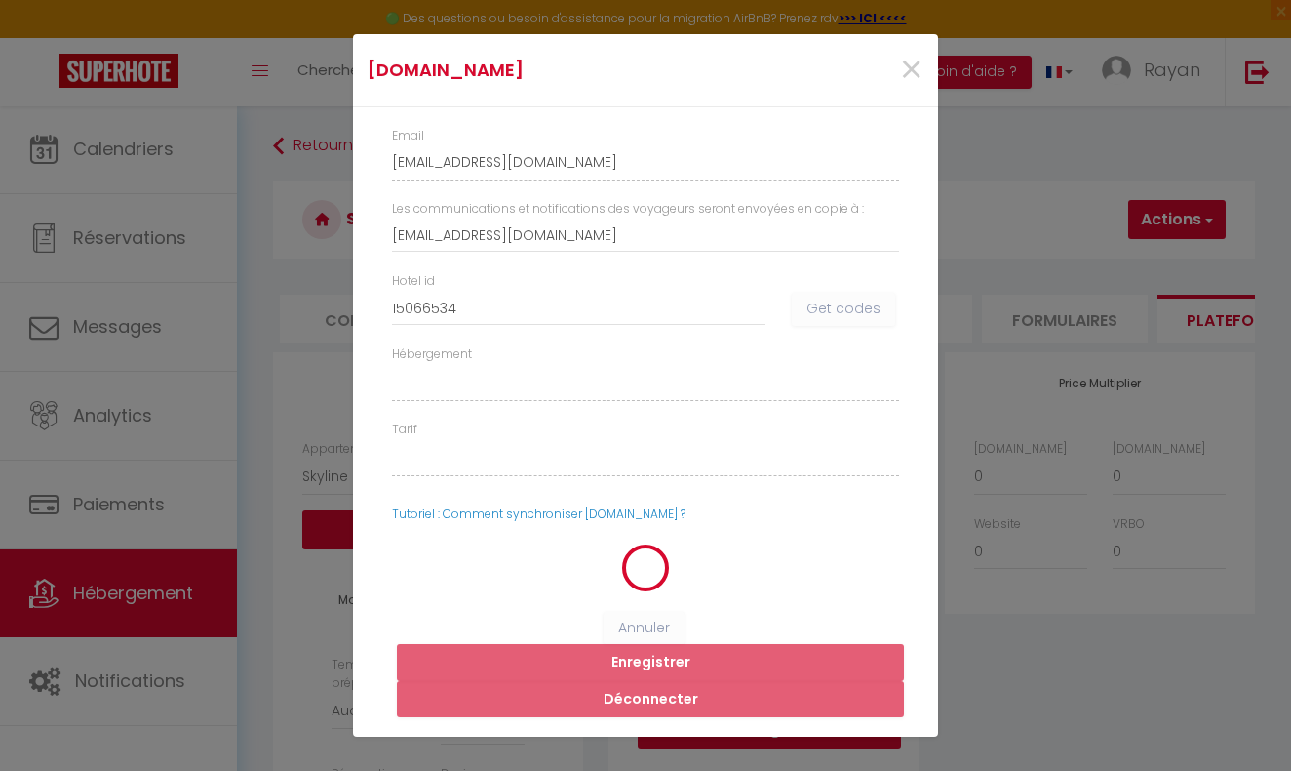
select select
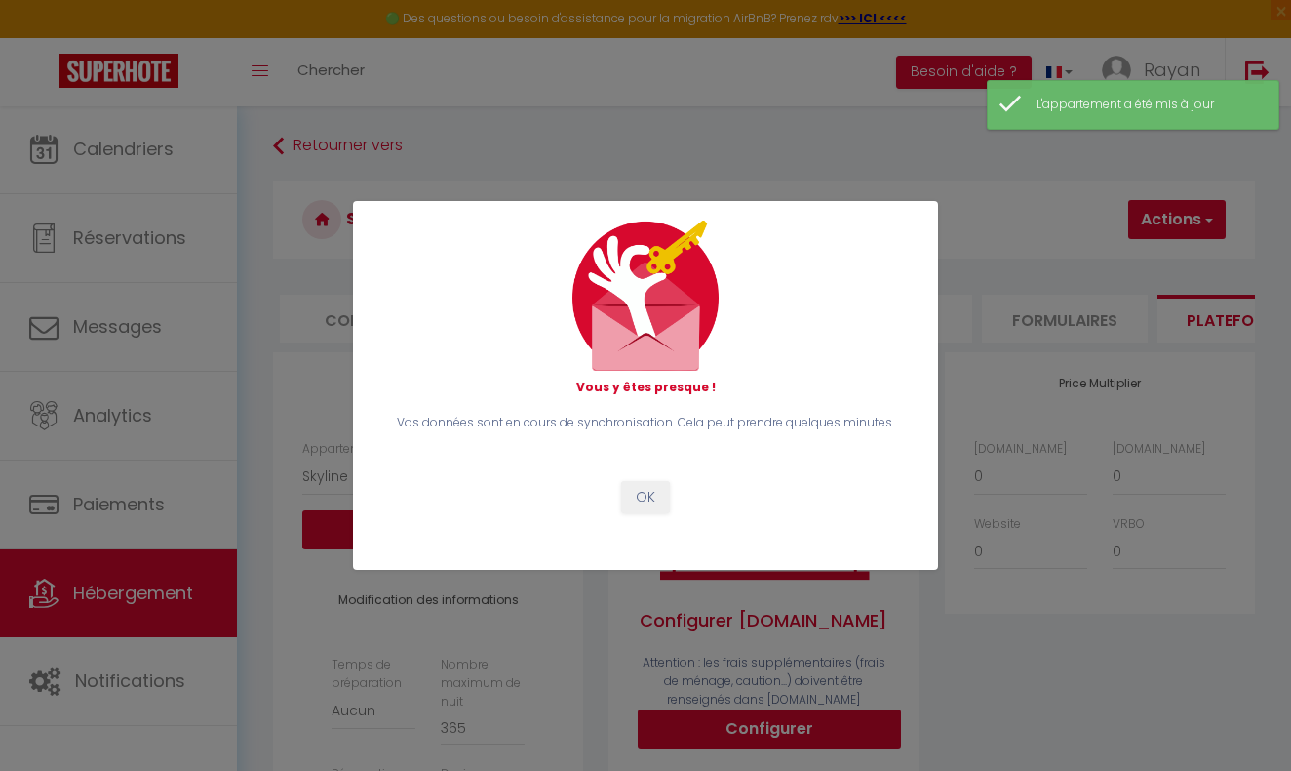
click at [644, 497] on button "OK" at bounding box center [645, 497] width 49 height 33
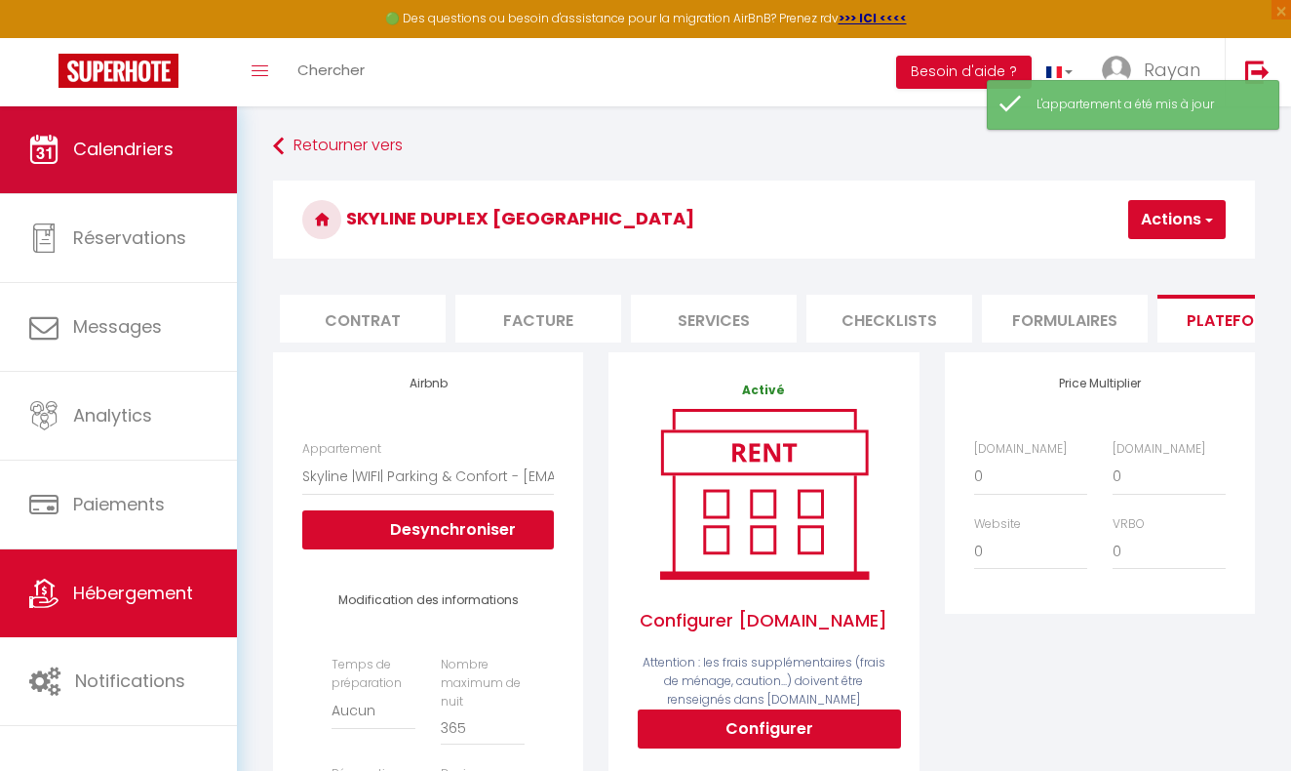
click at [63, 162] on link "Calendriers" at bounding box center [118, 149] width 237 height 88
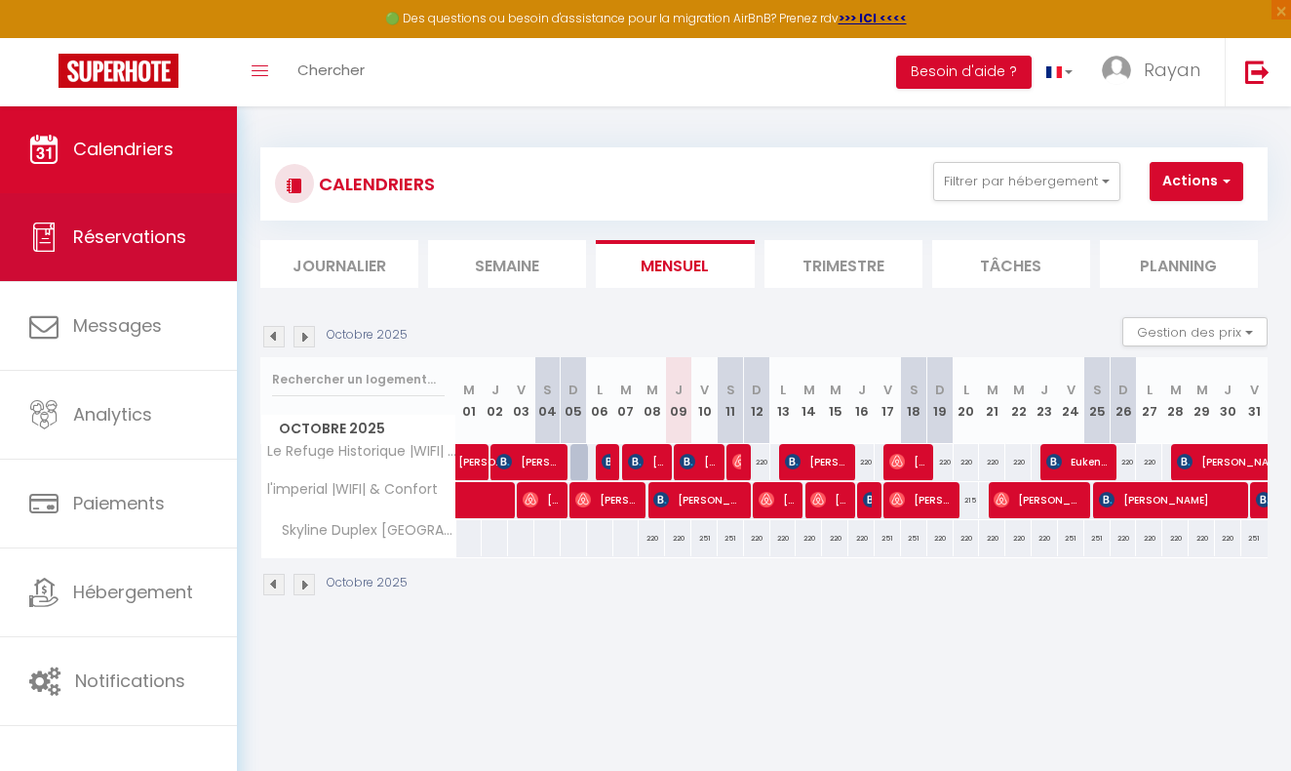
click at [105, 251] on link "Réservations" at bounding box center [118, 237] width 237 height 88
select select "not_cancelled"
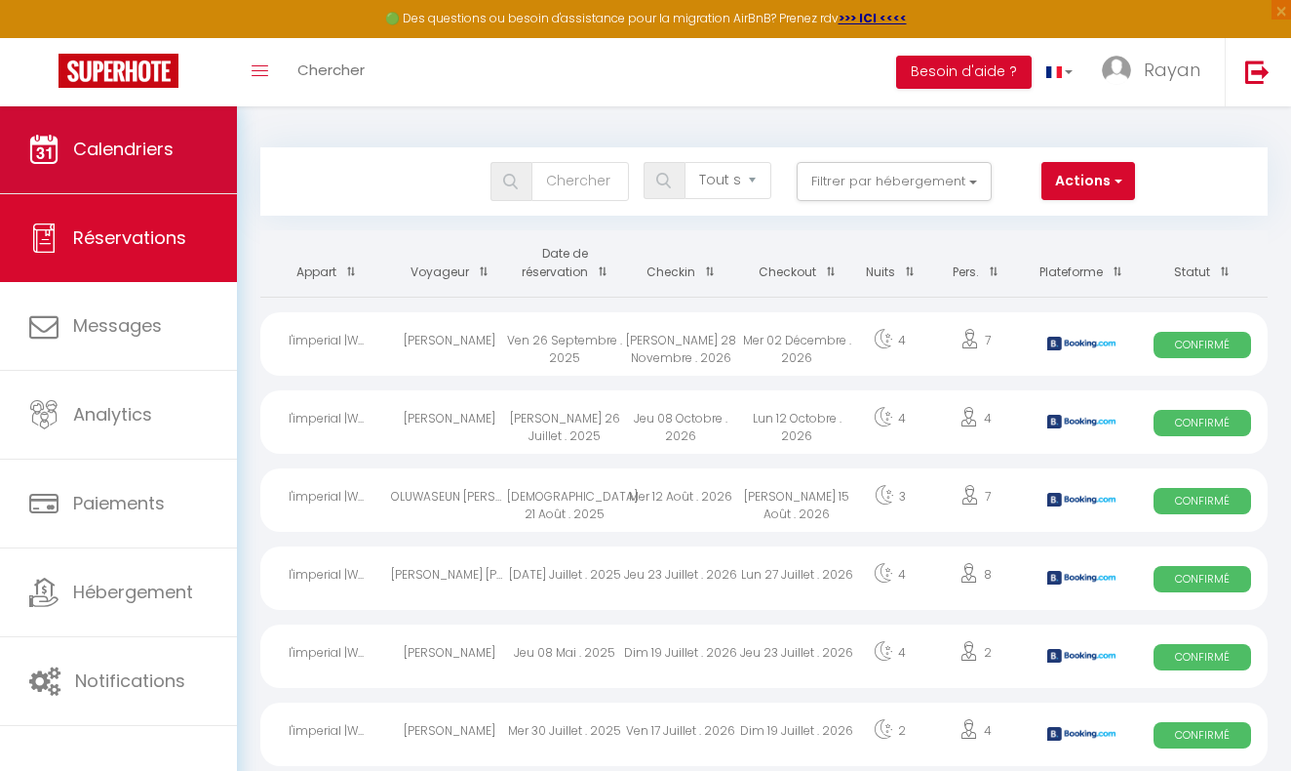
click at [162, 151] on span "Calendriers" at bounding box center [123, 149] width 100 height 24
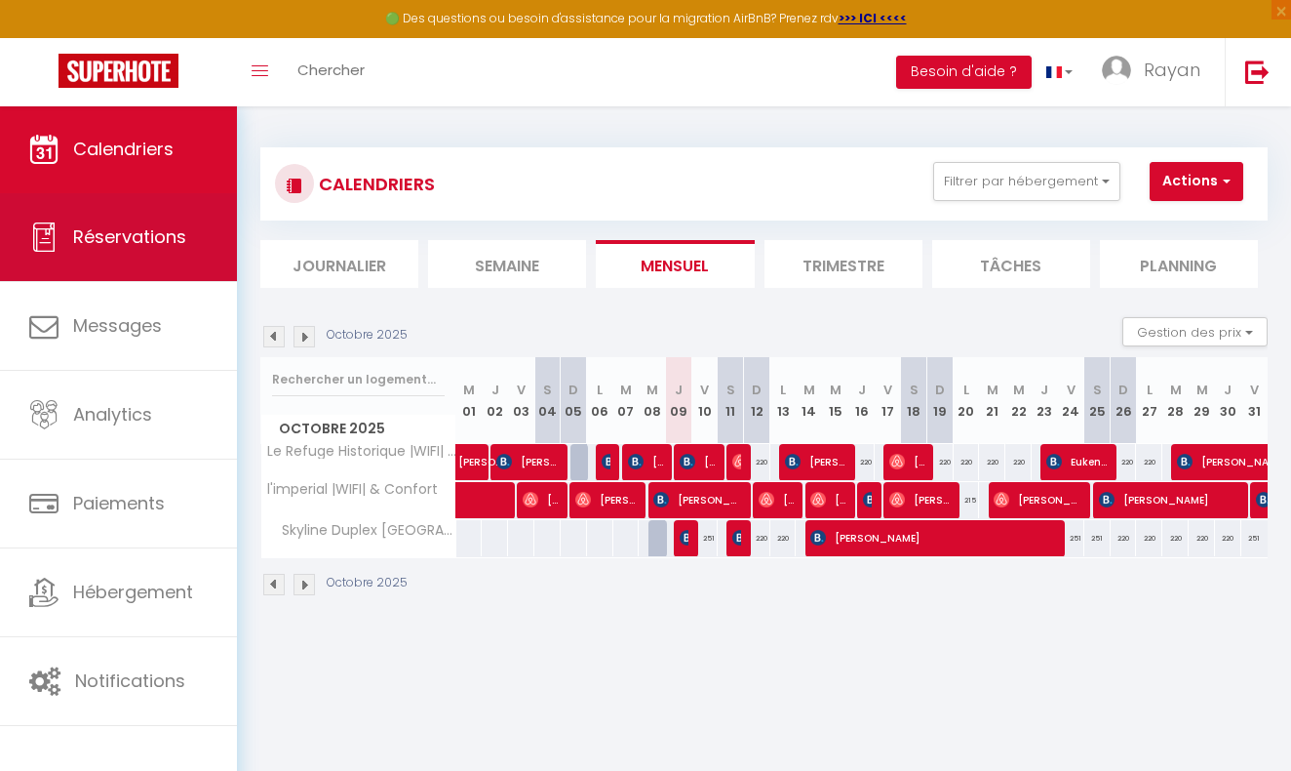
click at [164, 257] on link "Réservations" at bounding box center [118, 237] width 237 height 88
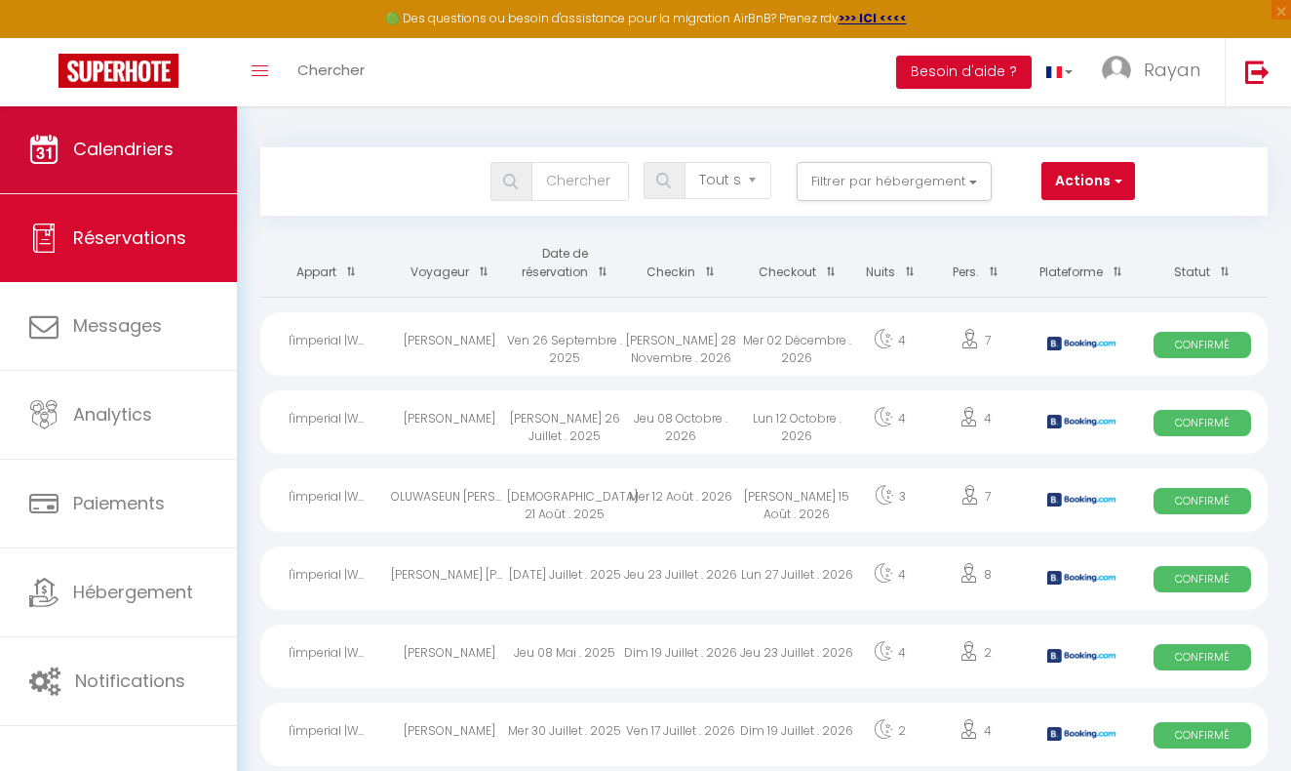
click at [132, 152] on span "Calendriers" at bounding box center [123, 149] width 100 height 24
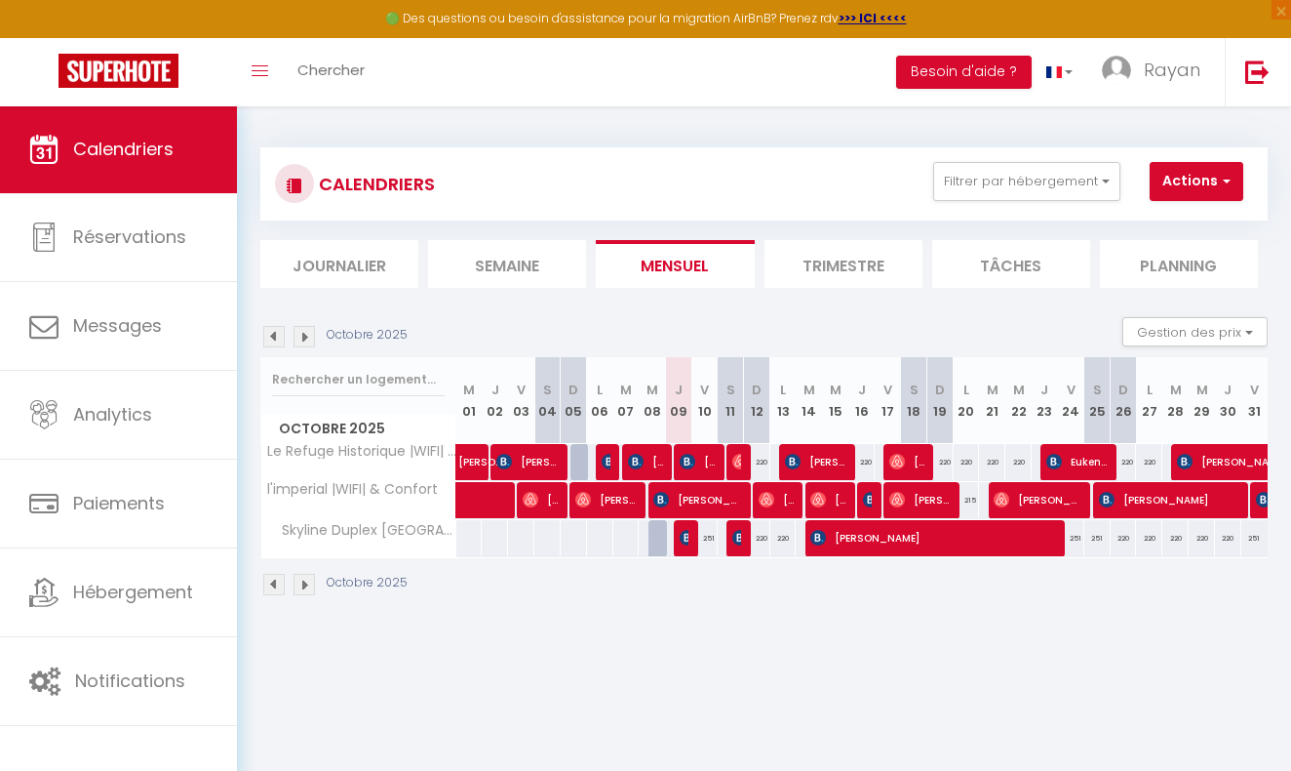
click at [892, 532] on span "[PERSON_NAME]" at bounding box center [933, 537] width 246 height 37
select select "OK"
select select "0"
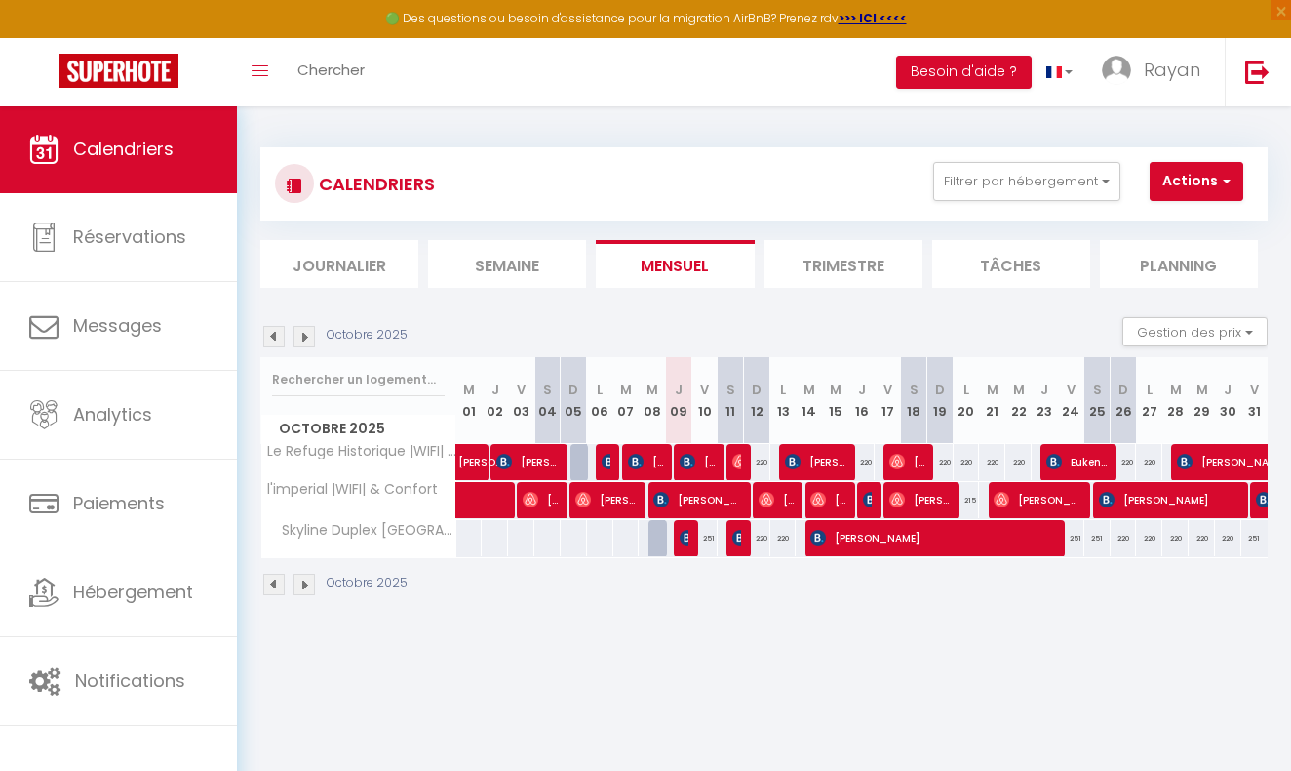
select select "1"
select select
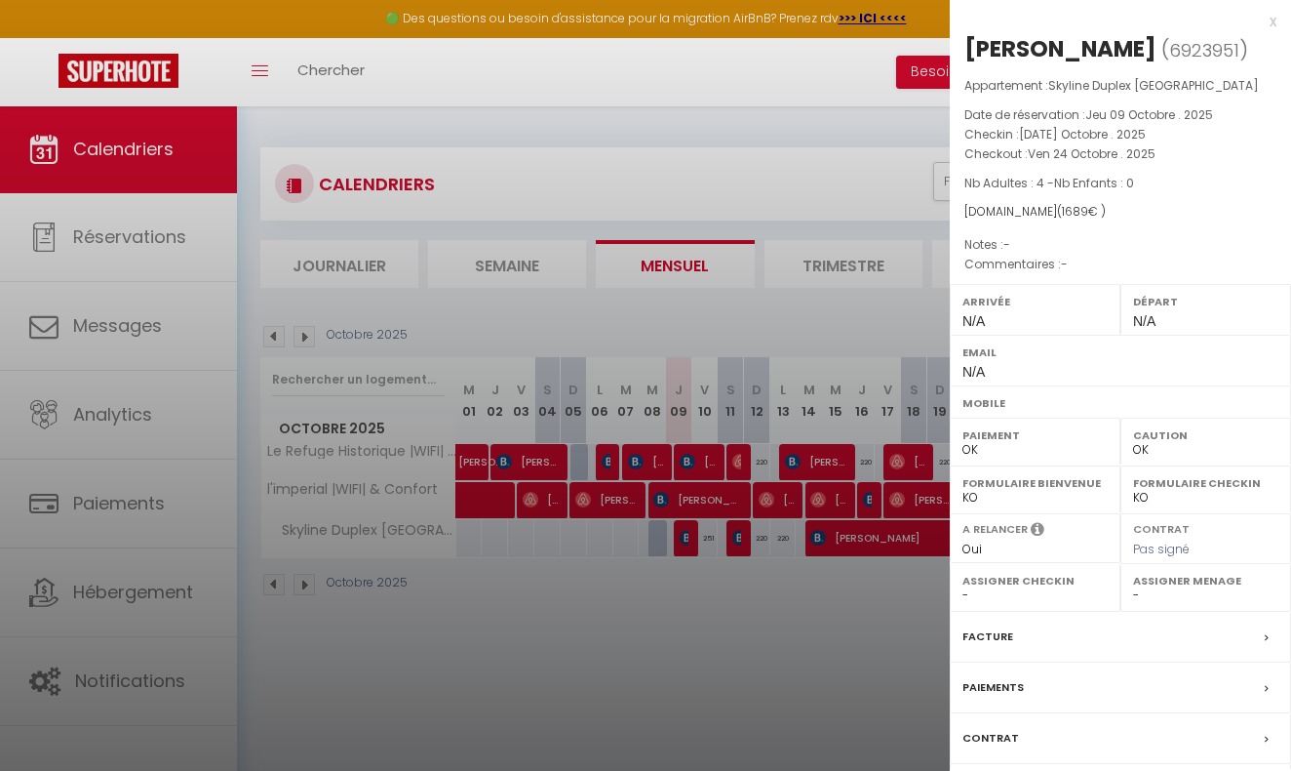
click at [924, 623] on div at bounding box center [645, 385] width 1291 height 771
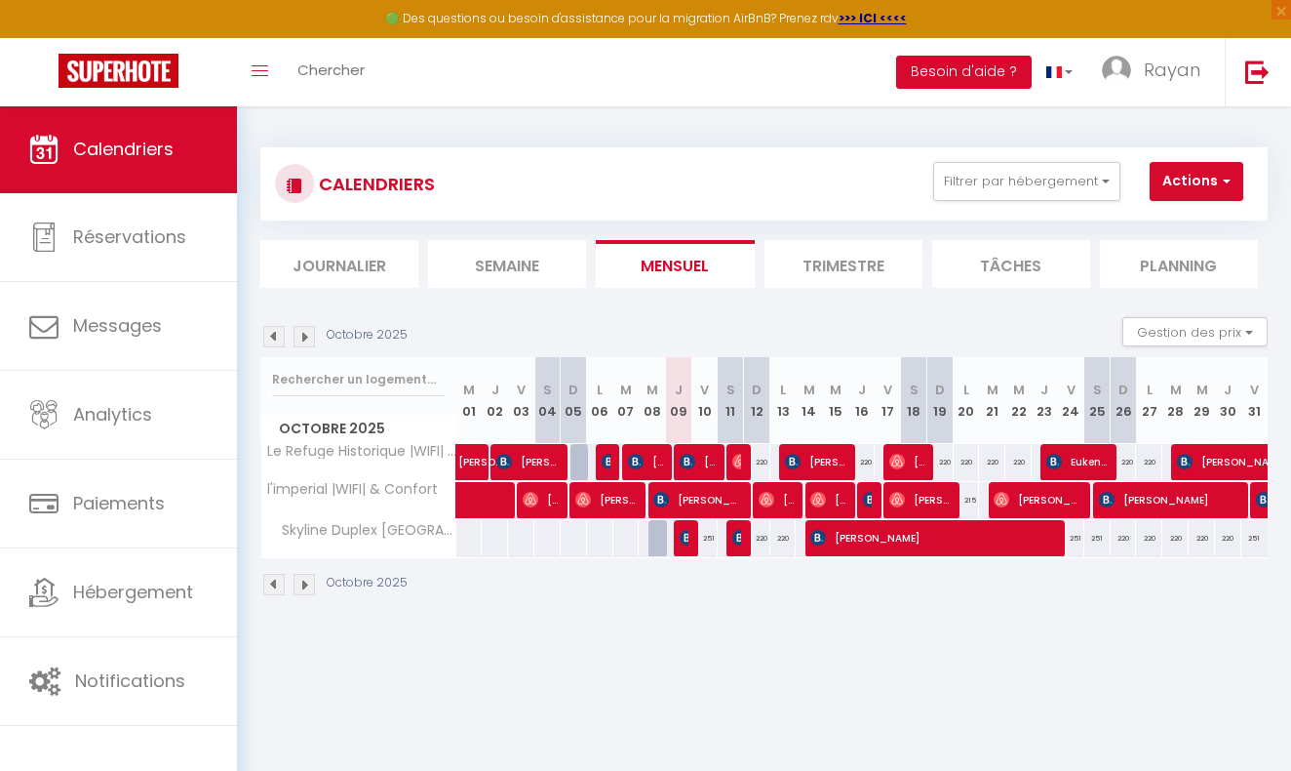
click at [307, 348] on div "Octobre 2025 Gestion des prix Nb Nuits minimum Règles Disponibilité" at bounding box center [764, 337] width 1008 height 40
click at [310, 343] on img at bounding box center [304, 336] width 21 height 21
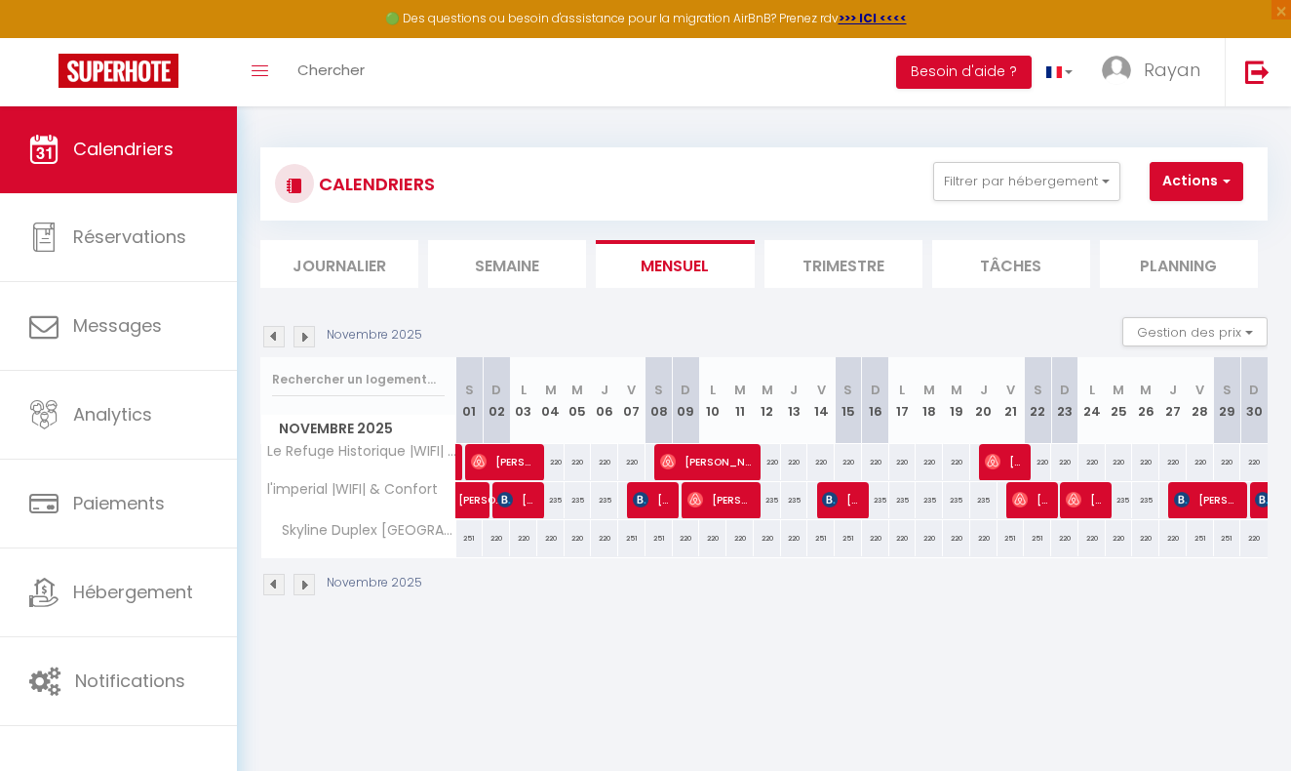
click at [311, 338] on img at bounding box center [304, 336] width 21 height 21
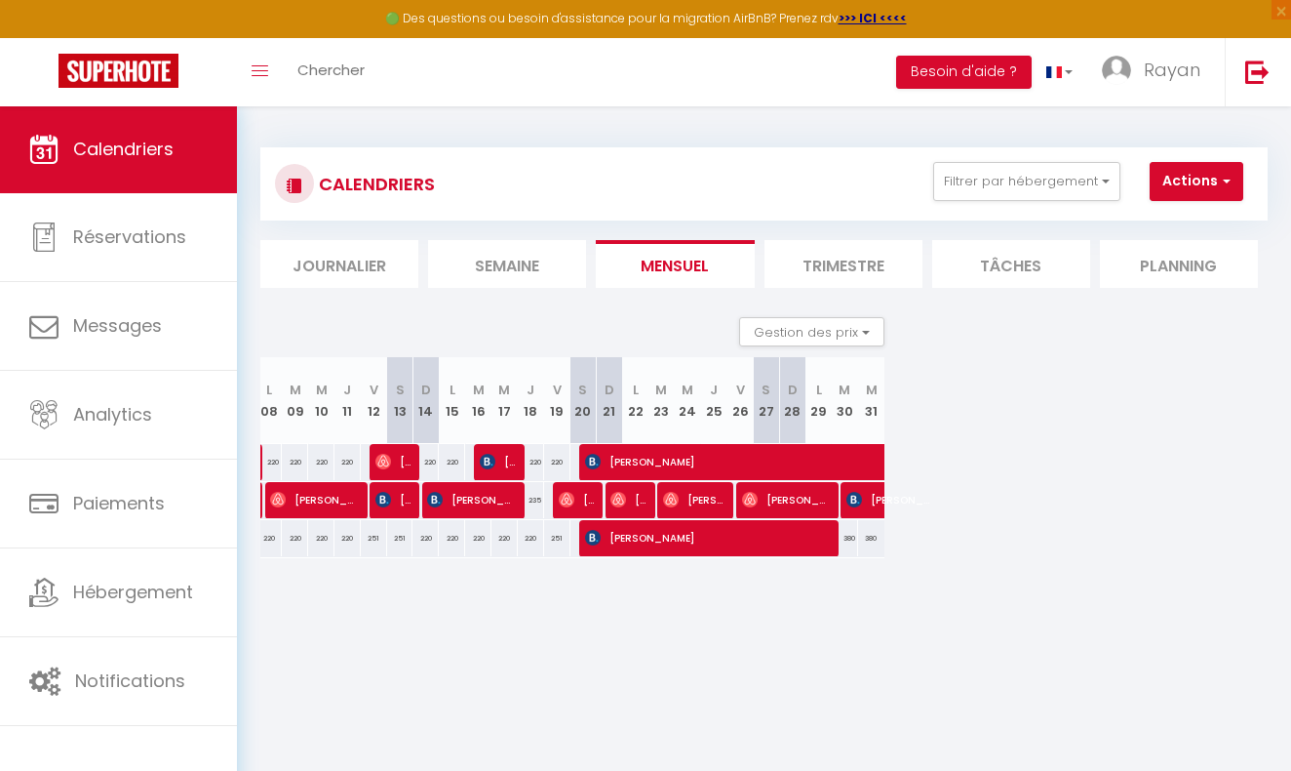
scroll to position [0, 401]
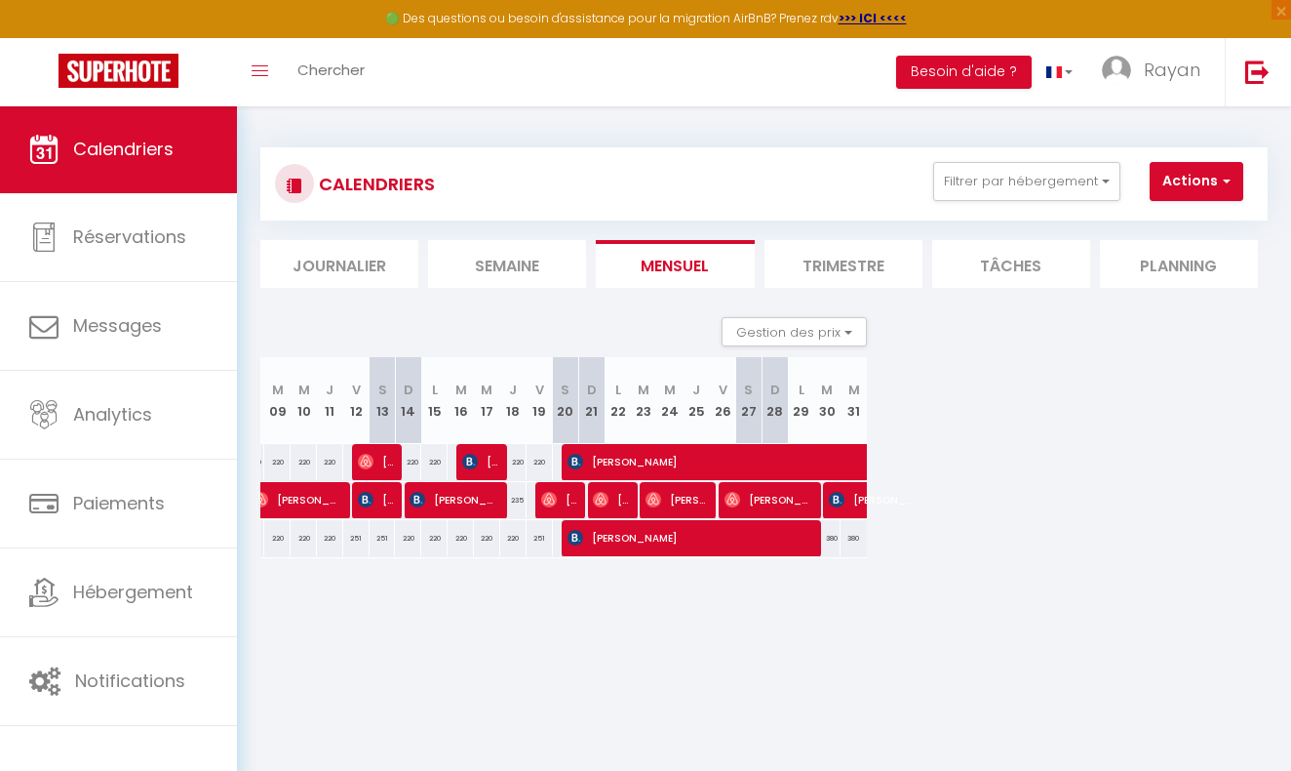
click at [716, 535] on span "[PERSON_NAME]" at bounding box center [691, 537] width 246 height 37
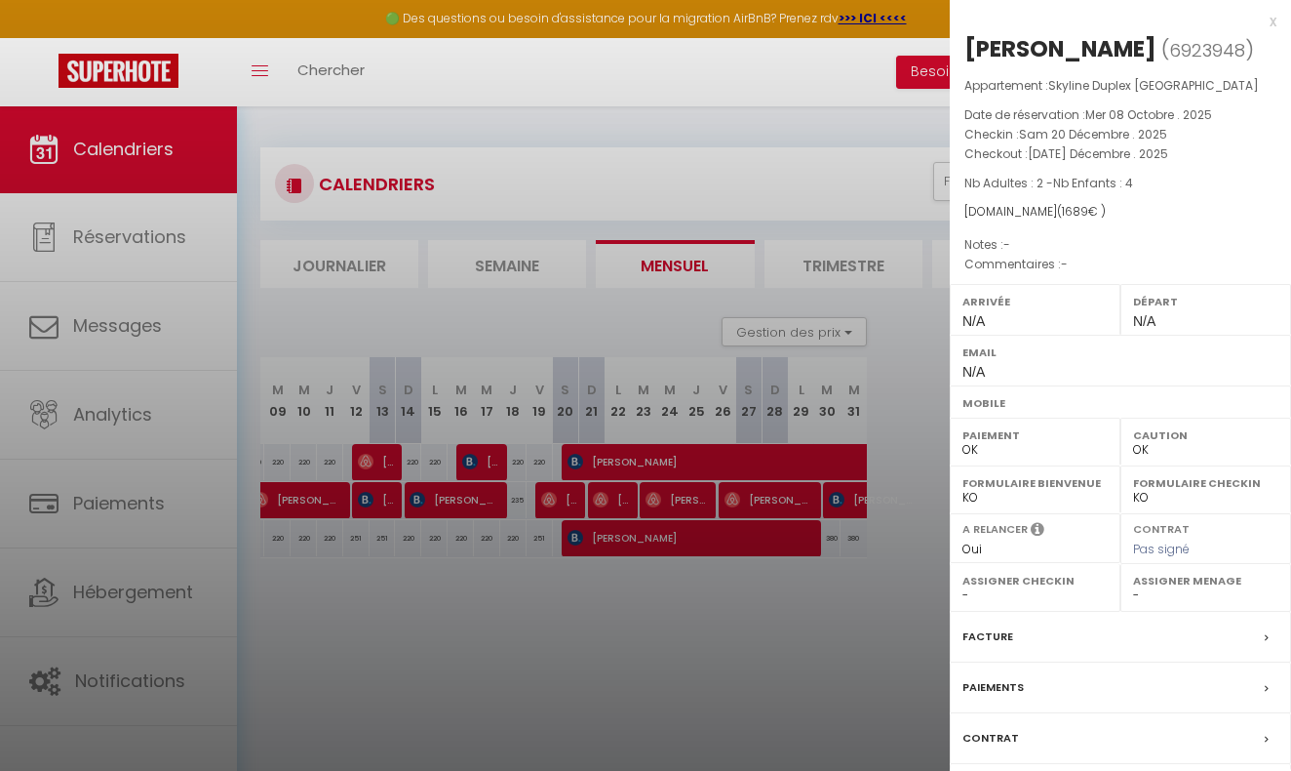
click at [774, 707] on div at bounding box center [645, 385] width 1291 height 771
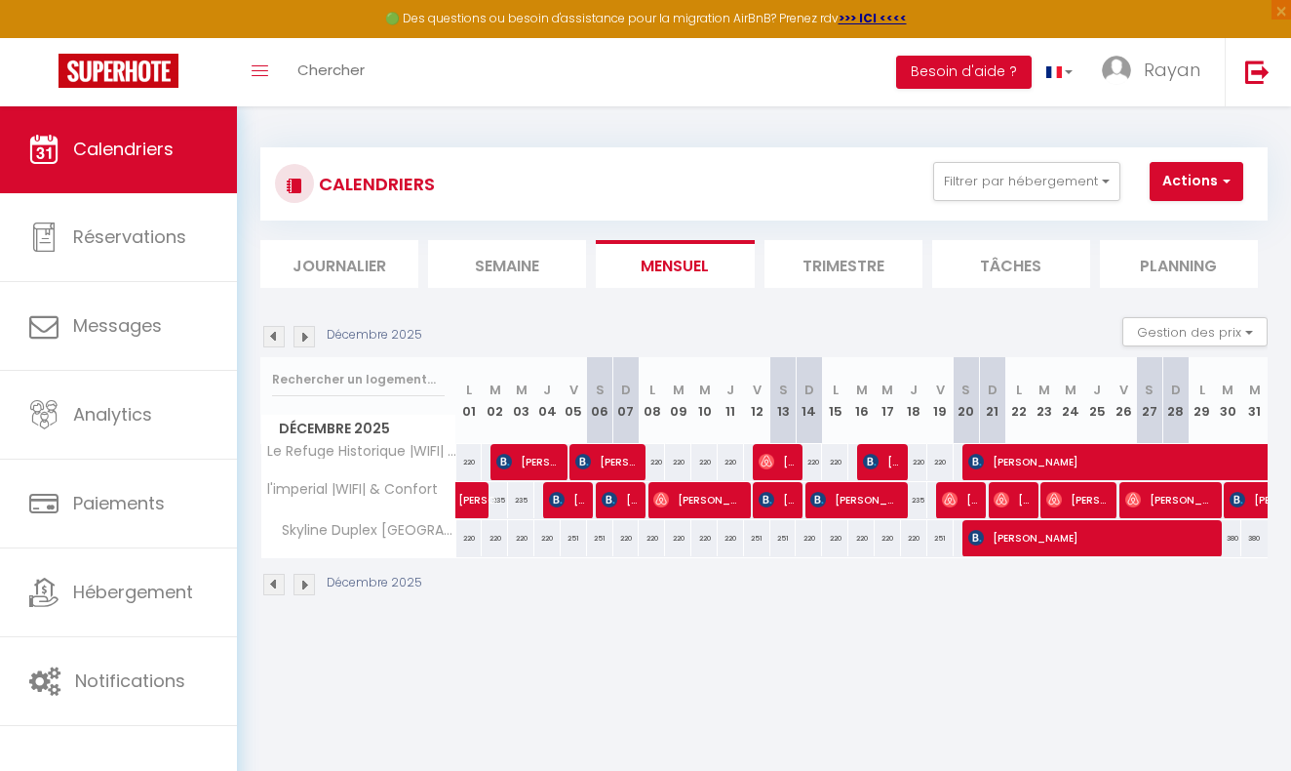
scroll to position [0, 0]
click at [350, 274] on li "Journalier" at bounding box center [339, 264] width 158 height 48
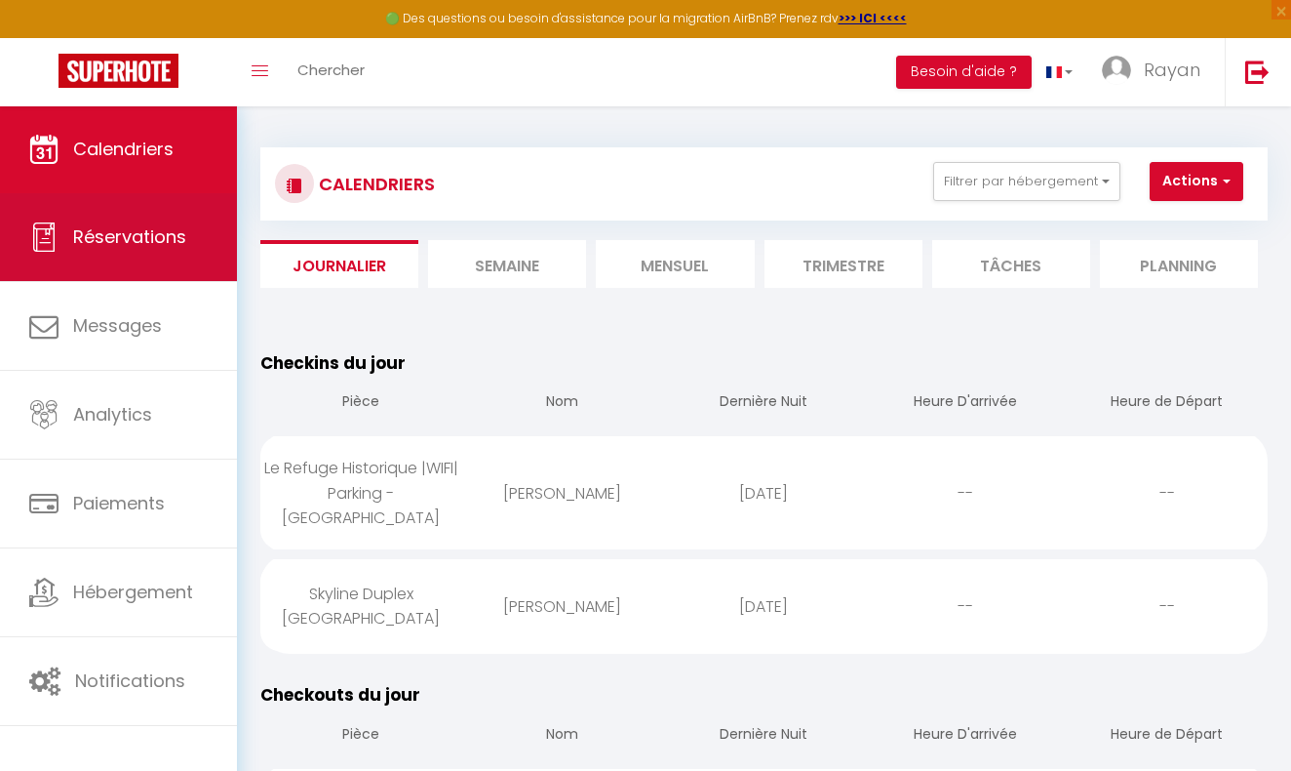
click at [132, 255] on link "Réservations" at bounding box center [118, 237] width 237 height 88
select select "not_cancelled"
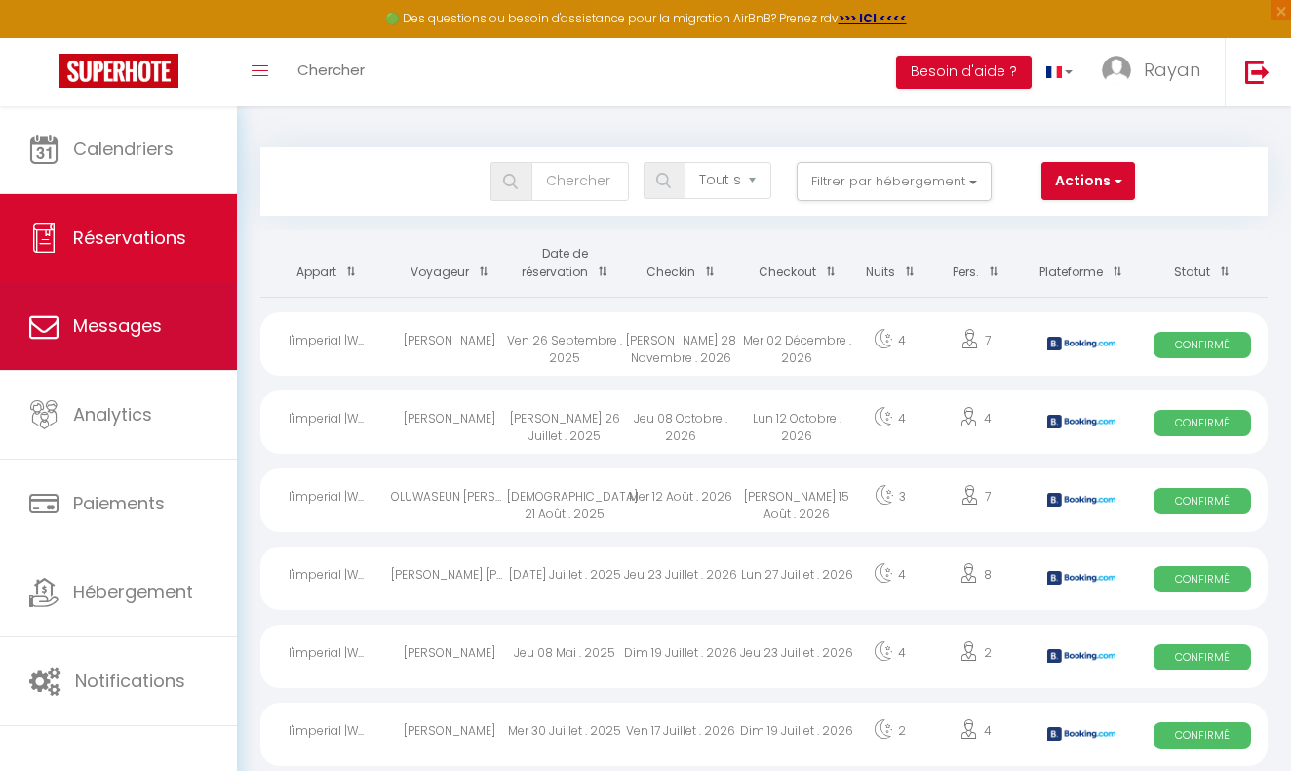
click at [192, 304] on link "Messages" at bounding box center [118, 326] width 237 height 88
select select "message"
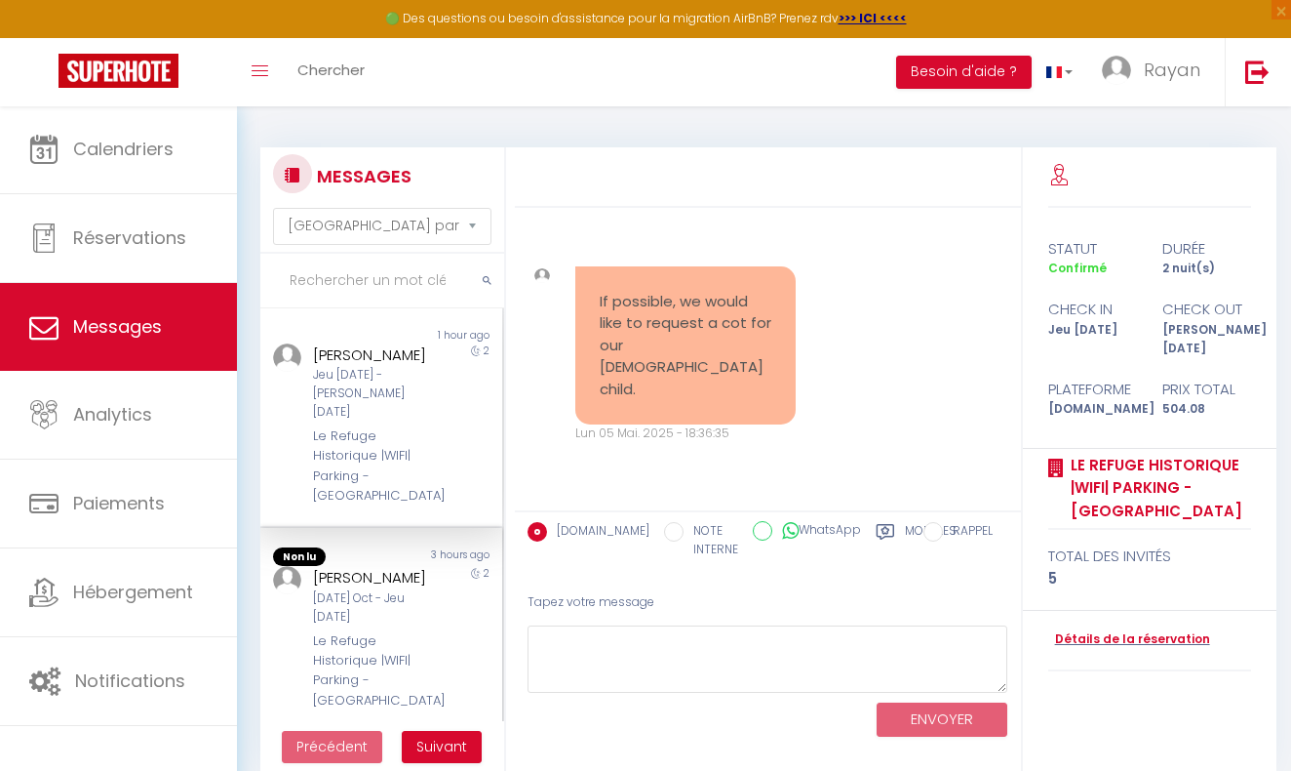
scroll to position [4572, 0]
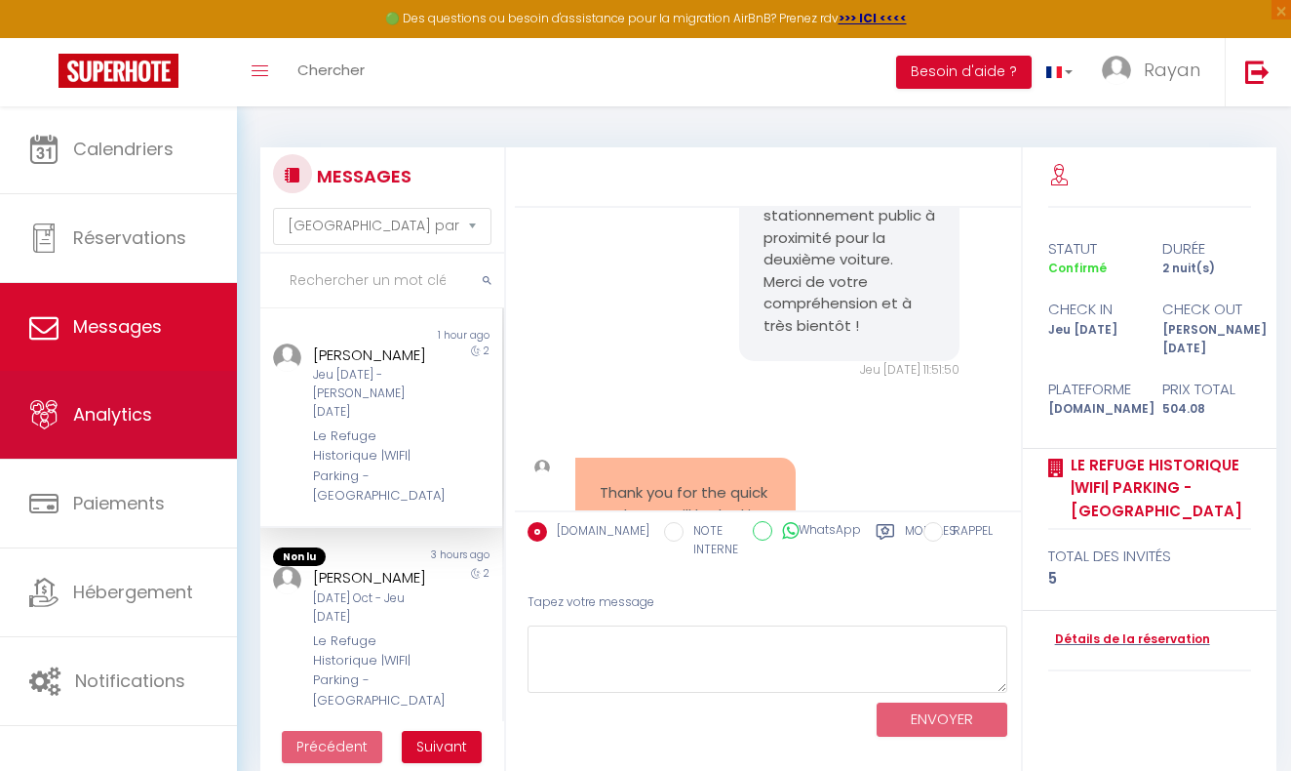
click at [127, 397] on link "Analytics" at bounding box center [118, 415] width 237 height 88
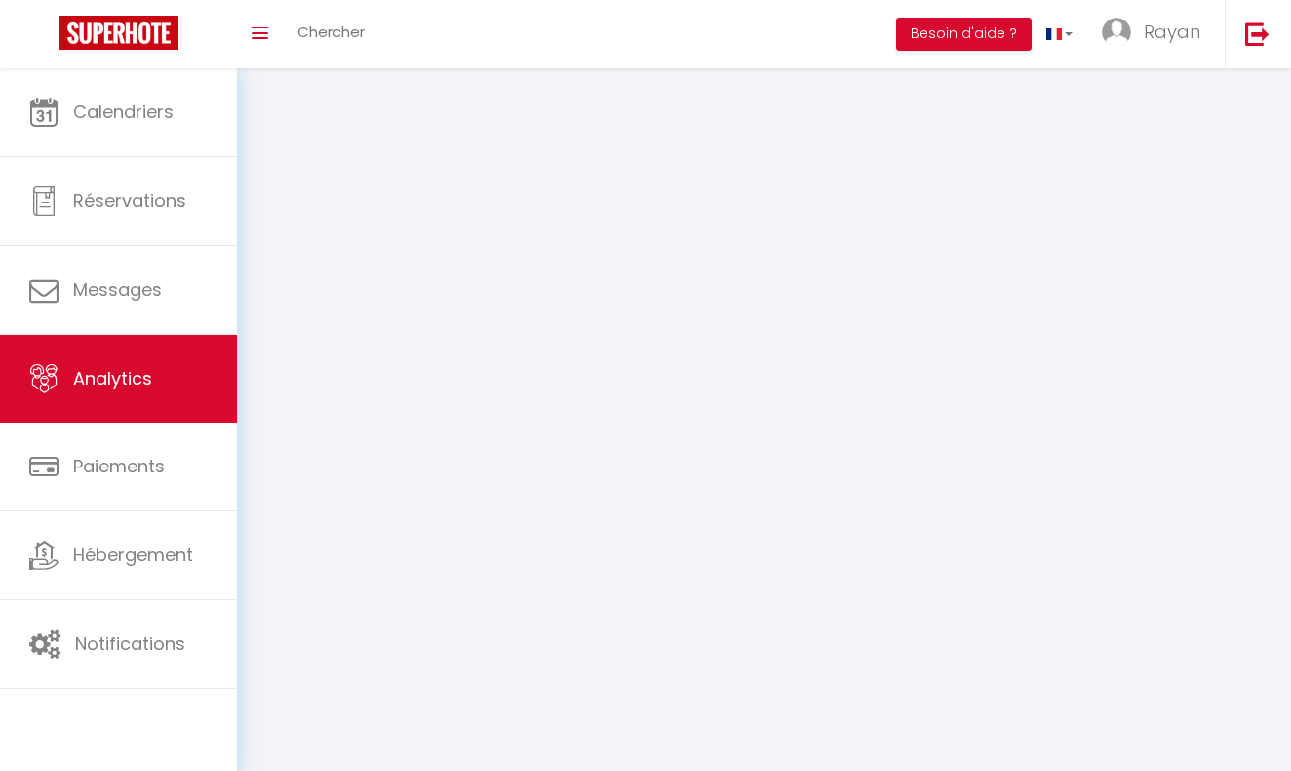
select select "2025"
select select "10"
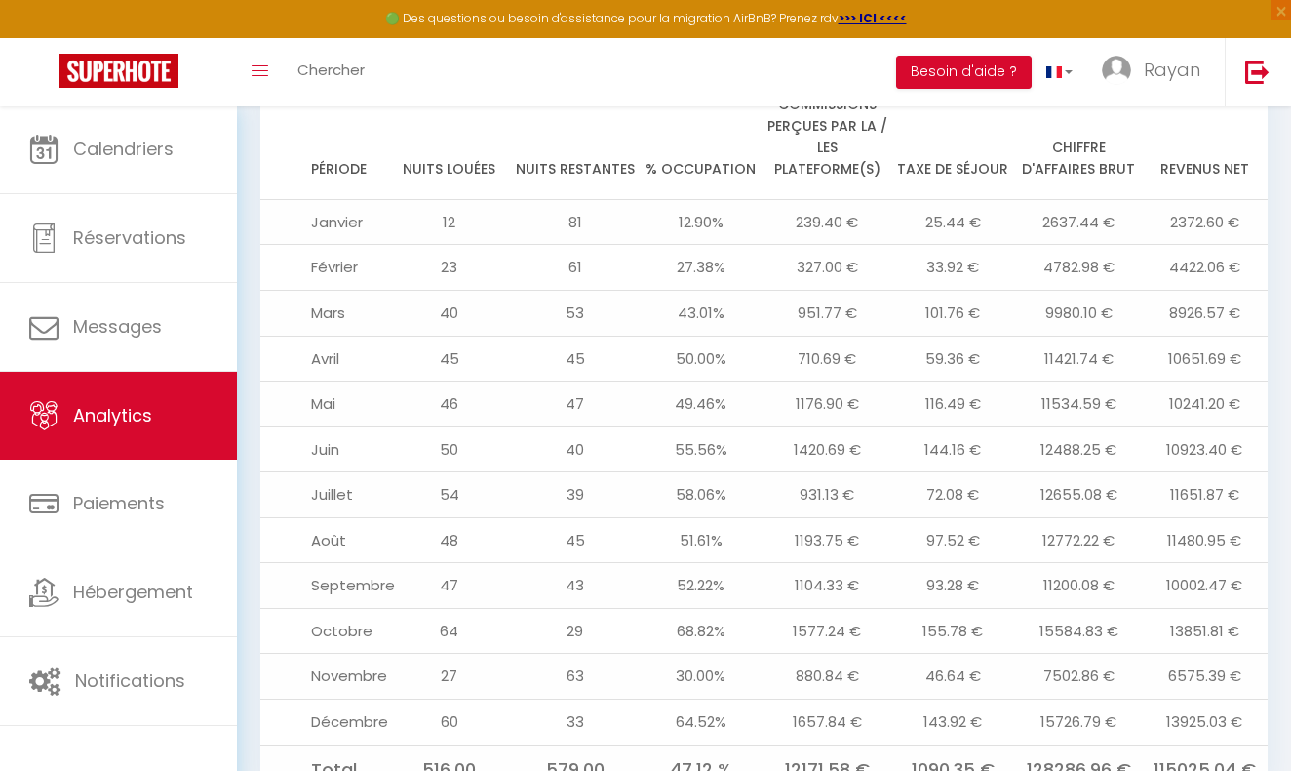
scroll to position [2158, 0]
